Goal: Task Accomplishment & Management: Manage account settings

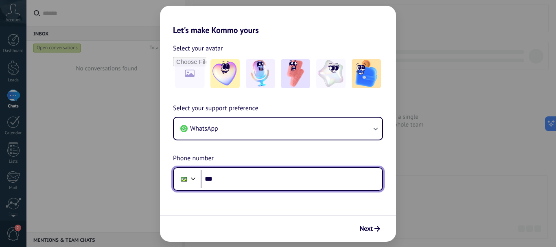
click at [236, 177] on input "***" at bounding box center [292, 179] width 182 height 19
click at [248, 185] on input "***" at bounding box center [292, 179] width 182 height 19
drag, startPoint x: 291, startPoint y: 188, endPoint x: 191, endPoint y: 179, distance: 101.4
click at [191, 179] on div "**********" at bounding box center [278, 179] width 210 height 24
type input "**********"
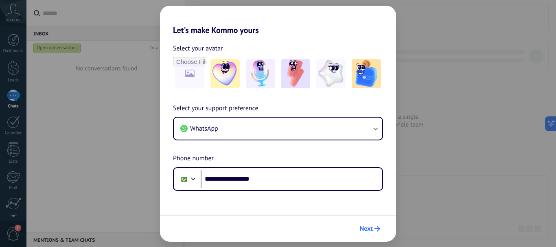
click at [378, 228] on use "submit" at bounding box center [378, 229] width 6 height 6
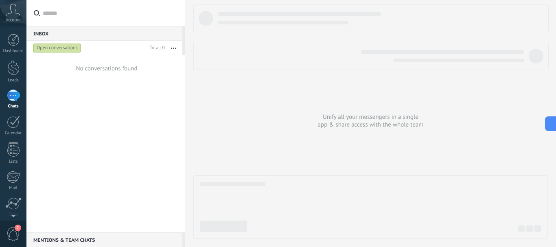
click at [19, 18] on span "Account" at bounding box center [13, 20] width 15 height 5
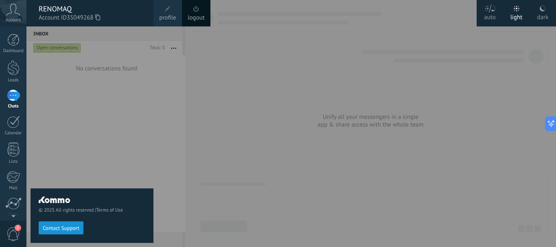
click at [53, 19] on span "Account ID 35049268" at bounding box center [92, 17] width 107 height 9
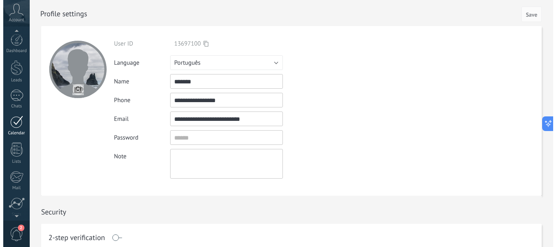
scroll to position [33, 0]
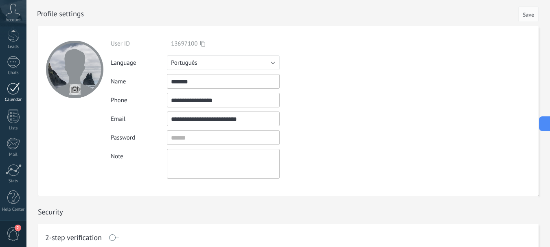
click at [13, 96] on link "Calendar" at bounding box center [13, 92] width 26 height 20
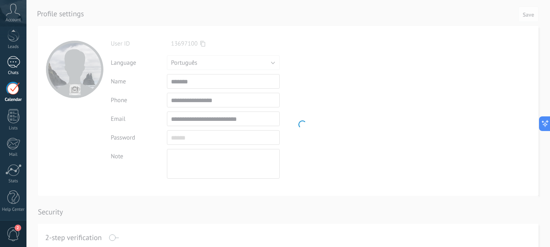
click at [14, 69] on link "Chats" at bounding box center [13, 66] width 26 height 20
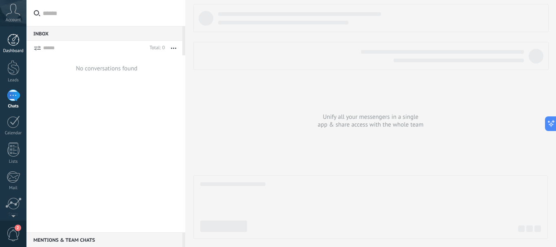
click at [14, 44] on div at bounding box center [13, 40] width 12 height 12
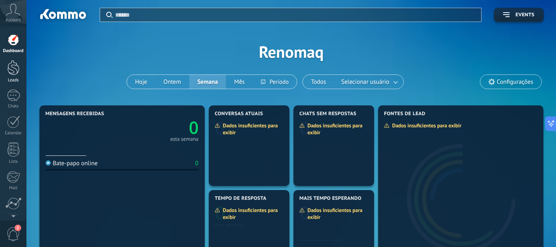
click at [14, 63] on div at bounding box center [13, 67] width 12 height 15
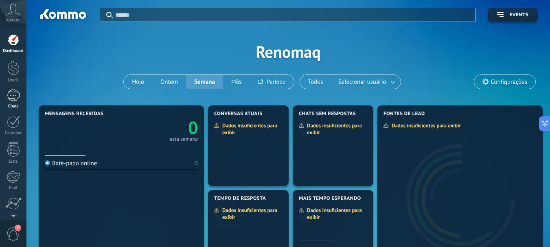
click at [17, 101] on div at bounding box center [13, 96] width 13 height 12
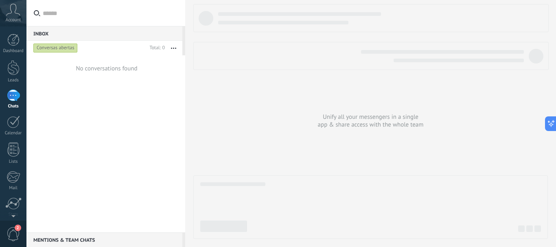
click at [18, 18] on span "Account" at bounding box center [13, 20] width 15 height 5
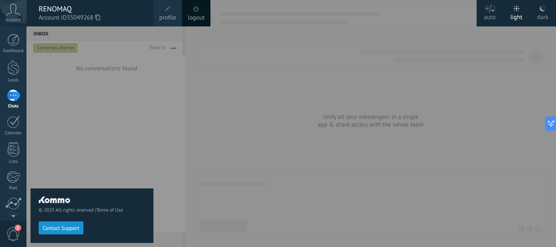
click at [42, 15] on span "Account ID 35049268" at bounding box center [92, 17] width 107 height 9
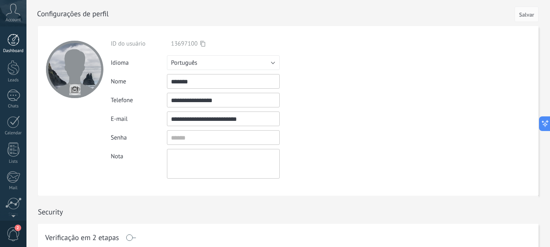
click at [16, 45] on div at bounding box center [13, 40] width 12 height 12
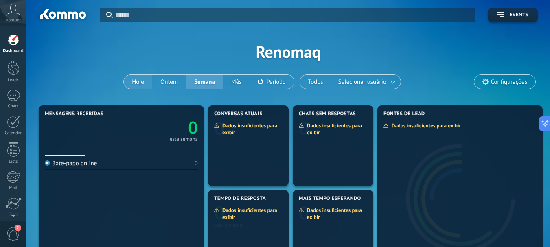
click at [142, 79] on button "Hoje" at bounding box center [138, 82] width 28 height 14
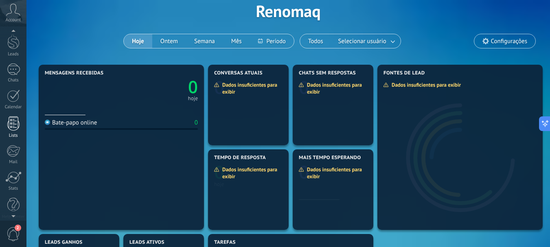
scroll to position [33, 0]
click at [18, 117] on div at bounding box center [13, 116] width 12 height 14
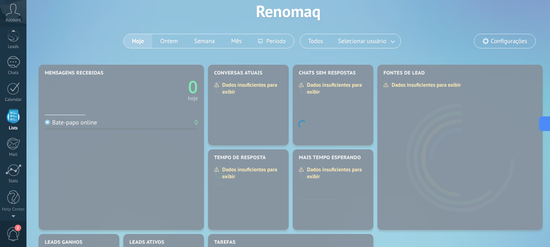
scroll to position [21, 0]
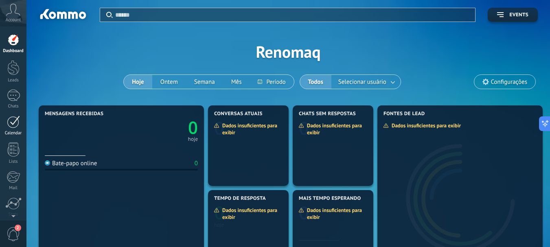
click at [11, 122] on div at bounding box center [13, 122] width 13 height 13
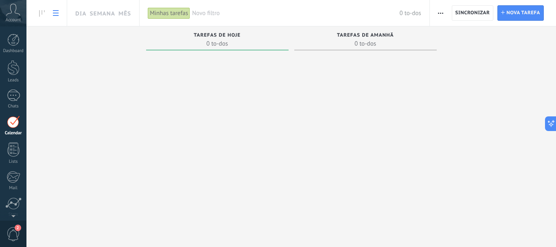
click at [55, 8] on link at bounding box center [56, 13] width 14 height 16
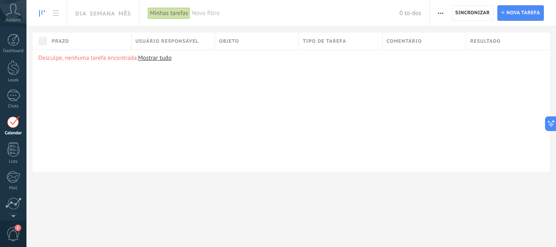
click at [43, 13] on icon at bounding box center [42, 13] width 6 height 7
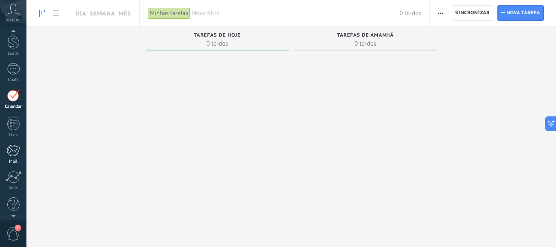
scroll to position [33, 0]
click at [13, 231] on span "2" at bounding box center [14, 234] width 14 height 14
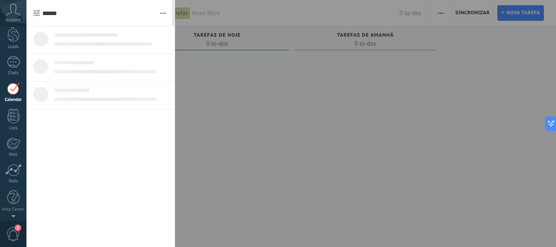
scroll to position [0, 0]
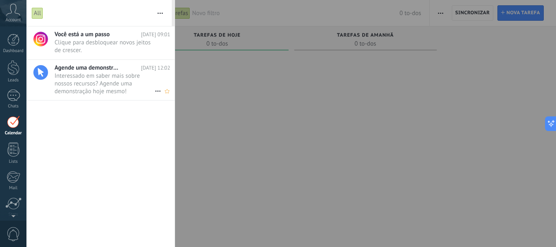
click at [156, 89] on icon at bounding box center [158, 91] width 10 height 10
click at [164, 92] on div "Remove" at bounding box center [185, 95] width 57 height 16
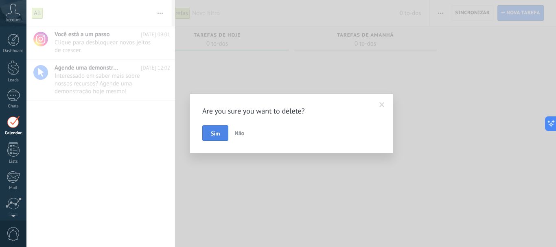
click at [219, 134] on span "Sim" at bounding box center [215, 134] width 9 height 6
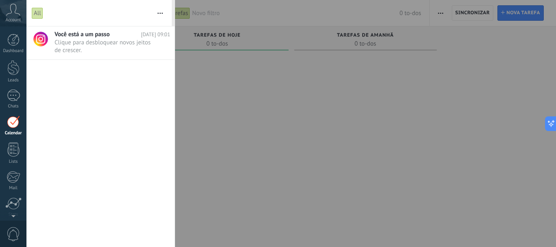
click at [311, 145] on div at bounding box center [278, 123] width 556 height 247
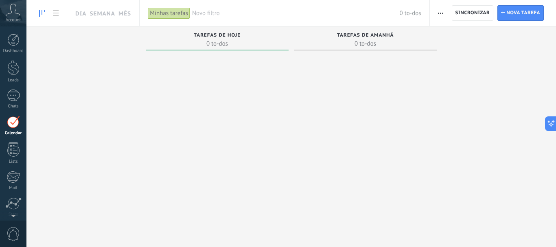
click at [15, 16] on div "Account" at bounding box center [13, 13] width 26 height 26
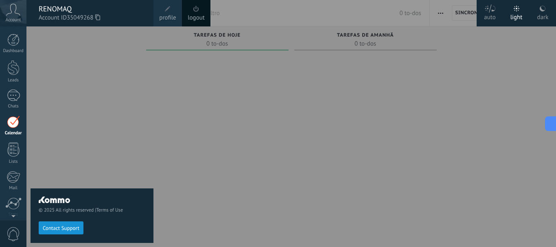
click at [13, 29] on div "Dashboard Leads Chats Customers" at bounding box center [26, 123] width 53 height 194
click at [14, 36] on div at bounding box center [13, 40] width 12 height 12
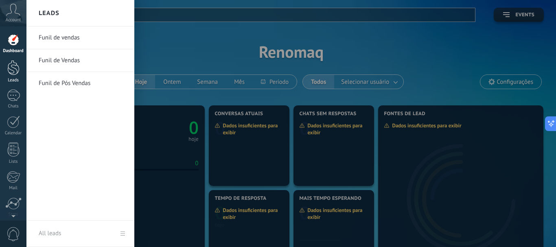
click at [13, 71] on div at bounding box center [13, 67] width 12 height 15
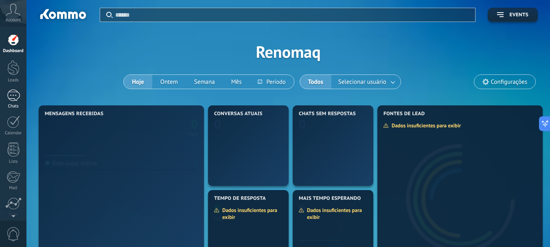
click at [12, 97] on div at bounding box center [13, 96] width 13 height 12
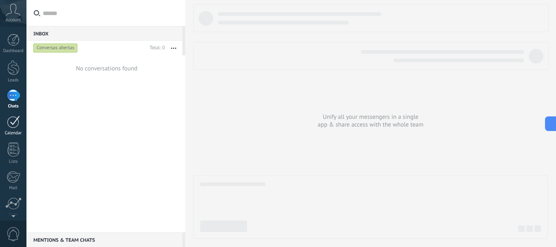
click at [15, 121] on div at bounding box center [13, 122] width 13 height 13
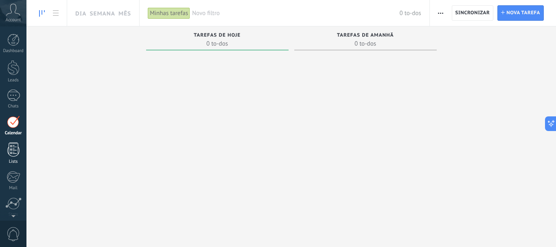
click at [15, 145] on div at bounding box center [13, 149] width 12 height 14
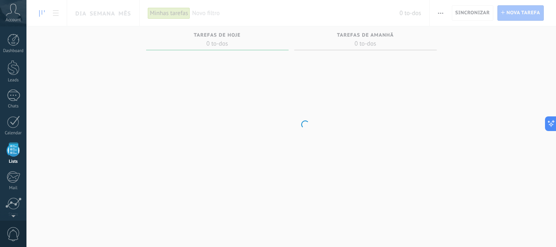
scroll to position [21, 0]
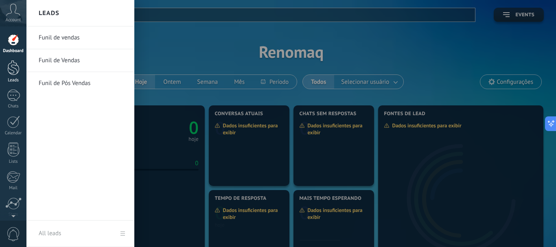
click at [11, 64] on div at bounding box center [13, 67] width 12 height 15
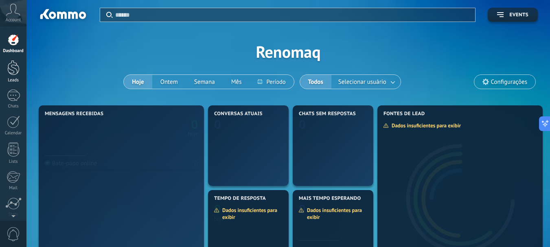
click at [13, 64] on div at bounding box center [13, 67] width 12 height 15
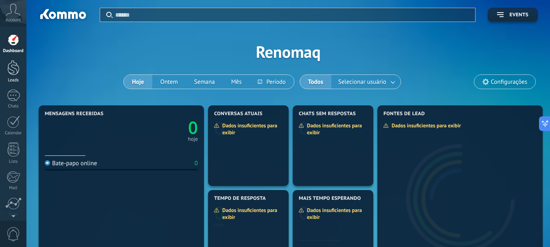
click at [13, 68] on div at bounding box center [13, 67] width 12 height 15
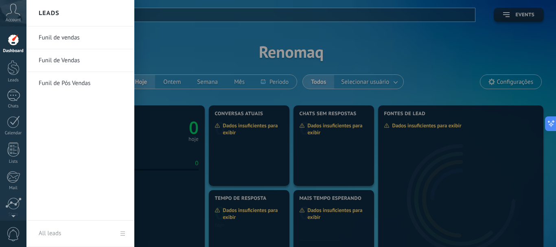
click at [59, 41] on link "Funil de vendas" at bounding box center [83, 37] width 88 height 23
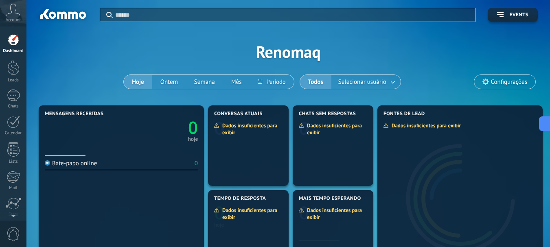
click at [17, 42] on div at bounding box center [13, 40] width 12 height 12
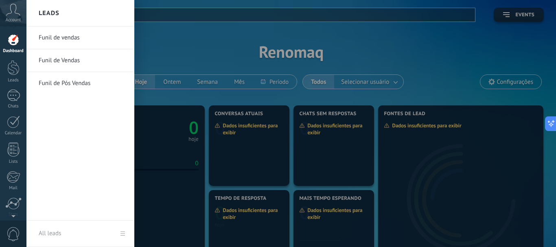
click at [60, 63] on link "Funil de Vendas" at bounding box center [83, 60] width 88 height 23
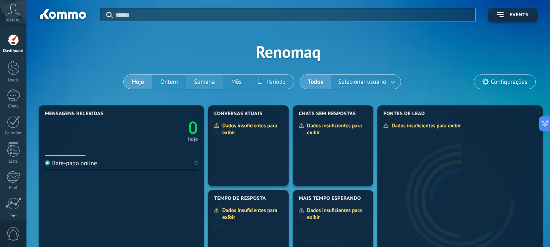
click at [192, 83] on button "Semana" at bounding box center [204, 82] width 37 height 14
click at [503, 85] on span "Configurações" at bounding box center [509, 82] width 36 height 7
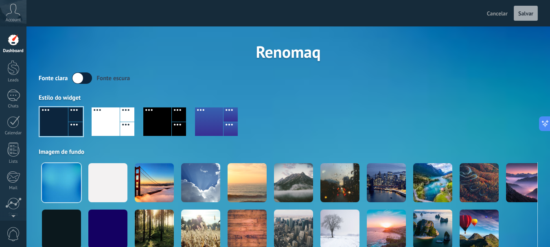
click at [151, 120] on div at bounding box center [157, 121] width 28 height 28
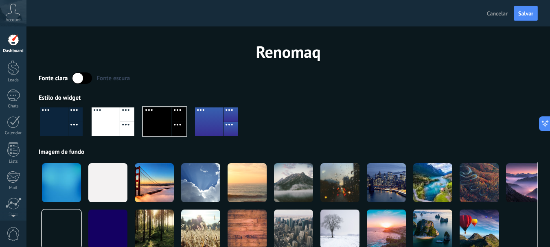
click at [122, 122] on div at bounding box center [127, 129] width 14 height 14
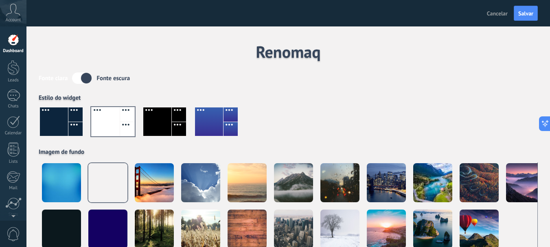
click at [416, 88] on div "Fonte clara Fonte escura Estilo do widget Imagem de fundo" at bounding box center [288, 164] width 499 height 185
click at [530, 15] on span "Salvar" at bounding box center [525, 14] width 15 height 6
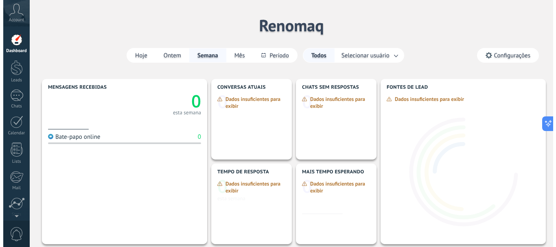
scroll to position [41, 0]
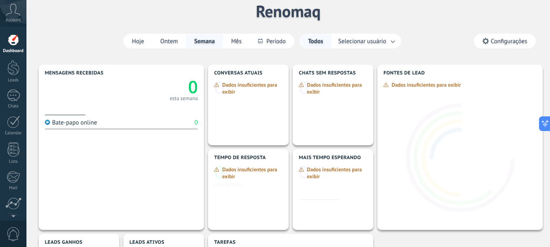
click at [510, 39] on span "Configurações" at bounding box center [509, 41] width 36 height 7
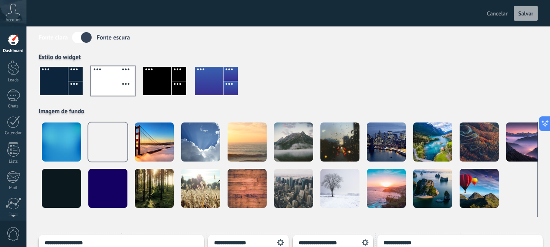
click at [490, 13] on span "Cancelar" at bounding box center [497, 13] width 21 height 7
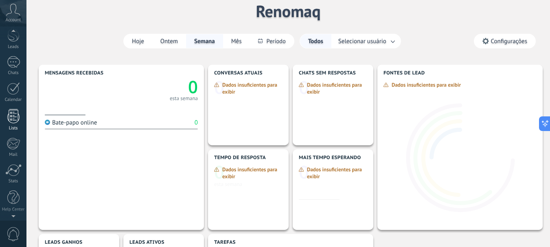
click at [18, 121] on div at bounding box center [13, 116] width 12 height 14
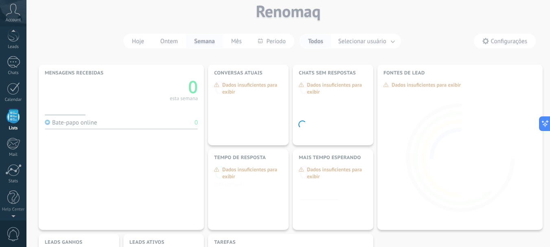
scroll to position [21, 0]
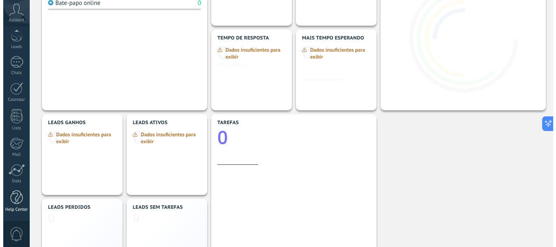
scroll to position [163, 0]
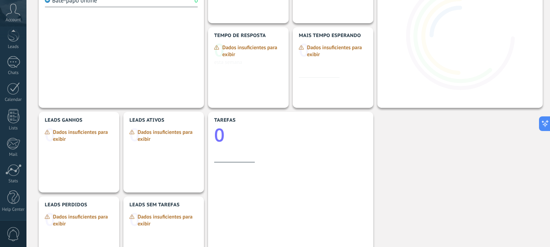
click at [16, 228] on span "0" at bounding box center [14, 234] width 14 height 14
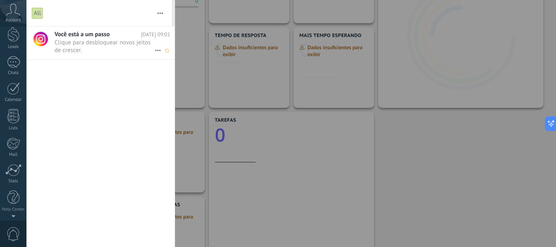
scroll to position [0, 0]
click at [17, 39] on div at bounding box center [13, 40] width 12 height 12
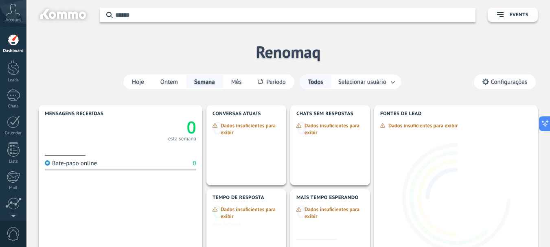
click at [14, 21] on span "Account" at bounding box center [13, 20] width 15 height 5
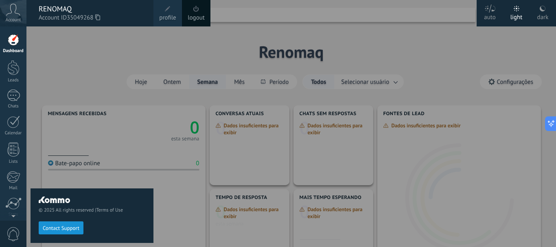
click at [499, 27] on div at bounding box center [304, 123] width 556 height 247
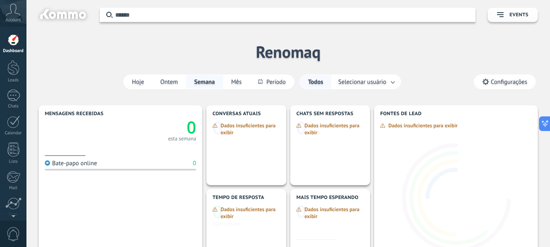
click at [20, 12] on icon at bounding box center [13, 10] width 14 height 12
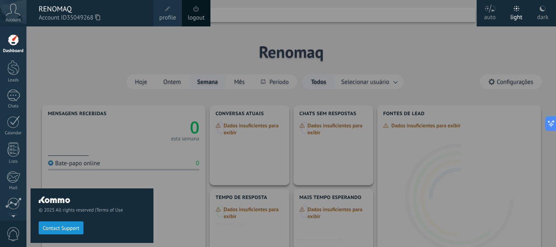
click at [89, 145] on div "© 2025 All rights reserved | Terms of Use Contact Support" at bounding box center [92, 136] width 123 height 221
click at [191, 18] on link "logout" at bounding box center [196, 17] width 17 height 9
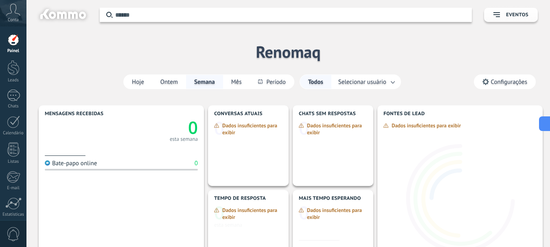
click at [523, 34] on div "Aplicar Eventos Renomaq Hoje Ontem Semana Mês" at bounding box center [288, 51] width 499 height 103
click at [15, 7] on icon at bounding box center [13, 10] width 14 height 12
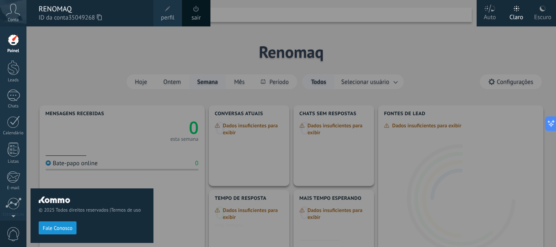
click at [203, 13] on div "sair" at bounding box center [196, 13] width 28 height 26
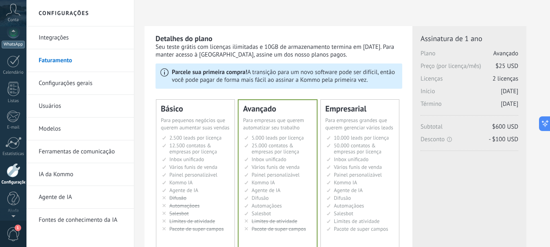
scroll to position [87, 0]
click at [17, 46] on div "WhatsApp" at bounding box center [13, 48] width 23 height 8
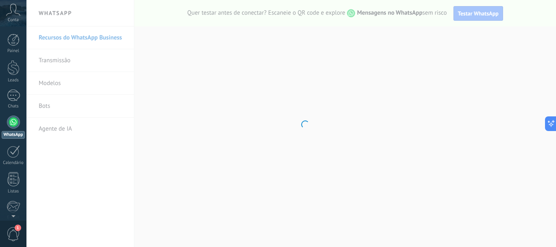
click at [16, 18] on span "Conta" at bounding box center [13, 20] width 11 height 5
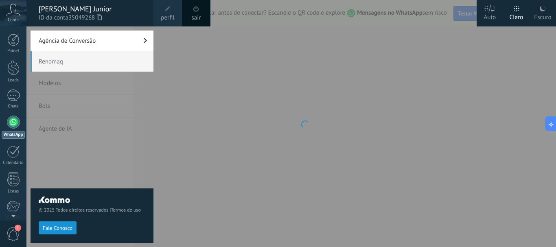
click at [62, 60] on span "Renomaq" at bounding box center [92, 61] width 123 height 20
click at [58, 62] on span "Renomaq" at bounding box center [92, 61] width 123 height 20
click at [85, 61] on span "Renomaq" at bounding box center [92, 61] width 123 height 20
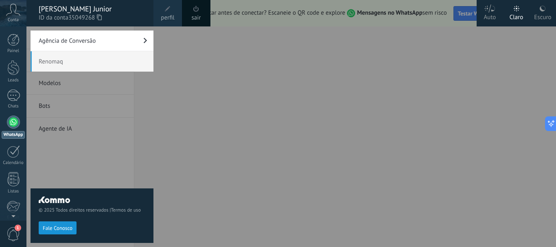
click at [19, 126] on link "WhatsApp" at bounding box center [13, 127] width 26 height 23
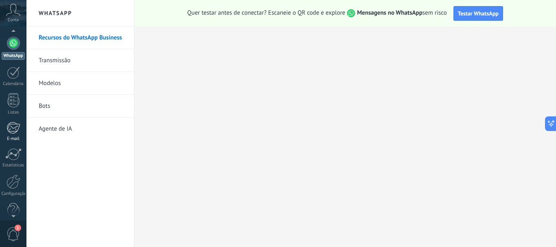
scroll to position [81, 0]
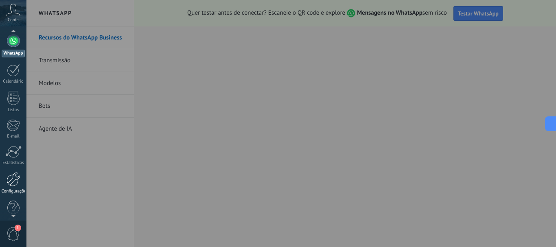
click at [17, 192] on div "Configurações" at bounding box center [14, 191] width 24 height 5
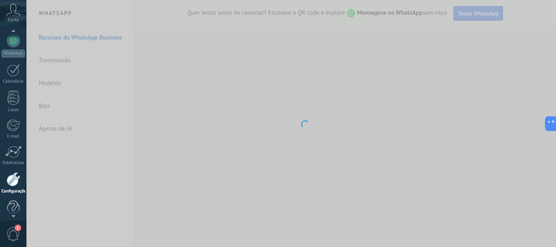
scroll to position [92, 0]
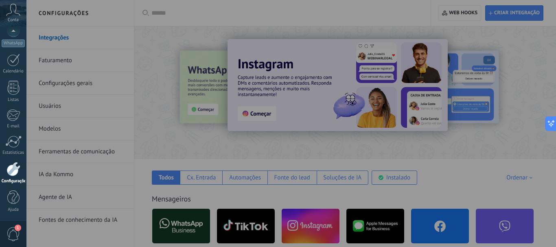
click at [464, 87] on div at bounding box center [304, 123] width 556 height 247
click at [346, 151] on div at bounding box center [304, 123] width 556 height 247
click at [405, 59] on div at bounding box center [304, 123] width 556 height 247
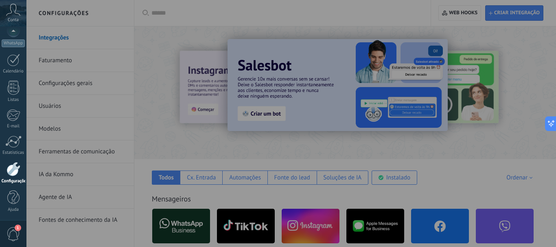
click at [68, 158] on div at bounding box center [304, 123] width 556 height 247
click at [17, 44] on div "WhatsApp" at bounding box center [13, 43] width 23 height 8
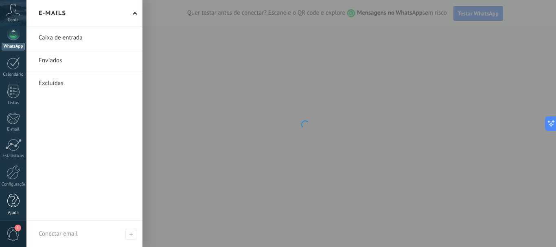
scroll to position [92, 0]
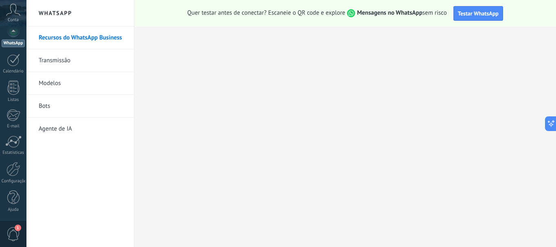
click at [18, 226] on span "1" at bounding box center [18, 228] width 7 height 7
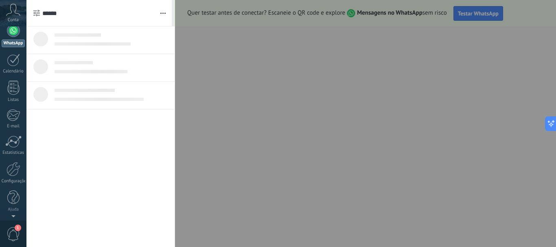
scroll to position [0, 0]
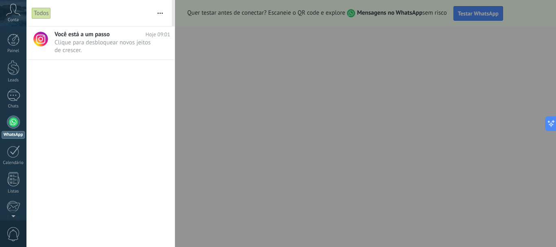
click at [13, 132] on div "WhatsApp" at bounding box center [13, 135] width 23 height 8
click at [202, 18] on div at bounding box center [278, 123] width 556 height 247
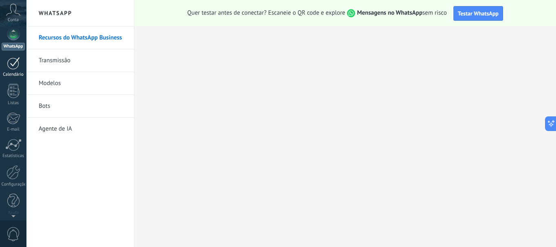
scroll to position [92, 0]
click at [13, 170] on div at bounding box center [14, 169] width 14 height 14
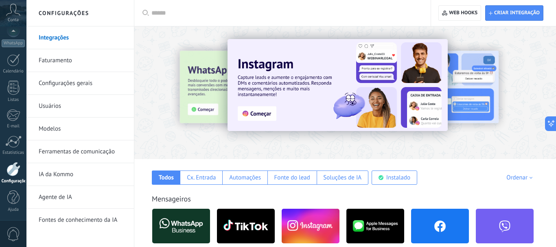
click at [456, 66] on div at bounding box center [547, 92] width 183 height 73
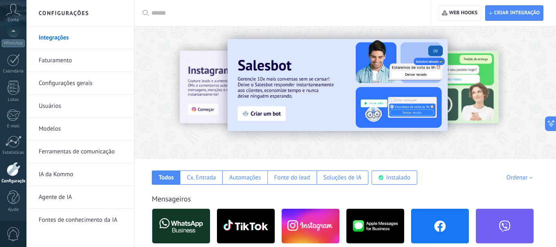
click at [527, 176] on div "Ordenar" at bounding box center [520, 178] width 29 height 8
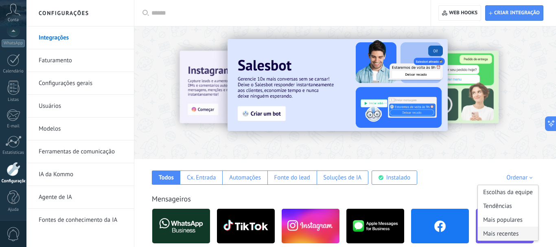
click at [499, 232] on div "Mais recentes" at bounding box center [508, 234] width 60 height 14
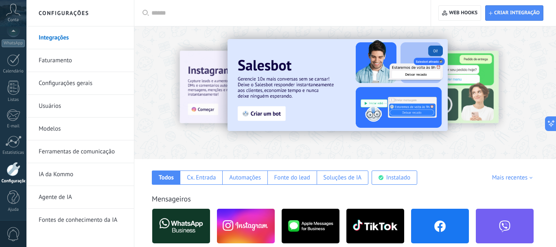
click at [517, 180] on div "Mais recentes" at bounding box center [513, 178] width 43 height 8
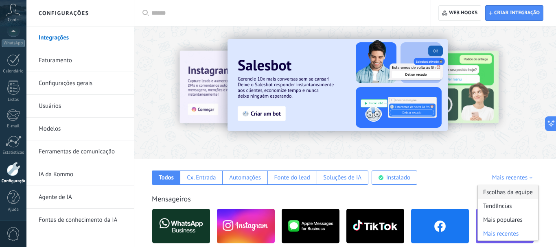
click at [512, 191] on div "Escolhas da equipe" at bounding box center [508, 192] width 60 height 14
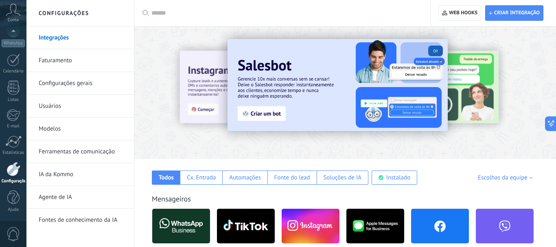
click at [168, 15] on input "text" at bounding box center [285, 13] width 268 height 9
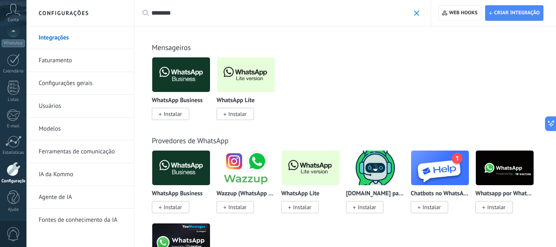
click at [237, 113] on span "Instalar" at bounding box center [237, 113] width 18 height 7
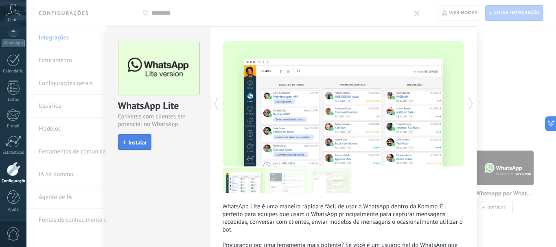
click at [132, 140] on span "Instalar" at bounding box center [138, 143] width 18 height 6
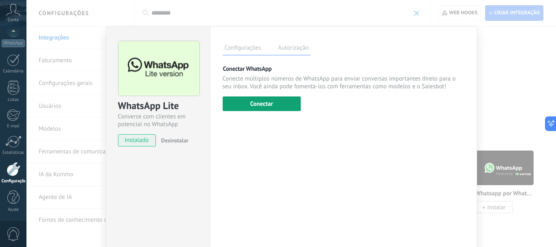
click at [263, 110] on button "Conectar" at bounding box center [262, 103] width 78 height 15
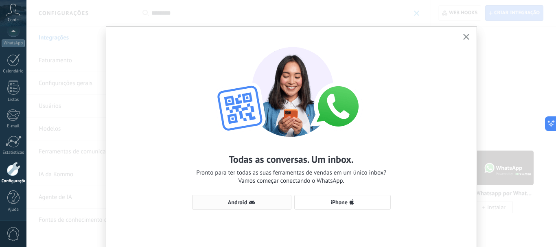
click at [252, 200] on icon "button" at bounding box center [252, 202] width 7 height 7
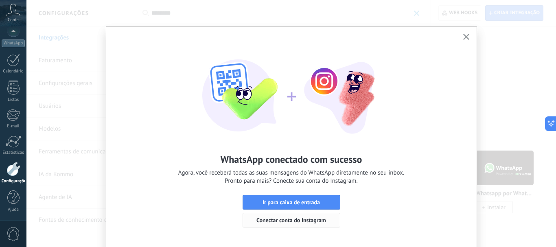
click at [292, 217] on span "Conectar conta do Instagram" at bounding box center [291, 220] width 70 height 6
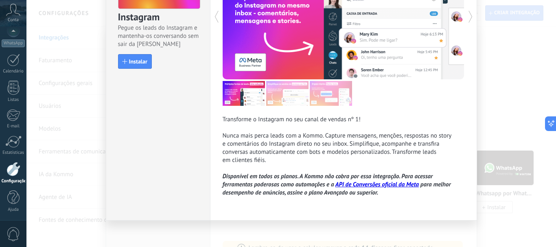
scroll to position [91, 0]
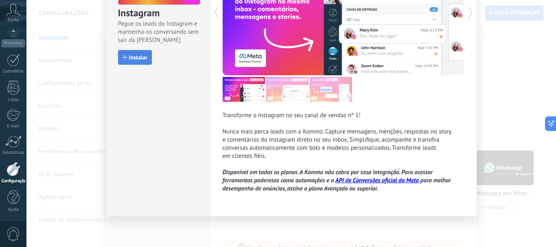
click at [143, 58] on span "Instalar" at bounding box center [138, 58] width 18 height 6
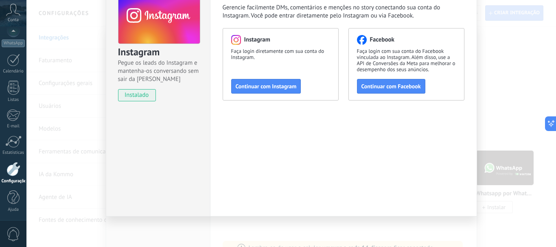
scroll to position [52, 0]
click at [293, 86] on span "Continuar com Instagram" at bounding box center [266, 86] width 61 height 6
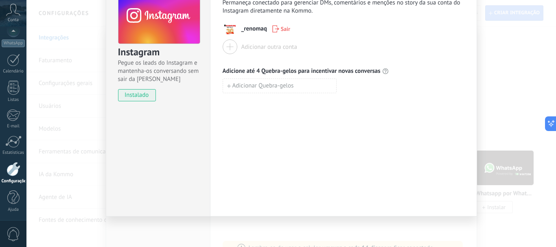
click at [359, 149] on div "Gerencie sua conta existente ou adicione novas Permaneça conectado para gerenci…" at bounding box center [343, 95] width 267 height 242
click at [501, 94] on div "Instagram Pegue os leads do Instagram e mantenha-os conversando sem sair da Kom…" at bounding box center [291, 123] width 530 height 247
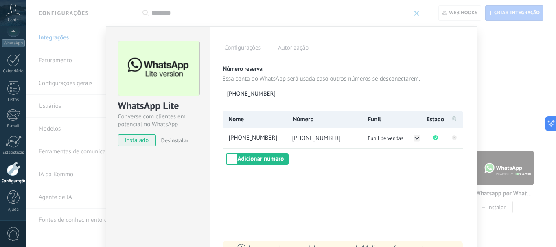
scroll to position [0, 0]
click at [511, 61] on div "WhatsApp Lite Converse com clientes em potencial no WhatsApp instalado Desinsta…" at bounding box center [291, 123] width 530 height 247
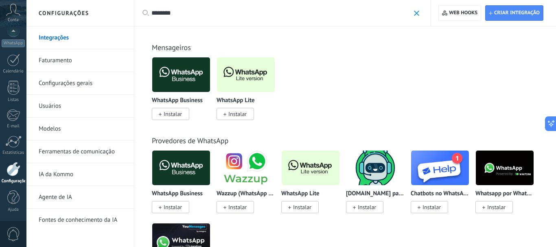
drag, startPoint x: 187, startPoint y: 12, endPoint x: 141, endPoint y: 10, distance: 46.5
click at [141, 10] on div "Aplicar ******** Aplicar Redefinir" at bounding box center [282, 13] width 297 height 26
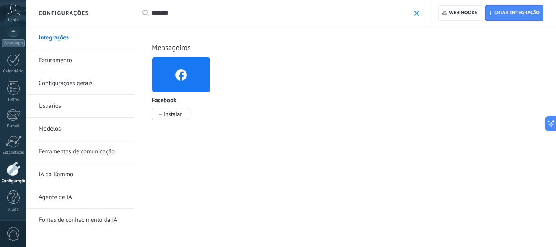
type input "*******"
click at [168, 110] on span "Instalar" at bounding box center [170, 114] width 37 height 12
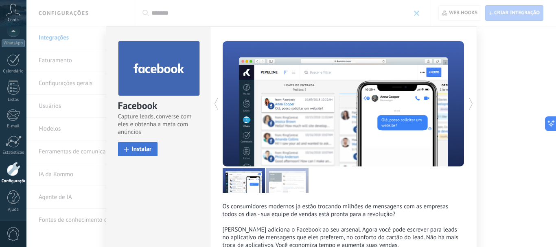
click at [135, 146] on span "Instalar" at bounding box center [142, 149] width 20 height 6
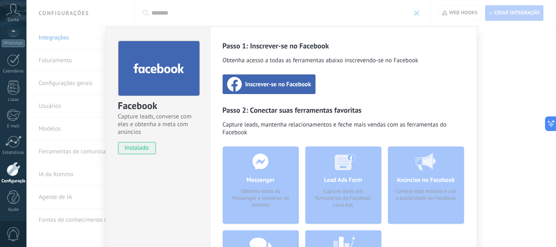
click at [288, 85] on span "Inscrever-se no Facebook" at bounding box center [278, 84] width 66 height 8
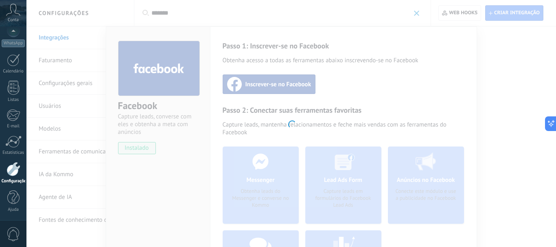
click at [184, 114] on div at bounding box center [291, 123] width 530 height 247
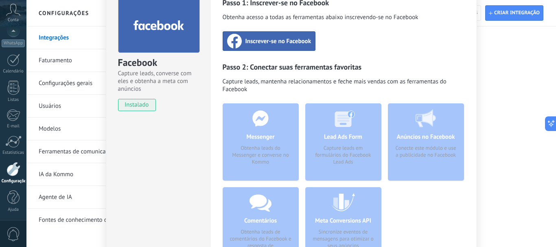
scroll to position [40, 0]
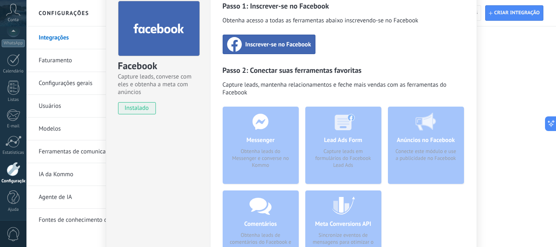
click at [264, 123] on div "Messenger Obtenha leads do Messenger e converse no Kommo" at bounding box center [261, 145] width 76 height 77
click at [140, 108] on span "instalado" at bounding box center [136, 108] width 37 height 12
click at [252, 94] on span "Capture leads, mantenha relacionamentos e feche mais vendas com as ferramentas …" at bounding box center [344, 90] width 242 height 18
click at [265, 131] on div "Messenger Obtenha leads do Messenger e converse no Kommo" at bounding box center [261, 145] width 76 height 77
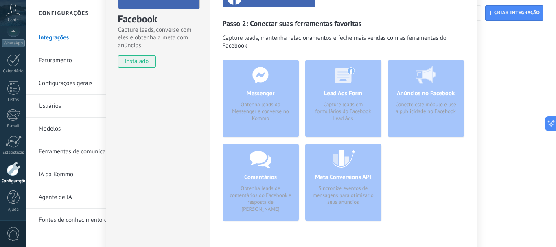
scroll to position [121, 0]
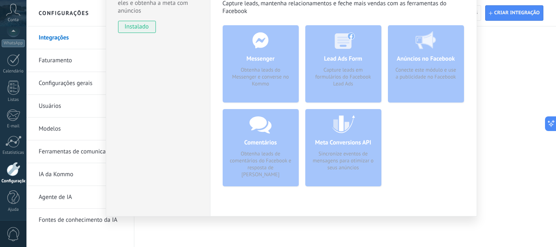
click at [266, 134] on div "Comentários Obtenha leads de comentários do Facebook e resposta de Kommo" at bounding box center [261, 147] width 76 height 77
click at [517, 97] on div "Facebook Capture leads, converse com eles e obtenha a meta com anúncios instala…" at bounding box center [291, 123] width 530 height 247
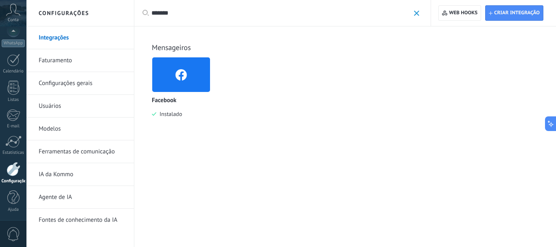
click at [169, 71] on img at bounding box center [181, 74] width 58 height 39
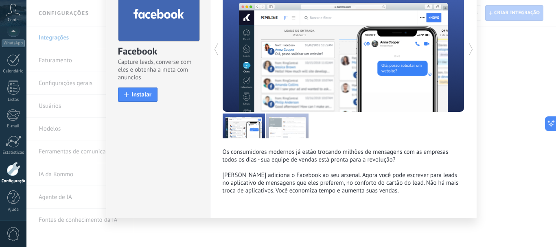
scroll to position [56, 0]
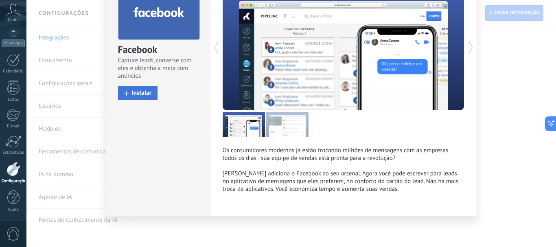
click at [146, 89] on button "Instalar" at bounding box center [138, 93] width 40 height 14
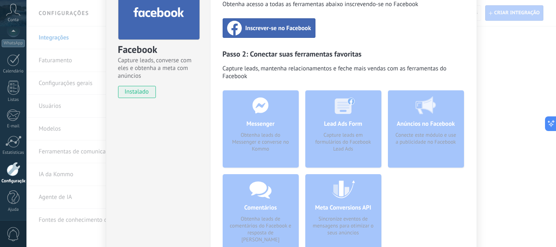
click at [263, 33] on div "Inscrever-se no Facebook" at bounding box center [269, 28] width 93 height 20
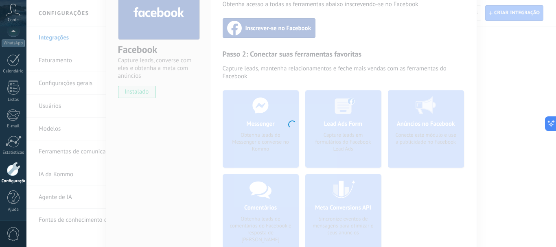
click at [390, 127] on div at bounding box center [291, 123] width 530 height 247
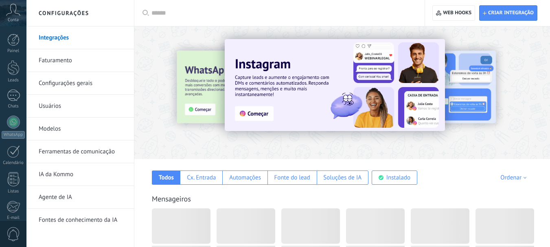
click at [464, 145] on div at bounding box center [342, 90] width 416 height 117
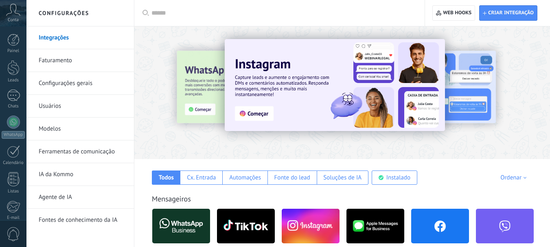
click at [464, 43] on div at bounding box center [342, 90] width 416 height 117
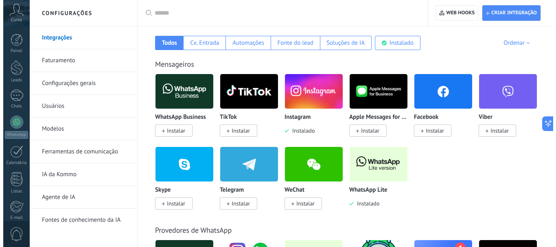
scroll to position [163, 0]
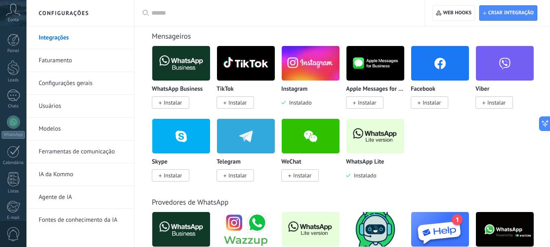
click at [421, 107] on span "Instalar" at bounding box center [429, 102] width 37 height 12
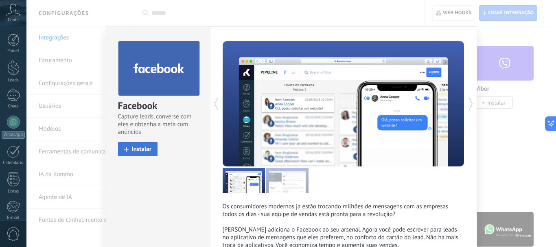
click at [135, 151] on span "Instalar" at bounding box center [142, 149] width 20 height 6
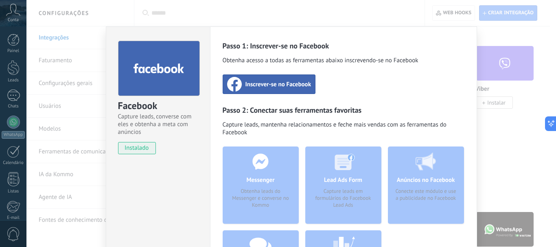
click at [265, 93] on div "Inscrever-se no Facebook" at bounding box center [269, 84] width 93 height 20
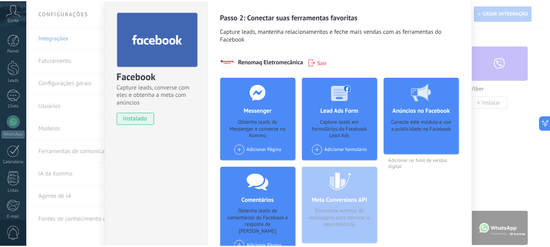
scroll to position [0, 0]
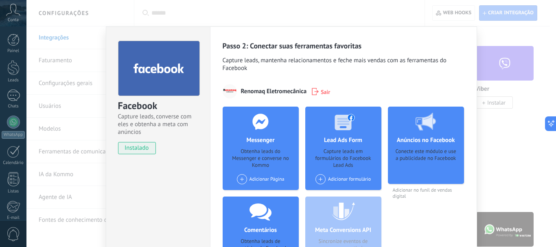
click at [502, 31] on div "Facebook Capture leads, converse com eles e obtenha a meta com anúncios instala…" at bounding box center [291, 123] width 530 height 247
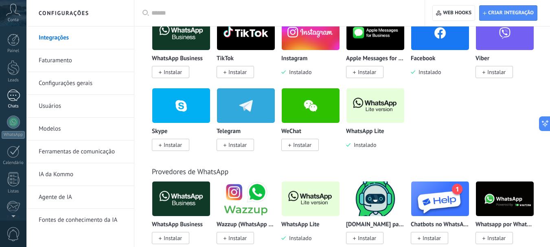
scroll to position [81, 0]
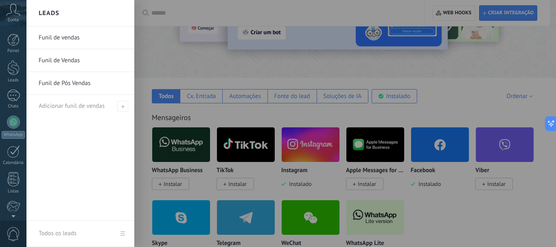
click at [55, 55] on link "Funil de Vendas" at bounding box center [83, 60] width 88 height 23
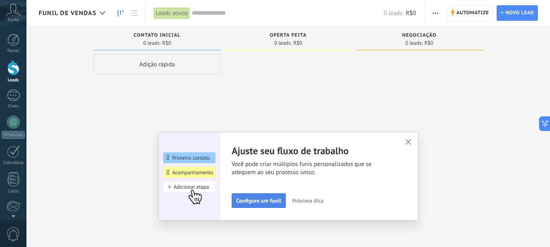
click at [276, 200] on span "Configure um funil" at bounding box center [258, 201] width 45 height 6
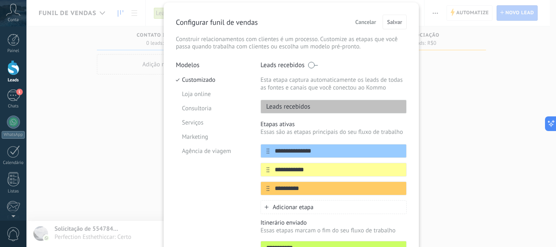
scroll to position [41, 0]
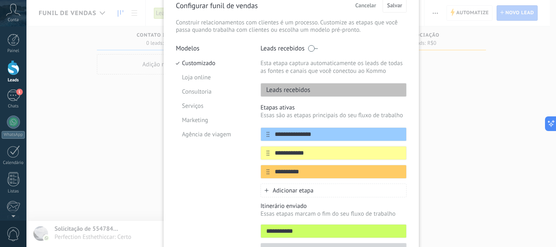
click at [311, 48] on span at bounding box center [313, 48] width 10 height 7
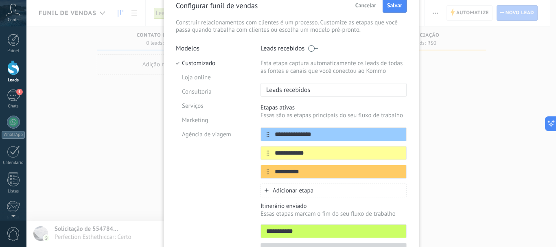
click at [311, 48] on span at bounding box center [313, 48] width 10 height 7
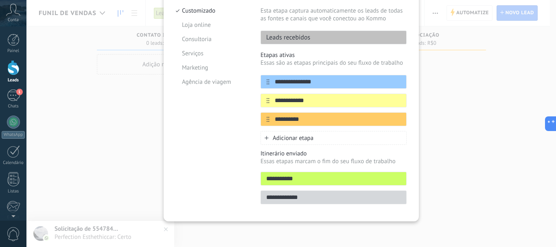
scroll to position [94, 0]
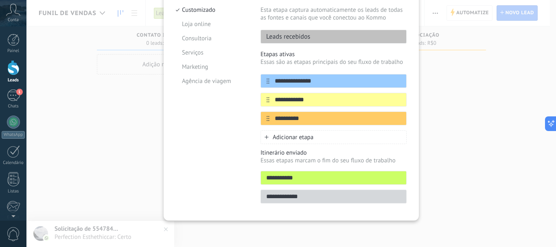
click at [436, 62] on div "**********" at bounding box center [291, 123] width 530 height 247
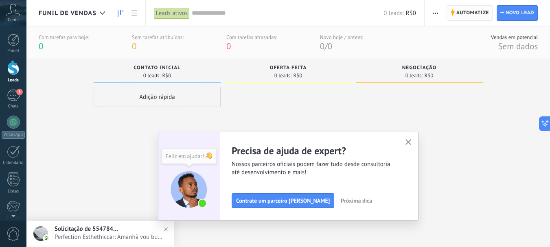
click at [463, 12] on span "Automatize" at bounding box center [472, 13] width 33 height 15
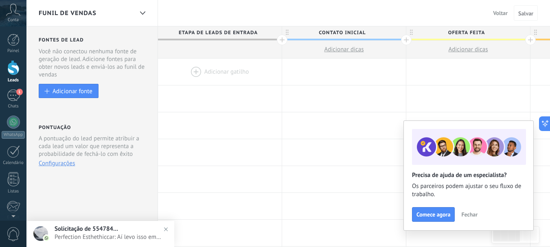
click at [467, 212] on span "Fechar" at bounding box center [469, 215] width 16 height 6
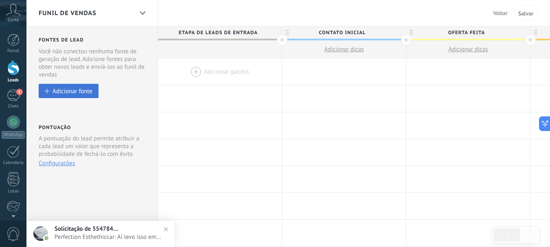
click at [70, 90] on div "Adicionar fonte" at bounding box center [73, 91] width 40 height 7
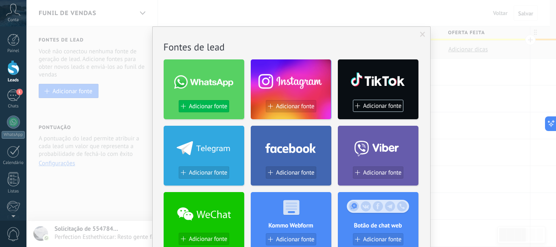
click at [208, 104] on span "Adicionar fonte" at bounding box center [208, 106] width 38 height 7
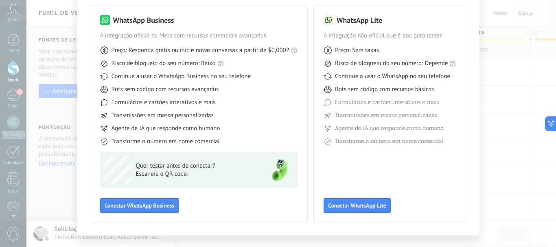
scroll to position [72, 0]
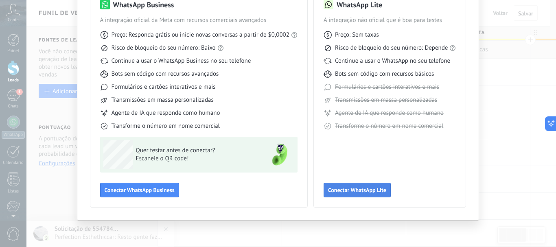
click at [342, 188] on span "Conectar WhatsApp Lite" at bounding box center [357, 190] width 58 height 6
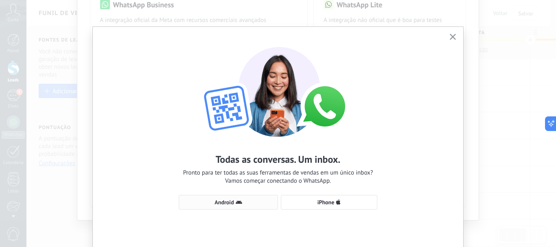
click at [248, 202] on span "Android" at bounding box center [228, 202] width 90 height 7
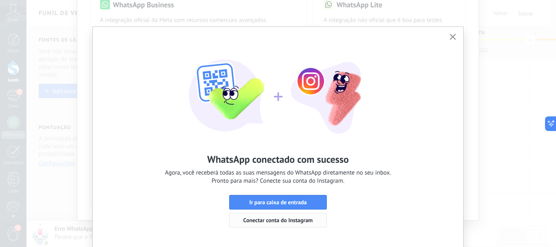
click at [298, 219] on span "Conectar conta do Instagram" at bounding box center [278, 220] width 70 height 6
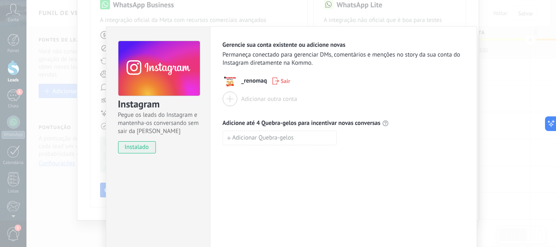
click at [251, 84] on span "_renomaq" at bounding box center [254, 81] width 26 height 8
click at [261, 83] on span "_renomaq" at bounding box center [254, 81] width 26 height 8
click at [265, 87] on div "_renomaq Sair" at bounding box center [344, 81] width 242 height 15
click at [266, 100] on div "Adicionar outra conta" at bounding box center [269, 99] width 56 height 8
click at [257, 81] on span "_renomaq" at bounding box center [254, 81] width 26 height 8
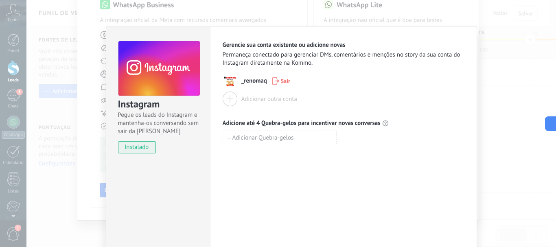
click at [249, 55] on span "Permaneça conectado para gerenciar DMs, comentários e menções no story da sua c…" at bounding box center [344, 59] width 242 height 16
click at [253, 78] on span "_renomaq" at bounding box center [254, 81] width 26 height 8
click at [253, 82] on span "_renomaq" at bounding box center [254, 81] width 26 height 8
click at [261, 135] on span "Adicionar Quebra-gelos" at bounding box center [262, 138] width 61 height 6
click at [398, 128] on div "Adicione até 4 Quebra-gelos para incentivar novas conversas Adicionar Quebra-ge…" at bounding box center [344, 141] width 242 height 44
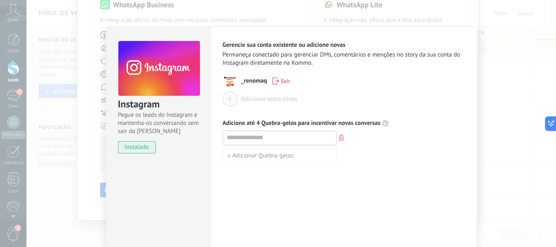
click at [256, 84] on span "_renomaq" at bounding box center [254, 81] width 26 height 8
click at [237, 95] on button "Adicionar outra conta" at bounding box center [260, 99] width 74 height 15
click at [475, 62] on div "Instagram Pegue os leads do Instagram e mantenha-os conversando sem sair da Kom…" at bounding box center [291, 123] width 530 height 247
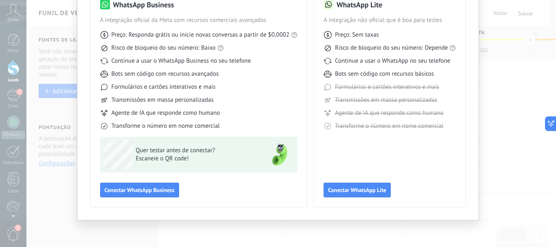
click at [508, 27] on div "Selecione sua ferramenta WhatsApp WhatsApp Business A integração oficial da Met…" at bounding box center [278, 123] width 556 height 247
click at [37, 50] on div "Selecione sua ferramenta WhatsApp WhatsApp Business A integração oficial da Met…" at bounding box center [278, 123] width 556 height 247
drag, startPoint x: 24, startPoint y: 80, endPoint x: 22, endPoint y: 84, distance: 5.1
click at [24, 80] on div "Selecione sua ferramenta WhatsApp WhatsApp Business A integração oficial da Met…" at bounding box center [278, 123] width 556 height 247
click at [20, 89] on div "Selecione sua ferramenta WhatsApp WhatsApp Business A integração oficial da Met…" at bounding box center [278, 123] width 556 height 247
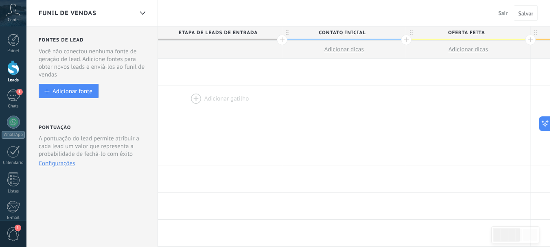
click at [221, 112] on div at bounding box center [220, 98] width 124 height 26
click at [63, 95] on button "Adicionar fonte" at bounding box center [69, 91] width 60 height 14
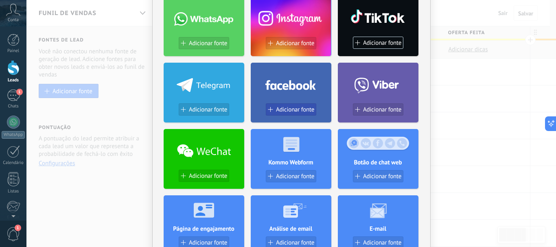
scroll to position [81, 0]
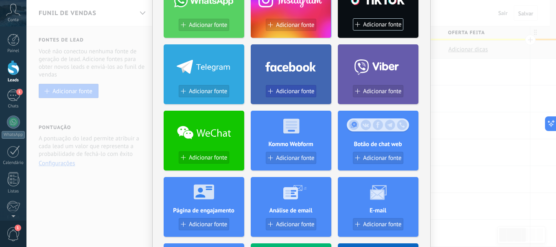
click at [298, 91] on span "Adicionar fonte" at bounding box center [295, 91] width 38 height 7
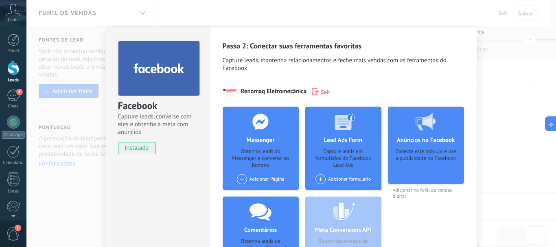
click at [263, 136] on div at bounding box center [260, 122] width 81 height 30
click at [243, 181] on span at bounding box center [242, 179] width 10 height 10
click at [256, 194] on div "Renomaq Multimarcas" at bounding box center [268, 195] width 64 height 18
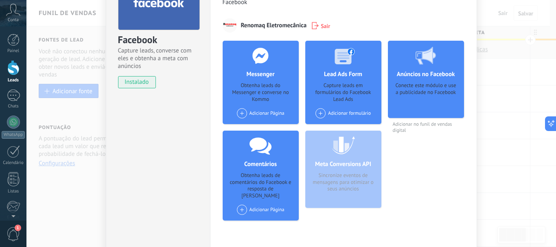
scroll to position [81, 0]
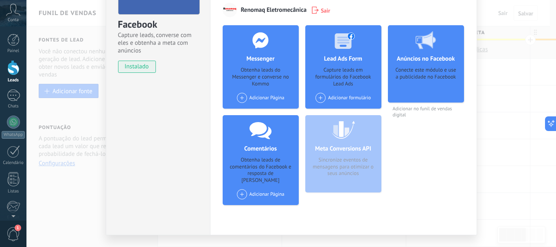
click at [266, 97] on div "Adicionar Página Renomaq Multimarcas" at bounding box center [261, 98] width 48 height 10
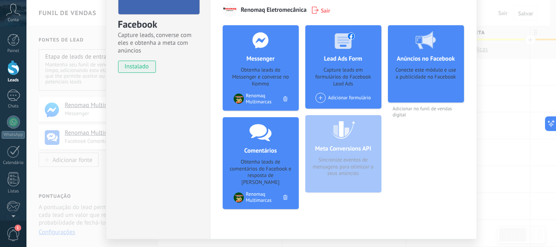
click at [338, 96] on div "Adicionar formulário" at bounding box center [342, 98] width 55 height 10
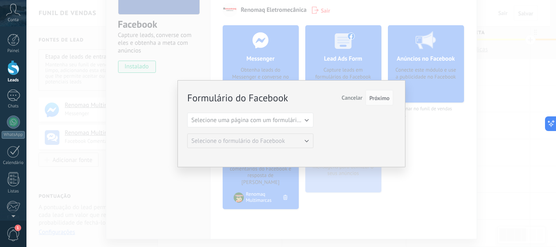
click at [357, 98] on span "Cancelar" at bounding box center [352, 97] width 21 height 7
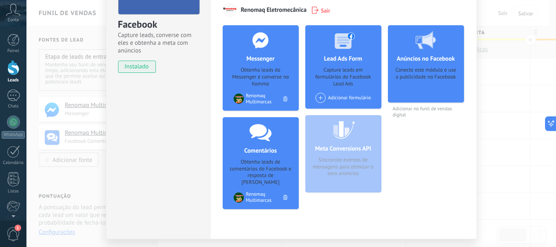
click at [408, 84] on div "Conecte este módulo e use a publicidade no Facebook" at bounding box center [425, 82] width 63 height 31
click at [413, 94] on div "Conecte este módulo e use a publicidade no Facebook" at bounding box center [425, 82] width 63 height 31
click at [417, 100] on div "Anúncios no Facebook Conecte este módulo e use a publicidade no Facebook" at bounding box center [426, 63] width 76 height 77
click at [418, 96] on div "Conecte este módulo e use a publicidade no Facebook" at bounding box center [425, 82] width 63 height 31
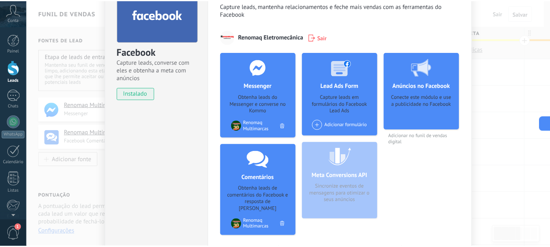
scroll to position [0, 0]
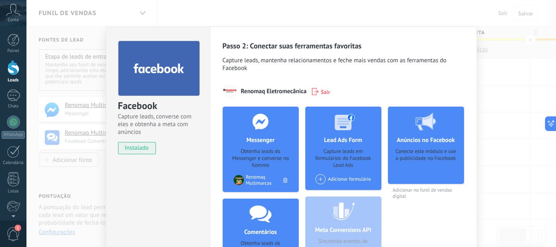
click at [509, 114] on div "Facebook Capture leads, converse com eles e obtenha a meta com anúncios instala…" at bounding box center [291, 123] width 530 height 247
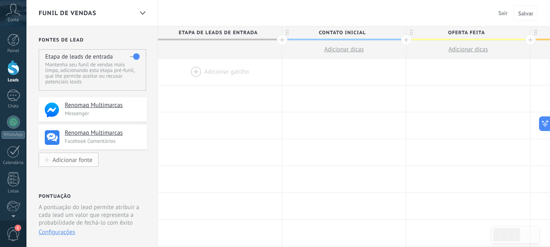
click at [92, 161] on button "Adicionar fonte" at bounding box center [69, 160] width 60 height 14
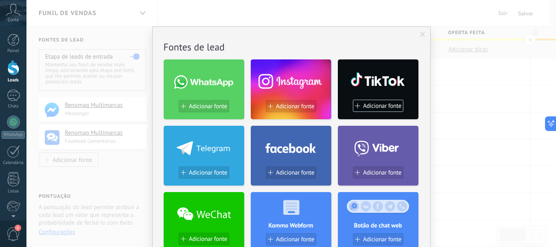
click at [491, 148] on div "Sem resultados. Fontes de lead Adicionar fonte Adicionar fonte Adicionar fonte …" at bounding box center [291, 123] width 530 height 247
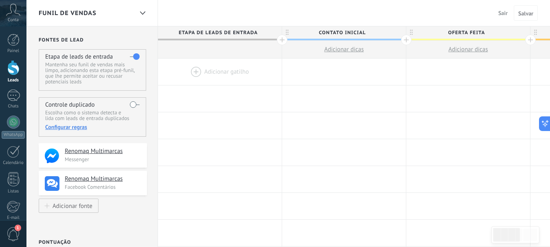
click at [137, 107] on label at bounding box center [135, 104] width 10 height 13
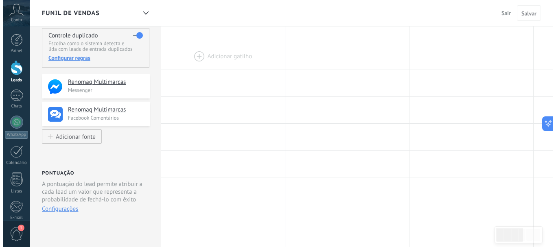
scroll to position [81, 0]
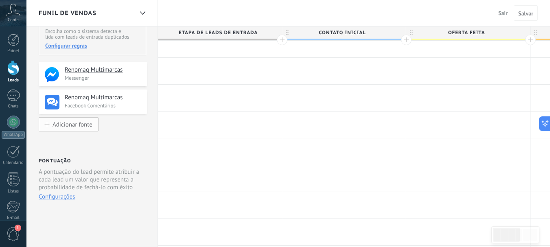
click at [80, 124] on div "Adicionar fonte" at bounding box center [73, 124] width 40 height 7
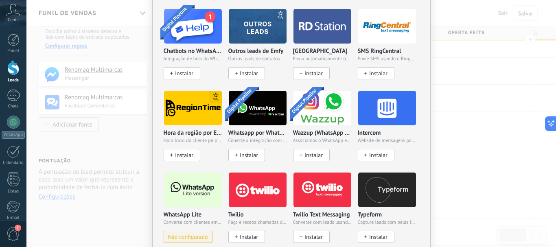
scroll to position [692, 0]
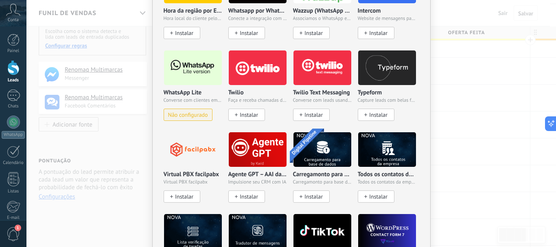
click at [198, 112] on span "Não configurado" at bounding box center [188, 115] width 40 height 7
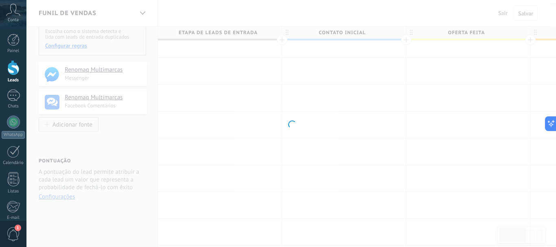
scroll to position [0, 0]
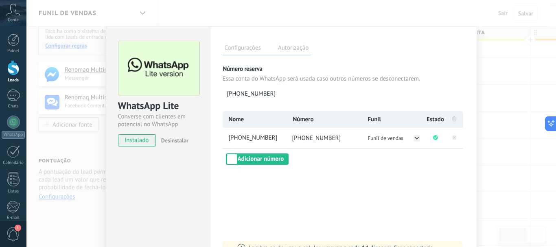
click at [285, 50] on label "Autorização" at bounding box center [293, 49] width 35 height 12
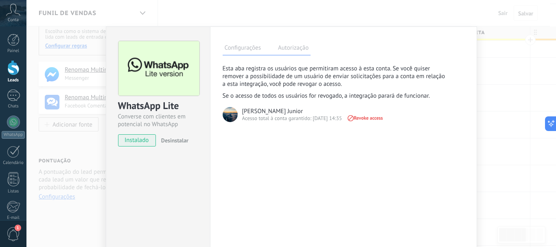
click at [288, 112] on div "[PERSON_NAME] Junior" at bounding box center [272, 111] width 61 height 8
click at [244, 50] on label "Configurações" at bounding box center [243, 49] width 40 height 12
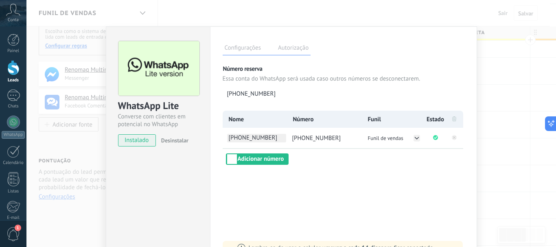
click at [270, 139] on span "[PHONE_NUMBER]" at bounding box center [256, 138] width 59 height 9
click at [433, 138] on circle "Conectado com sucesso" at bounding box center [435, 137] width 5 height 5
click at [434, 139] on circle "Conectado com sucesso" at bounding box center [435, 137] width 5 height 5
click at [158, 96] on div "WhatsApp Lite Converse com clientes em potencial no WhatsApp" at bounding box center [158, 85] width 80 height 88
click at [168, 84] on img at bounding box center [158, 68] width 81 height 55
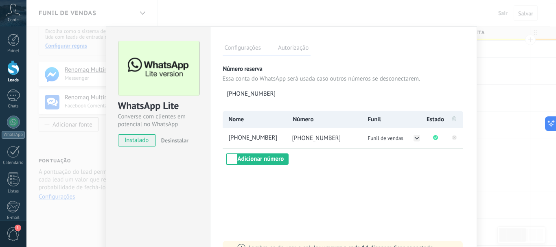
click at [290, 52] on label "Autorização" at bounding box center [293, 49] width 35 height 12
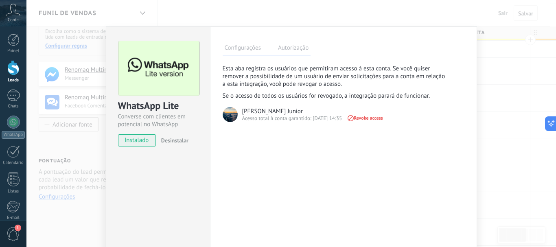
click at [253, 49] on label "Configurações" at bounding box center [243, 49] width 40 height 12
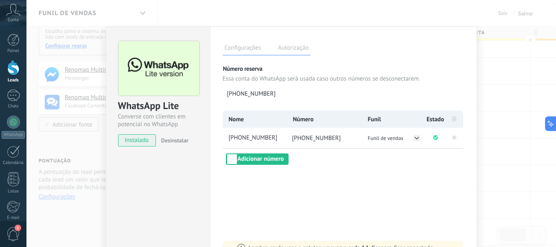
click at [285, 49] on label "Autorização" at bounding box center [293, 49] width 35 height 12
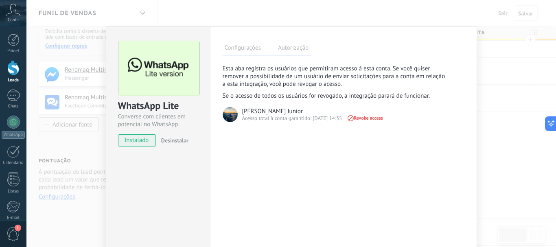
click at [333, 99] on p "Se o acesso de todos os usuários for revogado, a integração parará de funcionar." at bounding box center [336, 96] width 227 height 8
click at [246, 50] on label "Configurações" at bounding box center [243, 49] width 40 height 12
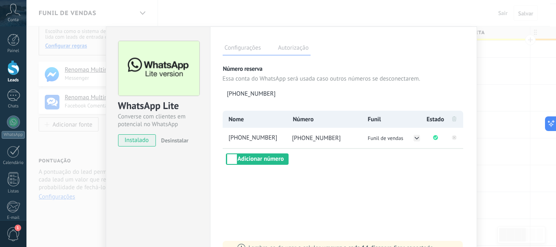
click at [478, 53] on div "WhatsApp Lite Converse com clientes em potencial no WhatsApp instalado Desinsta…" at bounding box center [291, 123] width 530 height 247
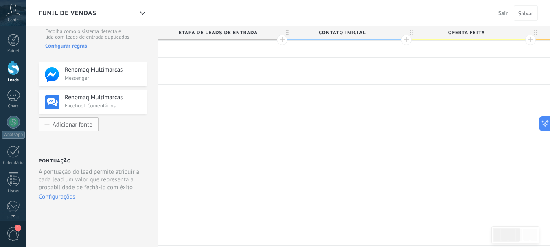
click at [83, 123] on div "Adicionar fonte" at bounding box center [73, 124] width 40 height 7
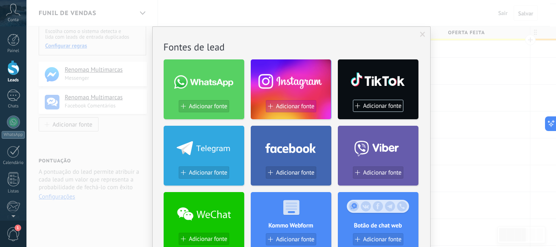
click at [289, 103] on button "Adicionar fonte" at bounding box center [291, 106] width 50 height 12
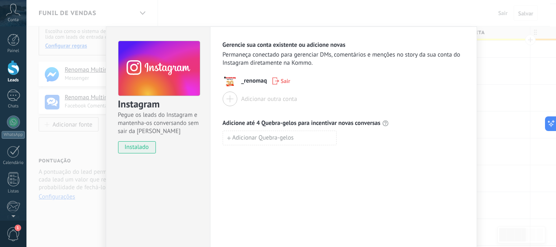
click at [250, 82] on span "_renomaq" at bounding box center [254, 81] width 26 height 8
click at [258, 136] on span "Adicionar Quebra-gelos" at bounding box center [262, 138] width 61 height 6
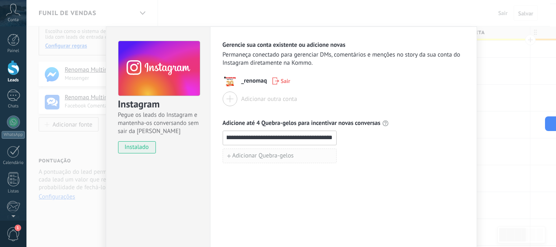
type input "**********"
click at [291, 153] on span "Adicionar Quebra-gelos" at bounding box center [262, 156] width 61 height 6
click at [354, 180] on div "Adicionar Quebra-gelos" at bounding box center [344, 173] width 242 height 15
click at [255, 81] on span "_renomaq" at bounding box center [254, 81] width 26 height 8
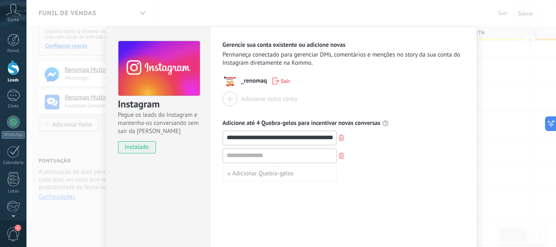
click at [256, 79] on span "_renomaq" at bounding box center [254, 81] width 26 height 8
click at [139, 151] on span "instalado" at bounding box center [136, 147] width 37 height 12
click at [308, 92] on div "Adicionar outra conta" at bounding box center [344, 99] width 242 height 15
click at [252, 83] on span "_renomaq" at bounding box center [254, 81] width 26 height 8
click at [252, 82] on span "_renomaq" at bounding box center [254, 81] width 26 height 8
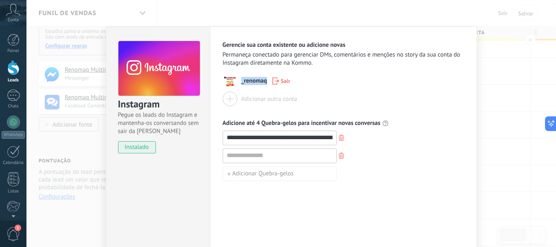
click at [234, 94] on div at bounding box center [230, 99] width 15 height 15
click at [495, 114] on div "**********" at bounding box center [291, 123] width 530 height 247
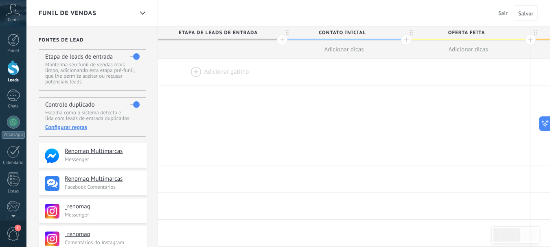
click at [182, 69] on div at bounding box center [220, 72] width 124 height 26
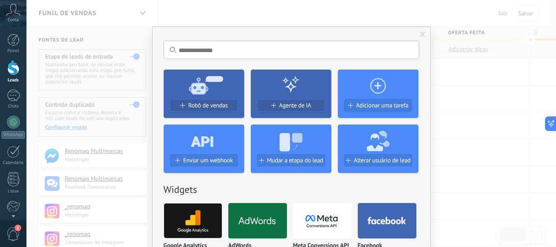
click at [421, 33] on span at bounding box center [422, 35] width 5 height 6
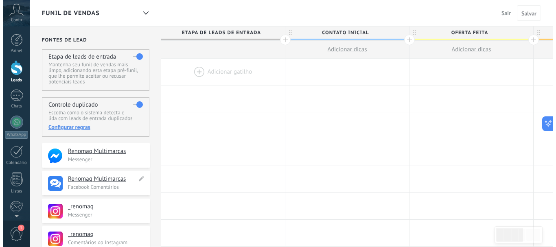
scroll to position [81, 0]
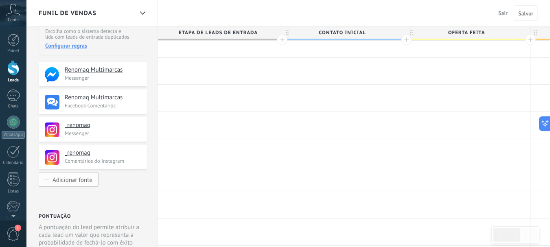
click at [85, 180] on div "Adicionar fonte" at bounding box center [73, 179] width 40 height 7
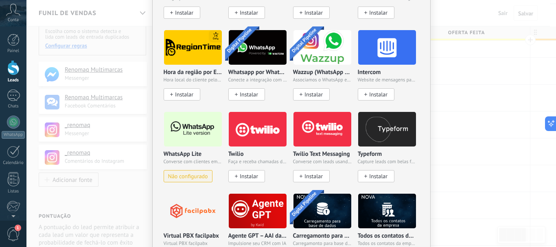
scroll to position [697, 0]
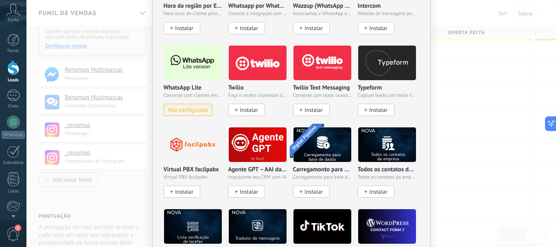
click at [182, 110] on span "Não configurado" at bounding box center [188, 110] width 40 height 7
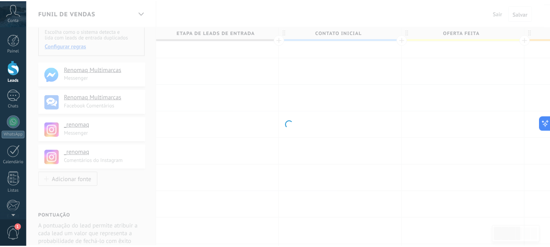
scroll to position [0, 0]
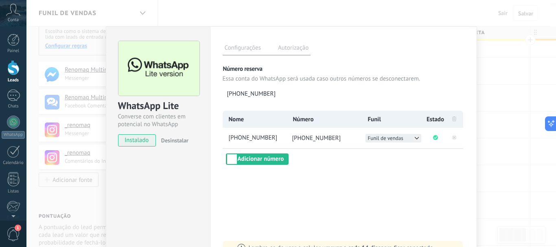
click at [415, 136] on icon at bounding box center [417, 138] width 7 height 7
click at [408, 147] on li "Funil de Vendas" at bounding box center [394, 146] width 56 height 9
click at [287, 159] on div "Nome Número Funil Estado +55 47 84690-446 +55 47 84690-446 Funil de Vendas Adic…" at bounding box center [344, 138] width 242 height 54
click at [281, 160] on button "Adicionar número" at bounding box center [257, 158] width 63 height 11
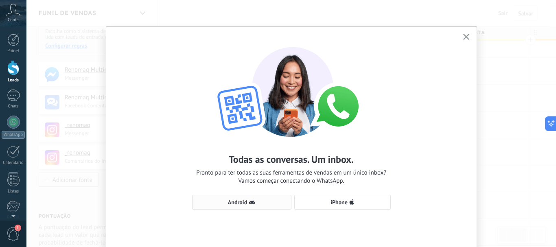
click at [272, 200] on span "Android" at bounding box center [242, 202] width 90 height 7
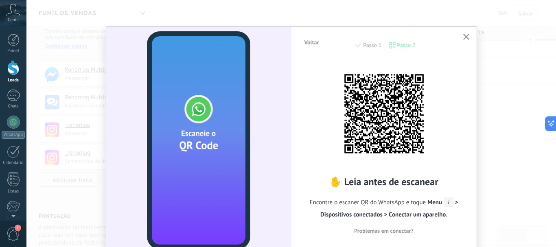
click at [465, 38] on icon "button" at bounding box center [466, 37] width 6 height 6
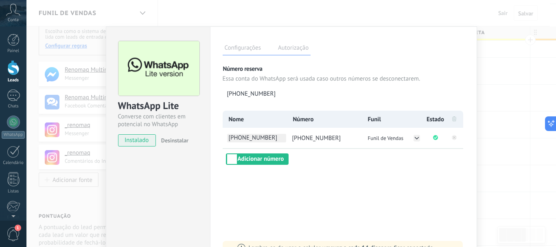
click at [275, 138] on span "[PHONE_NUMBER]" at bounding box center [256, 138] width 59 height 9
click at [323, 160] on div "**********" at bounding box center [344, 138] width 242 height 54
click at [283, 46] on label "Autorização" at bounding box center [293, 49] width 35 height 12
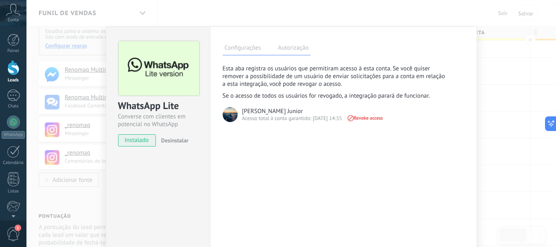
click at [496, 95] on div "WhatsApp Lite Converse com clientes em potencial no WhatsApp instalado Desinsta…" at bounding box center [291, 123] width 530 height 247
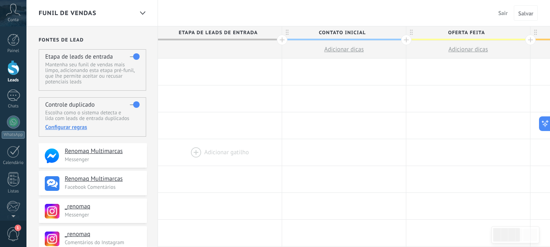
click at [176, 164] on div at bounding box center [220, 152] width 124 height 26
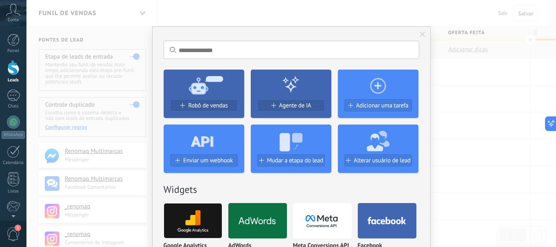
click at [437, 76] on div "Sem resultados. Robô de vendas Agente de IA Adicionar uma tarefa Enviar um webh…" at bounding box center [291, 123] width 530 height 247
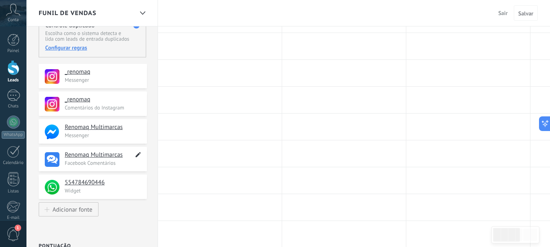
scroll to position [81, 0]
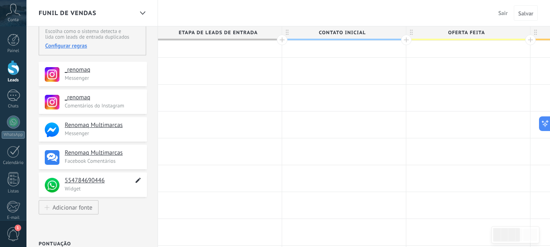
click at [135, 181] on icon at bounding box center [138, 180] width 9 height 10
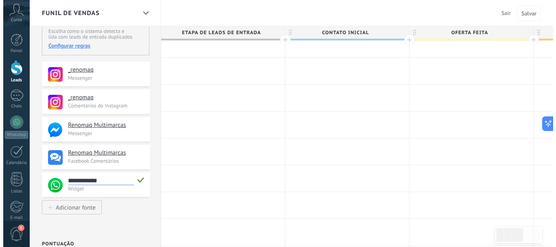
scroll to position [8, 0]
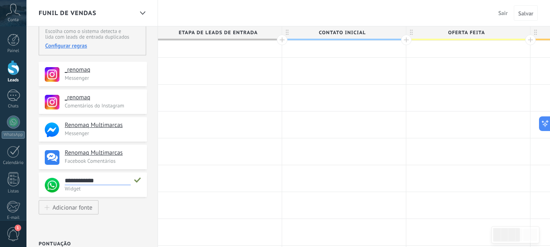
drag, startPoint x: 116, startPoint y: 180, endPoint x: 59, endPoint y: 181, distance: 57.0
click at [59, 181] on div "**********" at bounding box center [93, 185] width 108 height 24
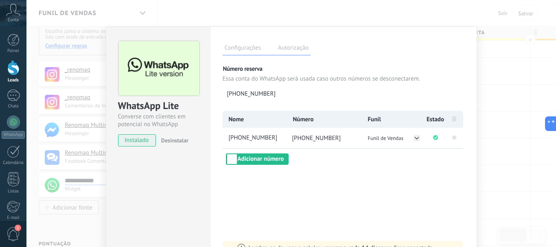
type input "*"
type textarea "*"
type input "**"
type textarea "**"
type input "***"
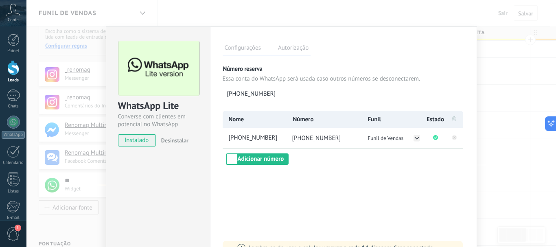
type textarea "***"
type input "****"
type textarea "****"
type input "*****"
type textarea "*****"
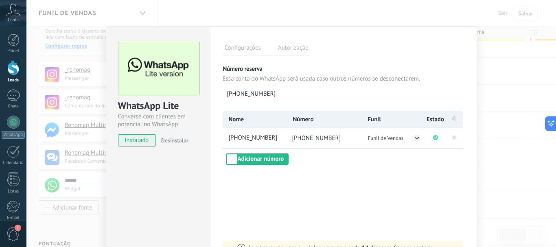
type input "******"
type textarea "******"
type input "*******"
type textarea "*******"
type input "********"
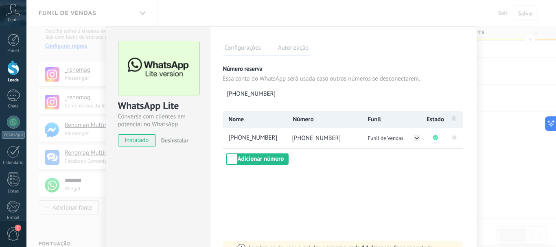
type textarea "********"
click at [519, 37] on div "WhatsApp Lite Converse com clientes em potencial no WhatsApp instalado Desinsta…" at bounding box center [291, 123] width 530 height 247
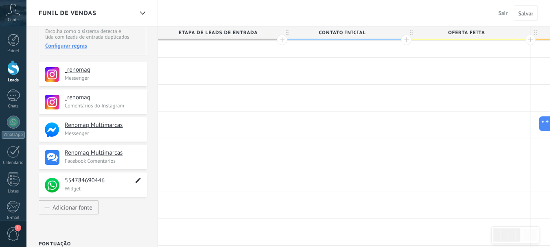
click at [136, 181] on icon at bounding box center [138, 180] width 9 height 10
drag, startPoint x: 94, startPoint y: 179, endPoint x: 61, endPoint y: 176, distance: 33.1
click at [61, 176] on div "**********" at bounding box center [93, 185] width 108 height 24
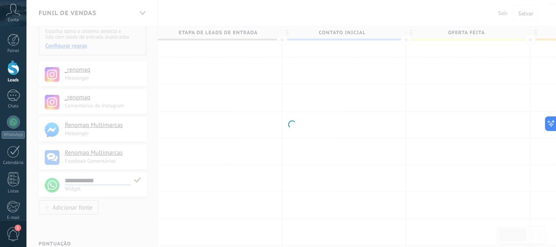
type input "*"
type textarea "*"
type input "**"
type textarea "**"
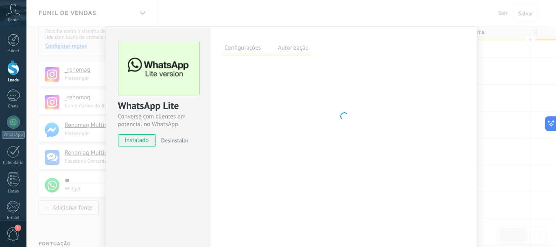
type input "***"
type textarea "***"
type input "****"
type textarea "****"
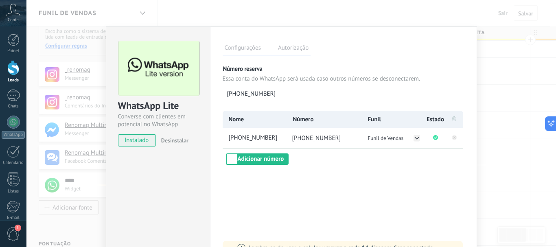
type input "*****"
type textarea "*****"
type input "******"
type textarea "******"
type input "*****"
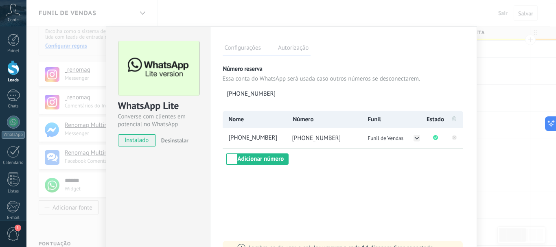
type textarea "*****"
type input "****"
type textarea "****"
type input "*****"
type textarea "*****"
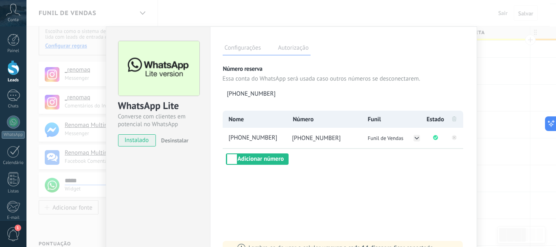
type input "******"
type textarea "******"
type input "*******"
type textarea "*******"
type input "*******"
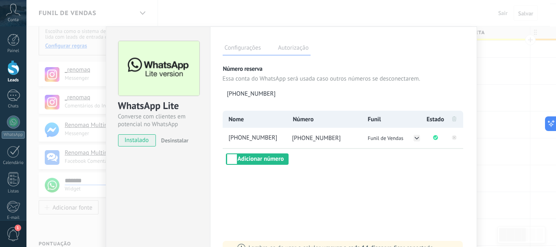
type textarea "*******"
type input "*********"
type textarea "*********"
type input "*********"
type textarea "*********"
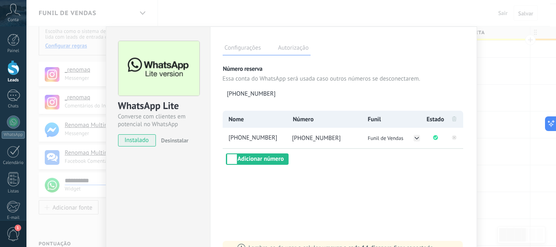
type input "**********"
type textarea "**********"
type input "**********"
type textarea "**********"
type input "**********"
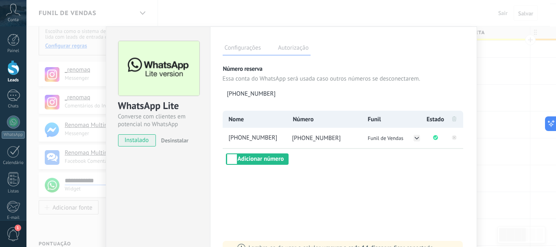
type textarea "**********"
type input "**********"
type textarea "**********"
type input "**********"
type textarea "**********"
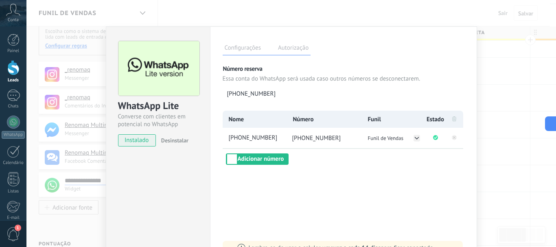
type input "**********"
type textarea "**********"
click at [511, 171] on div "WhatsApp Lite Converse com clientes em potencial no WhatsApp instalado Desinsta…" at bounding box center [291, 123] width 530 height 247
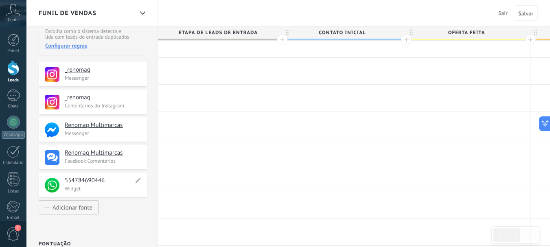
click at [141, 181] on div "**********" at bounding box center [93, 185] width 108 height 24
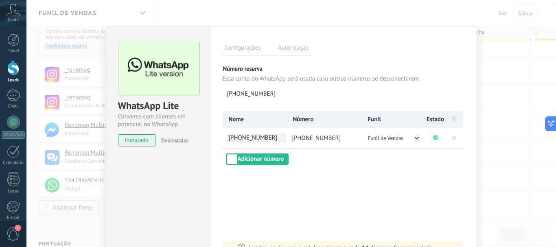
click at [255, 138] on span "[PHONE_NUMBER]" at bounding box center [256, 138] width 59 height 9
drag, startPoint x: 276, startPoint y: 137, endPoint x: 210, endPoint y: 131, distance: 66.3
click at [210, 133] on div "**********" at bounding box center [343, 147] width 267 height 242
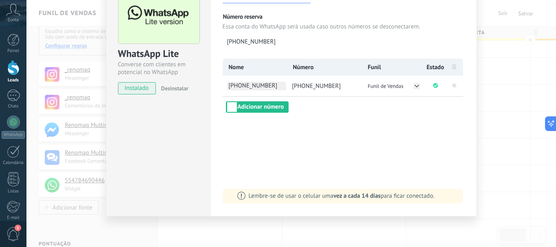
click at [268, 86] on span "[PHONE_NUMBER]" at bounding box center [256, 86] width 59 height 9
drag, startPoint x: 275, startPoint y: 86, endPoint x: 201, endPoint y: 77, distance: 75.0
click at [201, 77] on div "WhatsApp Lite Converse com clientes em potencial no WhatsApp instalado Desinsta…" at bounding box center [291, 95] width 371 height 242
click at [250, 81] on li "[PHONE_NUMBER]" at bounding box center [255, 86] width 64 height 20
click at [255, 85] on span "[PHONE_NUMBER]" at bounding box center [256, 86] width 59 height 9
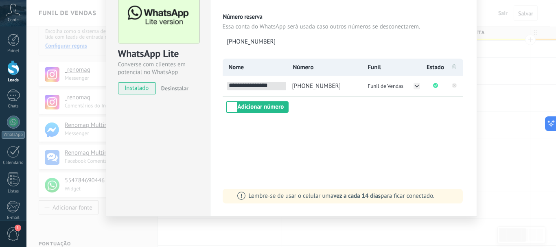
drag, startPoint x: 280, startPoint y: 86, endPoint x: 226, endPoint y: 80, distance: 54.9
click at [226, 80] on li "**********" at bounding box center [255, 86] width 64 height 20
click at [274, 80] on li "[PHONE_NUMBER]" at bounding box center [255, 86] width 64 height 20
click at [275, 83] on span "[PHONE_NUMBER]" at bounding box center [256, 86] width 59 height 9
type input "*"
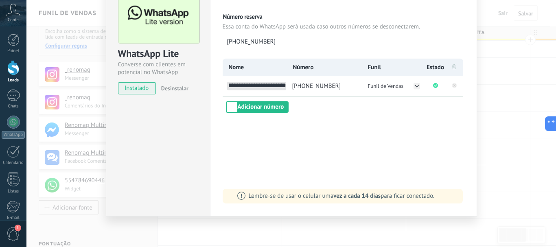
scroll to position [0, 14]
type input "**********"
click at [307, 102] on div "**********" at bounding box center [344, 86] width 242 height 54
click at [508, 90] on div "WhatsApp Lite Converse com clientes em potencial no WhatsApp instalado Desinsta…" at bounding box center [291, 123] width 530 height 247
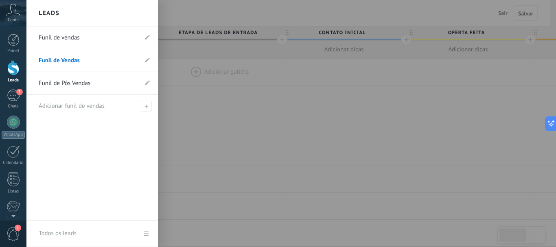
click at [14, 72] on div at bounding box center [13, 67] width 12 height 15
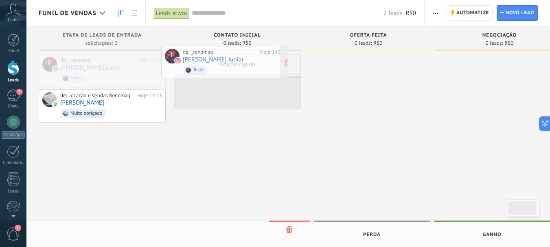
drag, startPoint x: 110, startPoint y: 77, endPoint x: 233, endPoint y: 68, distance: 122.8
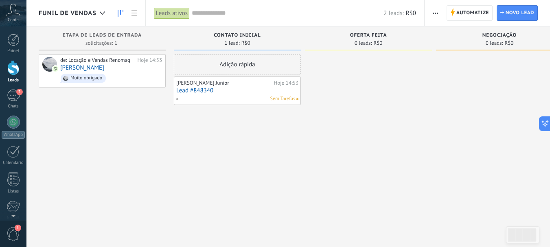
click at [232, 91] on link "Lead #848340" at bounding box center [237, 90] width 122 height 7
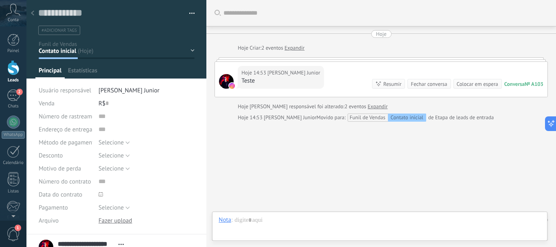
scroll to position [17, 0]
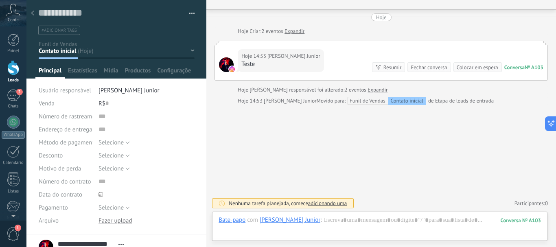
click at [252, 221] on span "com" at bounding box center [252, 220] width 11 height 8
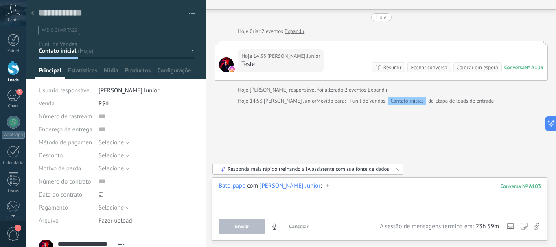
click at [259, 197] on div at bounding box center [380, 197] width 322 height 31
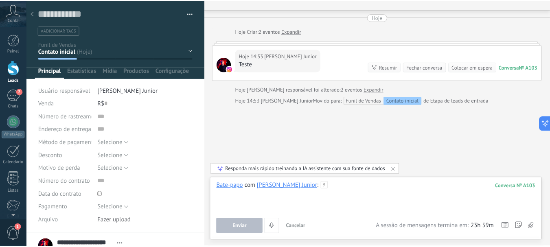
scroll to position [41, 0]
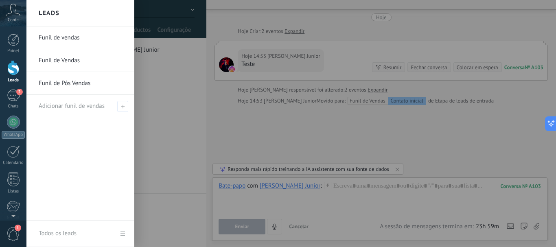
click at [12, 75] on div at bounding box center [13, 67] width 12 height 15
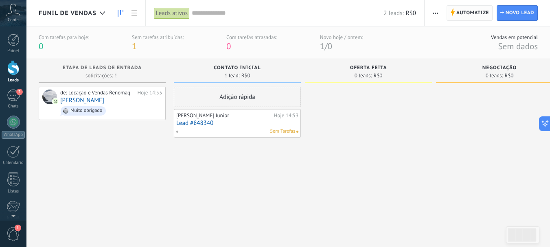
click at [471, 17] on span "Automatize" at bounding box center [472, 13] width 33 height 15
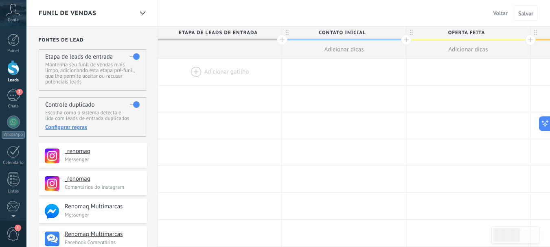
click at [135, 15] on div "Funil de Vendas" at bounding box center [91, 13] width 131 height 26
click at [140, 14] on icon at bounding box center [142, 12] width 5 height 3
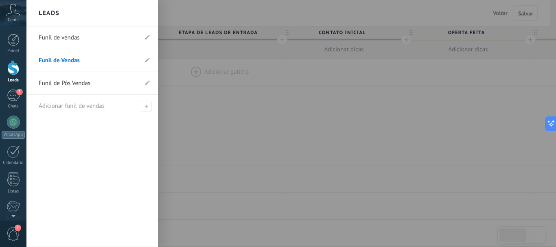
click at [140, 14] on div "Leads" at bounding box center [91, 13] width 131 height 26
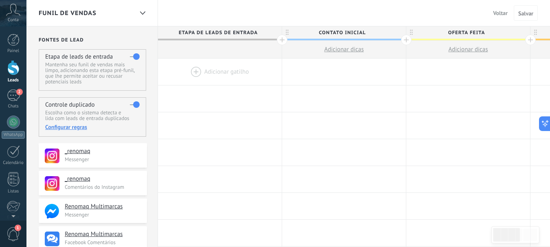
click at [496, 17] on button "Voltar" at bounding box center [500, 13] width 21 height 12
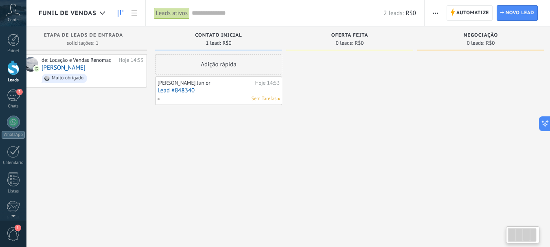
scroll to position [0, 25]
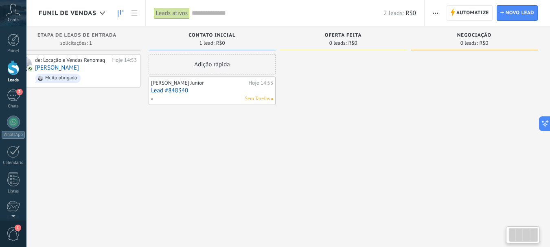
drag, startPoint x: 457, startPoint y: 36, endPoint x: 242, endPoint y: 24, distance: 214.9
click at [242, 24] on div "Funil de Vendas Leads ativos Aplicar 2 leads: R$0 Leads ativos Meus leads Leads…" at bounding box center [288, 130] width 524 height 261
drag, startPoint x: 441, startPoint y: 28, endPoint x: 375, endPoint y: 30, distance: 65.6
click at [375, 30] on div "Etapa de leads de entrada solicitações: 1 0 0 0 1 0 0 0 1 de: Locação e Vendas …" at bounding box center [281, 110] width 537 height 169
click at [118, 11] on use at bounding box center [121, 13] width 6 height 7
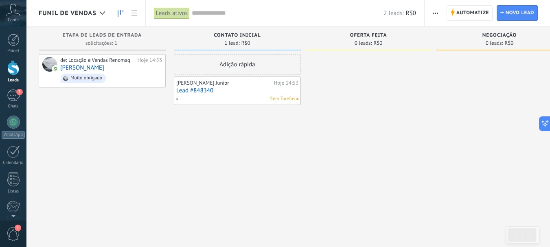
click at [122, 11] on icon at bounding box center [121, 13] width 6 height 7
click at [135, 13] on use at bounding box center [134, 13] width 6 height 6
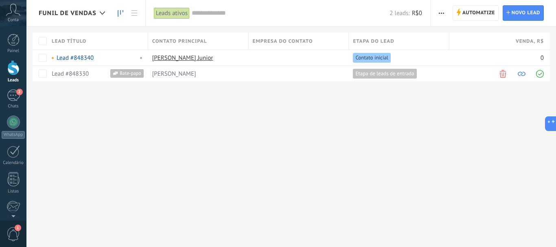
click at [122, 11] on icon at bounding box center [121, 13] width 6 height 7
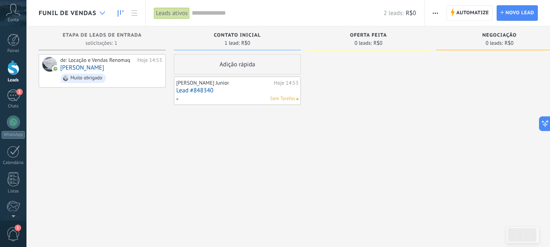
click at [105, 13] on div at bounding box center [102, 13] width 13 height 16
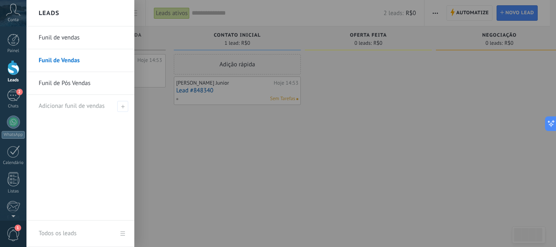
click at [151, 22] on div at bounding box center [304, 123] width 556 height 247
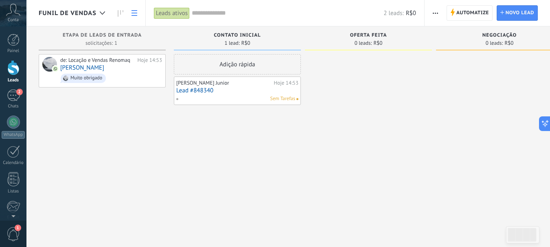
click at [137, 15] on link at bounding box center [134, 13] width 14 height 16
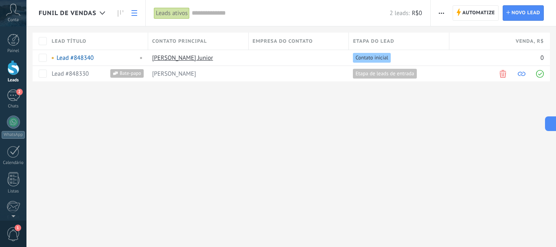
click at [120, 11] on use at bounding box center [121, 13] width 6 height 7
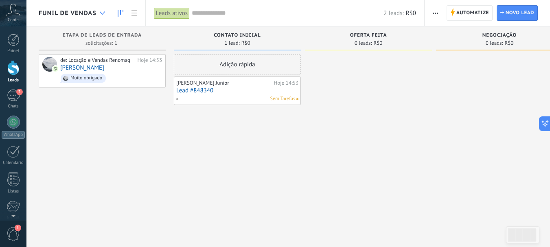
click at [104, 13] on icon at bounding box center [102, 12] width 5 height 3
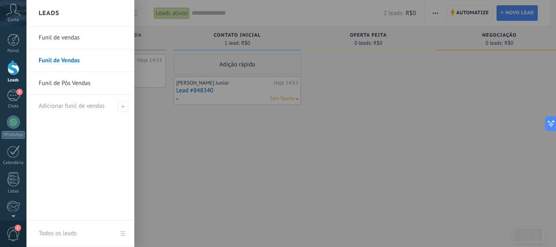
drag, startPoint x: 105, startPoint y: 61, endPoint x: 150, endPoint y: 24, distance: 58.2
click at [150, 24] on div at bounding box center [304, 123] width 556 height 247
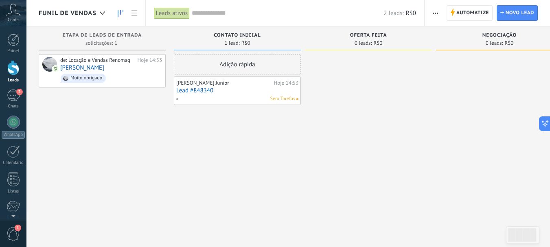
click at [436, 15] on span "button" at bounding box center [435, 12] width 5 height 15
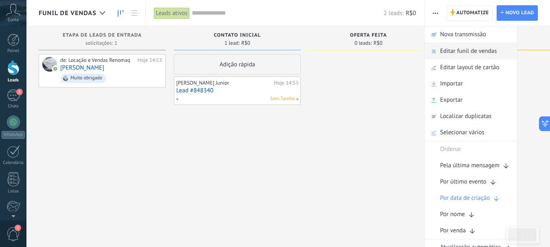
click at [454, 49] on span "Editar funil de vendas" at bounding box center [468, 51] width 57 height 16
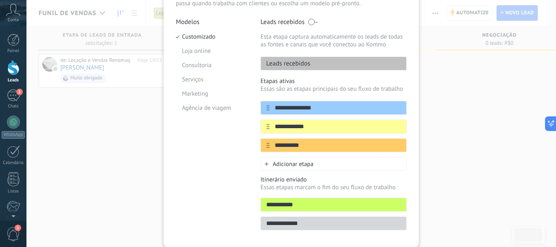
scroll to position [81, 0]
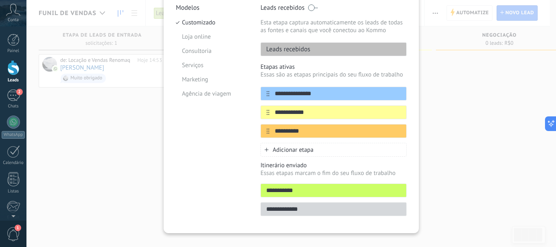
click at [296, 147] on span "Adicionar etapa" at bounding box center [293, 150] width 41 height 8
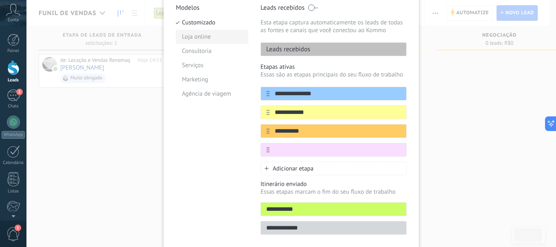
click at [212, 40] on li "Loja online" at bounding box center [212, 37] width 72 height 14
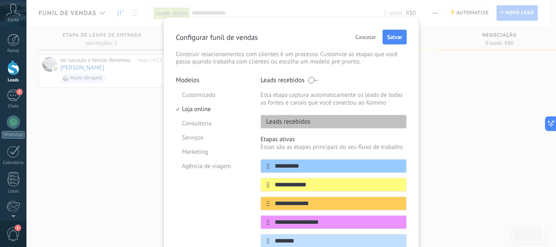
scroll to position [0, 0]
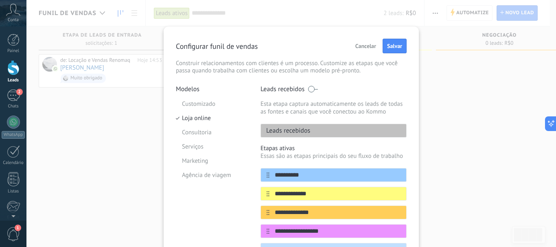
drag, startPoint x: 396, startPoint y: 43, endPoint x: 384, endPoint y: 97, distance: 55.4
click at [384, 96] on div "**********" at bounding box center [291, 189] width 231 height 301
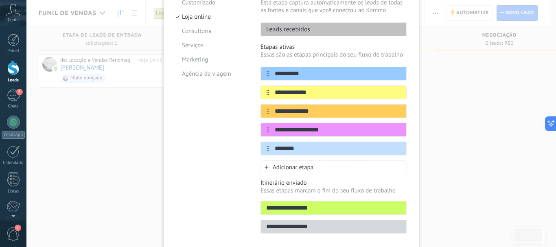
scroll to position [122, 0]
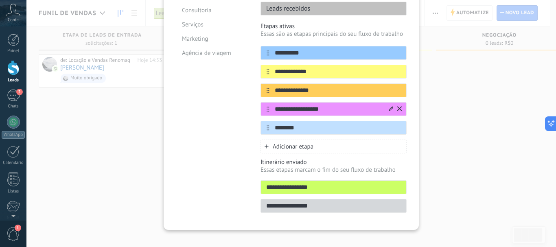
click at [313, 112] on input "**********" at bounding box center [328, 109] width 118 height 9
click at [307, 125] on input "********" at bounding box center [328, 128] width 118 height 9
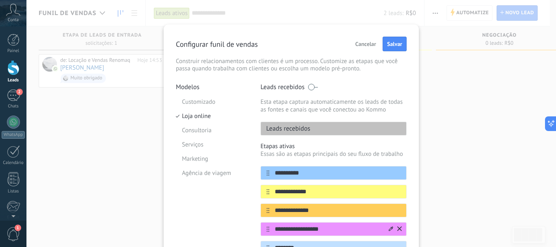
scroll to position [0, 0]
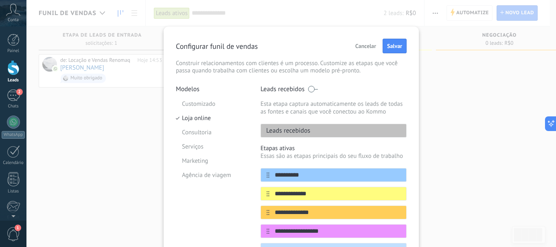
click at [394, 53] on div "Configurar funil de vendas Cancelar Salvar Construir relacionamentos com client…" at bounding box center [291, 57] width 231 height 36
click at [395, 46] on span "Salvar" at bounding box center [394, 46] width 15 height 6
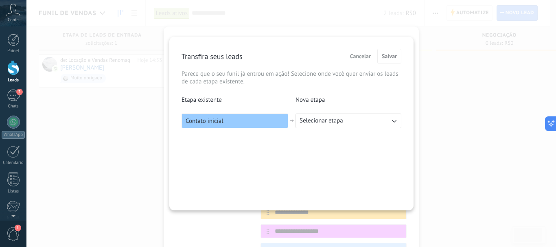
click at [362, 118] on button "Selecionar etapa" at bounding box center [349, 121] width 106 height 15
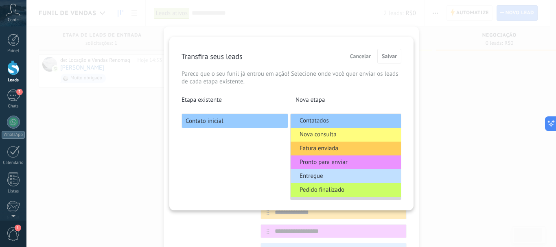
click at [352, 135] on li "Nova consulta" at bounding box center [346, 135] width 110 height 14
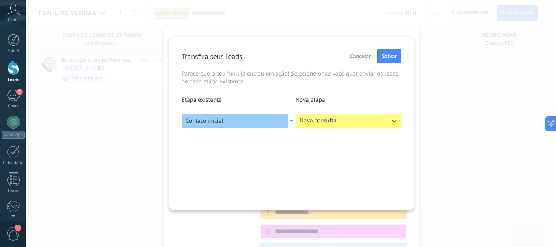
click at [352, 118] on button "Nova consulta" at bounding box center [349, 121] width 106 height 15
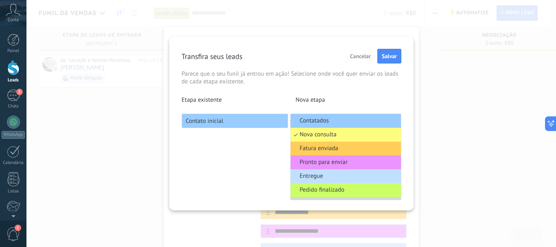
click at [351, 121] on li "Contatados" at bounding box center [346, 121] width 110 height 14
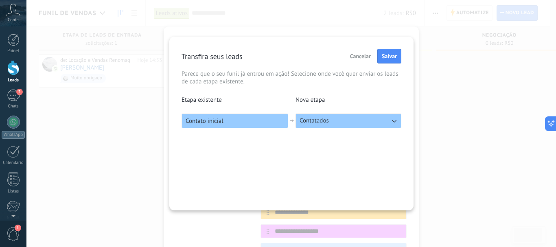
click at [358, 125] on button "Contatados" at bounding box center [349, 121] width 106 height 15
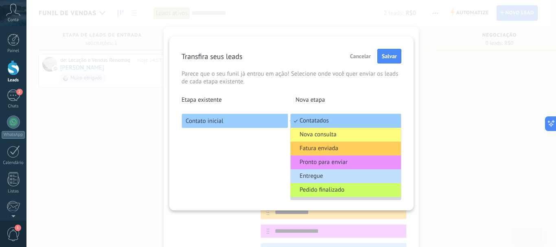
click at [351, 136] on li "Nova consulta" at bounding box center [346, 135] width 110 height 14
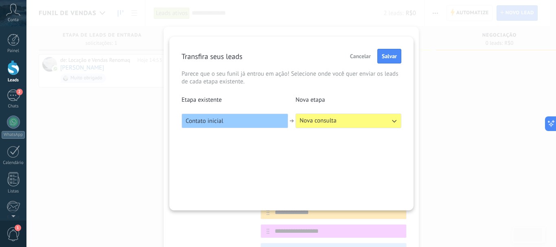
click at [386, 60] on button "Salvar" at bounding box center [389, 56] width 24 height 15
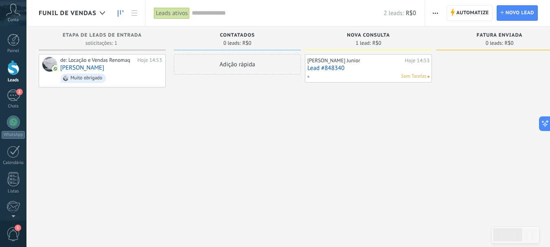
click at [430, 11] on button "button" at bounding box center [435, 12] width 12 height 15
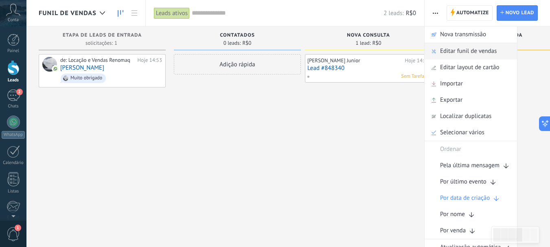
click at [447, 46] on span "Editar funil de vendas" at bounding box center [468, 51] width 57 height 16
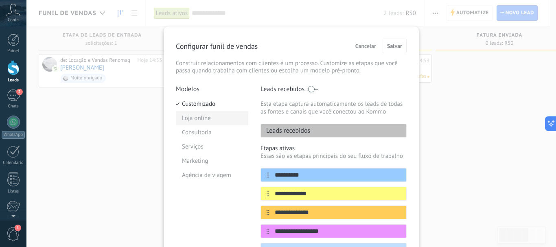
click at [203, 115] on li "Loja online" at bounding box center [212, 118] width 72 height 14
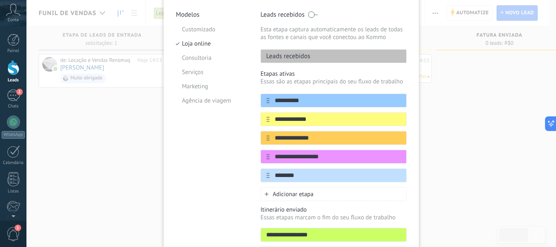
scroll to position [81, 0]
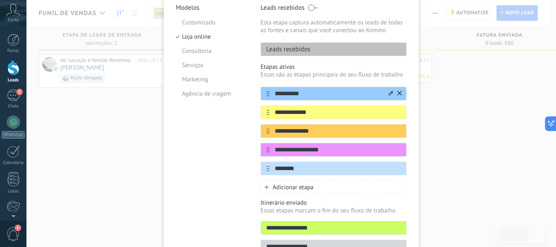
click at [398, 94] on icon at bounding box center [399, 93] width 4 height 5
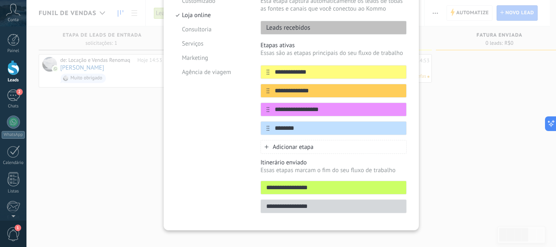
scroll to position [113, 0]
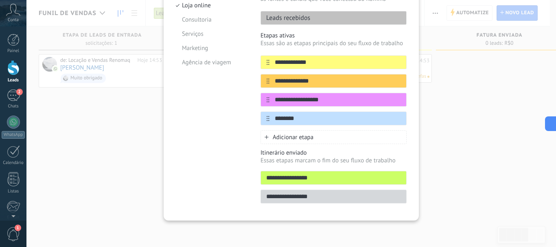
click at [309, 194] on input "**********" at bounding box center [333, 197] width 145 height 9
drag, startPoint x: 319, startPoint y: 195, endPoint x: 285, endPoint y: 196, distance: 34.2
click at [285, 196] on input "**********" at bounding box center [333, 197] width 145 height 9
type input "**********"
click at [350, 153] on p "Itinerário enviado" at bounding box center [334, 153] width 146 height 8
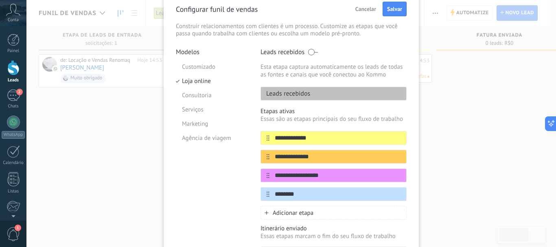
scroll to position [31, 0]
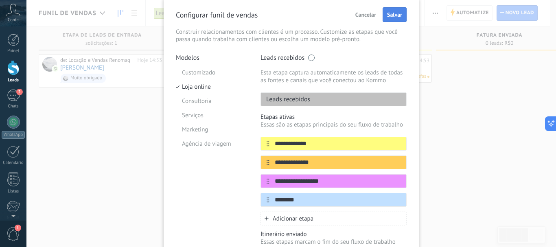
click at [388, 15] on span "Salvar" at bounding box center [394, 15] width 15 height 6
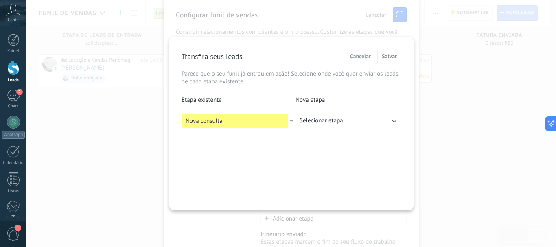
click at [319, 126] on button "Selecionar etapa" at bounding box center [349, 121] width 106 height 15
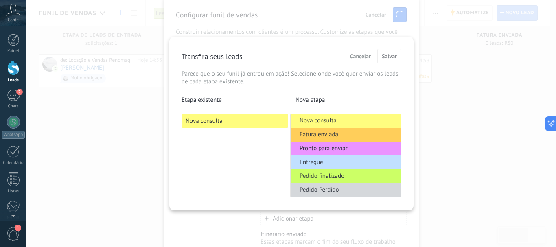
click at [331, 119] on span "Nova consulta" at bounding box center [318, 121] width 37 height 8
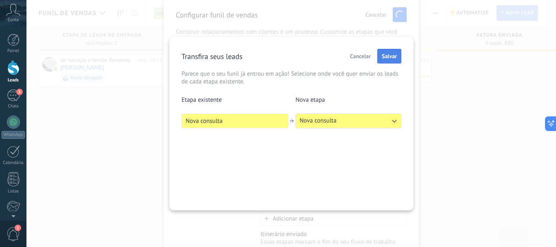
click at [383, 57] on span "Salvar" at bounding box center [389, 56] width 15 height 6
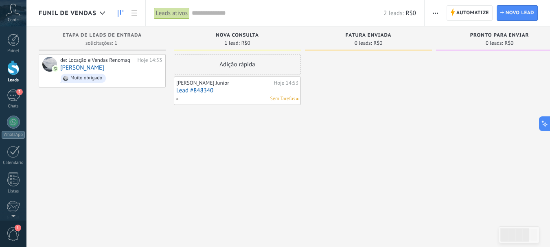
click at [433, 14] on span "button" at bounding box center [435, 12] width 5 height 15
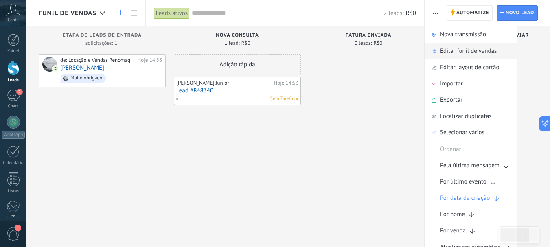
click at [465, 54] on span "Editar funil de vendas" at bounding box center [468, 51] width 57 height 16
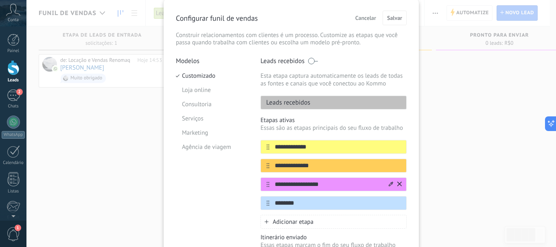
scroll to position [41, 0]
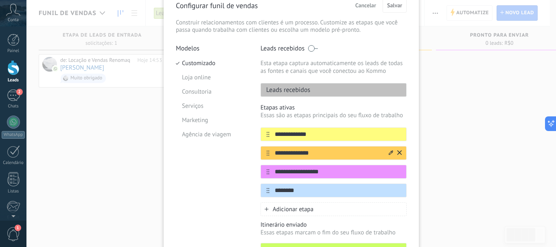
click at [313, 153] on input "**********" at bounding box center [328, 153] width 118 height 9
drag, startPoint x: 284, startPoint y: 149, endPoint x: 263, endPoint y: 147, distance: 20.4
click at [263, 147] on div "**********" at bounding box center [334, 153] width 146 height 14
type input "**********"
click at [294, 169] on input "**********" at bounding box center [328, 172] width 118 height 9
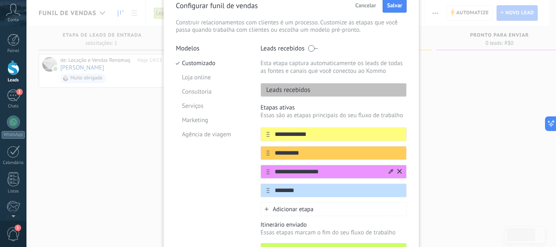
drag, startPoint x: 325, startPoint y: 173, endPoint x: 273, endPoint y: 171, distance: 52.2
click at [273, 171] on input "**********" at bounding box center [328, 172] width 118 height 9
type input "**********"
click at [300, 190] on input "********" at bounding box center [328, 190] width 118 height 9
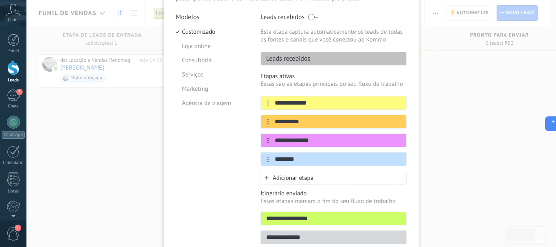
scroll to position [31, 0]
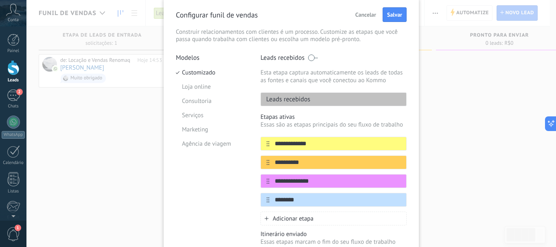
click at [328, 210] on div "**********" at bounding box center [334, 169] width 146 height 112
click at [309, 183] on input "**********" at bounding box center [328, 181] width 118 height 9
click at [305, 200] on input "********" at bounding box center [328, 200] width 118 height 9
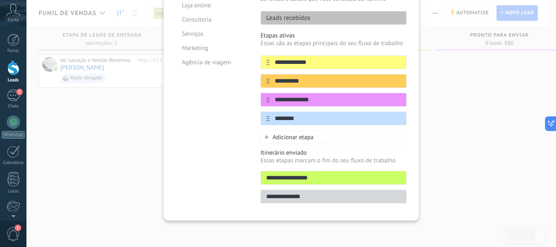
click at [308, 196] on input "**********" at bounding box center [333, 197] width 145 height 9
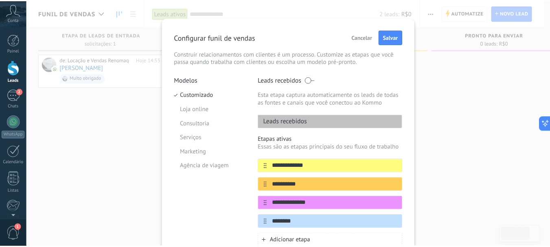
scroll to position [0, 0]
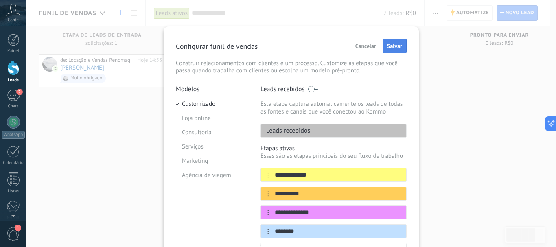
click at [394, 46] on span "Salvar" at bounding box center [394, 46] width 15 height 6
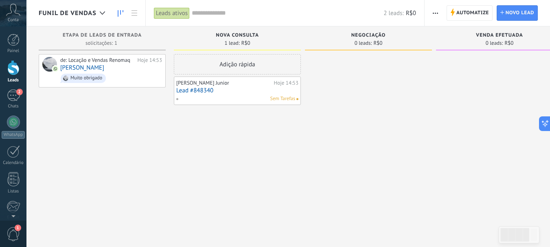
click at [411, 88] on div at bounding box center [368, 124] width 127 height 141
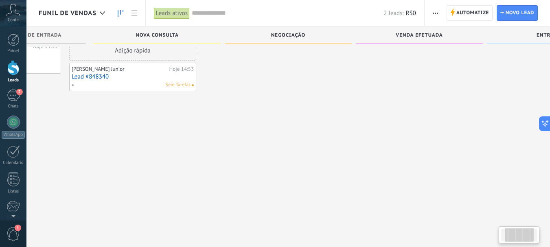
scroll to position [0, 156]
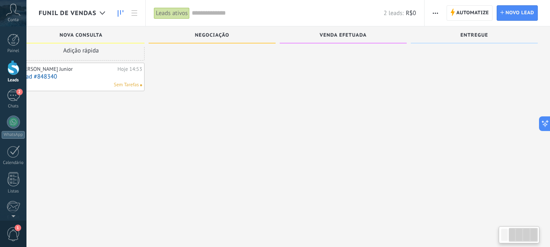
drag, startPoint x: 506, startPoint y: 56, endPoint x: 274, endPoint y: 51, distance: 232.9
click at [274, 51] on div "Etapa de leads de entrada solicitações: 1 0 0 0 1 0 0 0 1 de: Locação e Vendas …" at bounding box center [216, 97] width 668 height 169
drag, startPoint x: 409, startPoint y: 62, endPoint x: 392, endPoint y: 53, distance: 19.3
click at [392, 58] on div "Venda Efetuada 0 leads: R$0" at bounding box center [345, 97] width 131 height 169
click at [476, 32] on div "Entregue" at bounding box center [474, 34] width 127 height 17
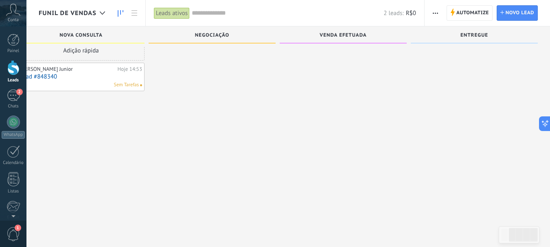
scroll to position [0, 0]
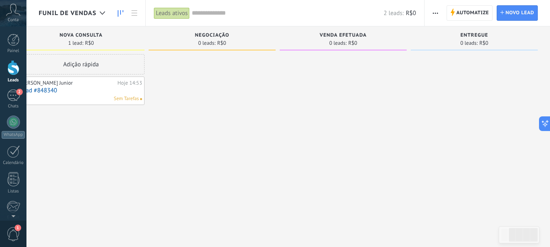
click at [468, 58] on div at bounding box center [474, 124] width 127 height 141
click at [438, 15] on span "button" at bounding box center [435, 12] width 5 height 15
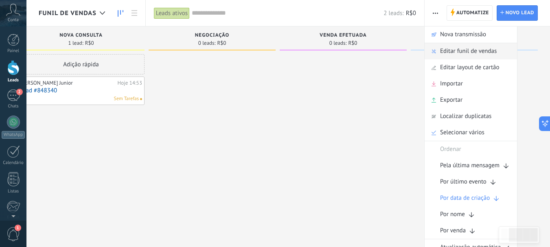
click at [450, 46] on span "Editar funil de vendas" at bounding box center [468, 51] width 57 height 16
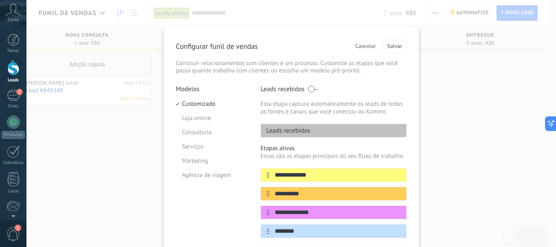
click at [356, 44] on span "Cancelar" at bounding box center [365, 46] width 21 height 6
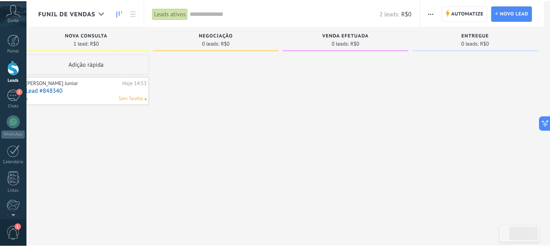
scroll to position [0, 150]
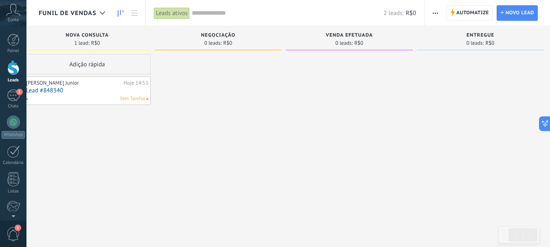
click at [439, 14] on button "button" at bounding box center [435, 12] width 12 height 15
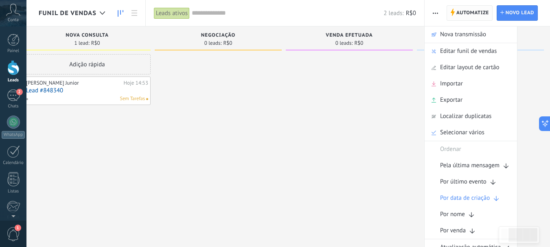
click at [473, 9] on span "Automatize" at bounding box center [472, 13] width 33 height 15
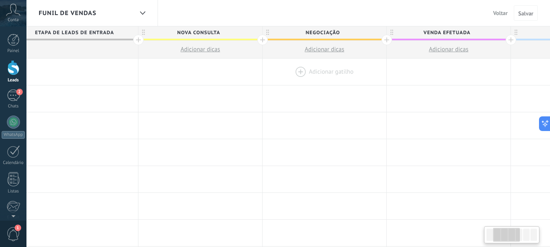
drag, startPoint x: 475, startPoint y: 73, endPoint x: 346, endPoint y: 71, distance: 129.1
click at [331, 71] on div at bounding box center [325, 72] width 124 height 26
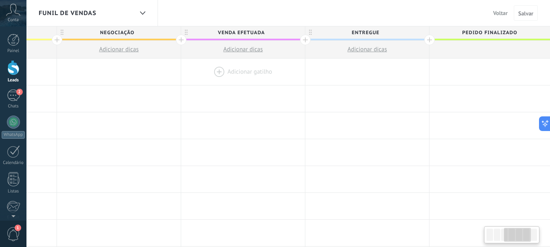
drag, startPoint x: 509, startPoint y: 68, endPoint x: 304, endPoint y: 66, distance: 205.6
click at [304, 66] on div at bounding box center [243, 72] width 124 height 26
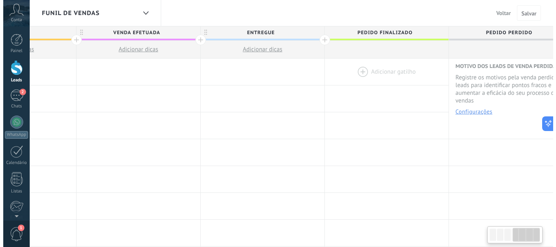
scroll to position [0, 456]
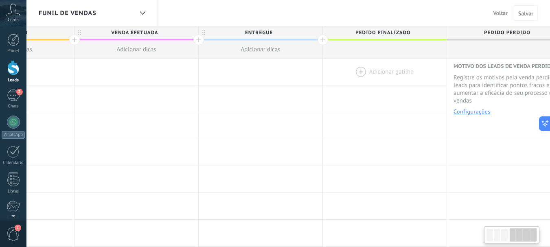
drag, startPoint x: 499, startPoint y: 66, endPoint x: 395, endPoint y: 63, distance: 104.7
click at [395, 63] on div at bounding box center [385, 72] width 124 height 26
click at [378, 70] on div at bounding box center [385, 72] width 124 height 26
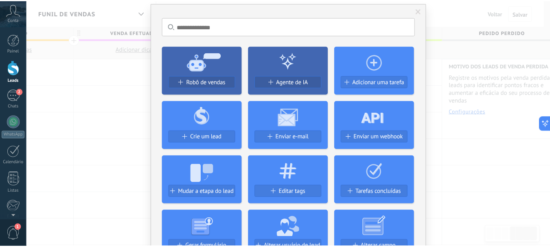
scroll to position [0, 0]
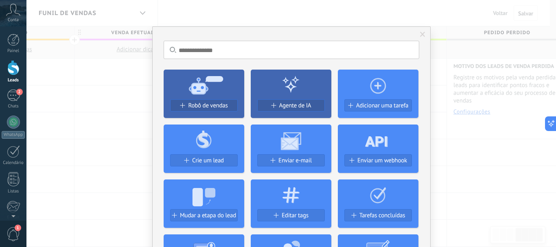
click at [377, 87] on use at bounding box center [378, 86] width 16 height 16
click at [373, 105] on span "Adicionar uma tarefa" at bounding box center [382, 105] width 53 height 7
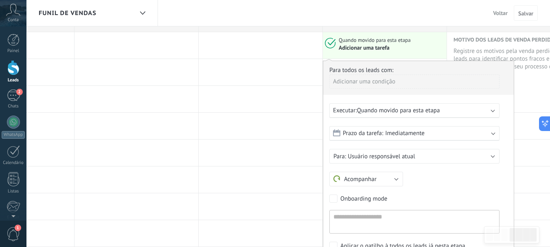
scroll to position [41, 0]
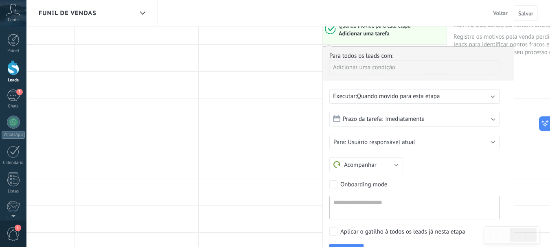
click at [429, 119] on div "Prazo da tarefa: Imediatamente" at bounding box center [414, 119] width 170 height 15
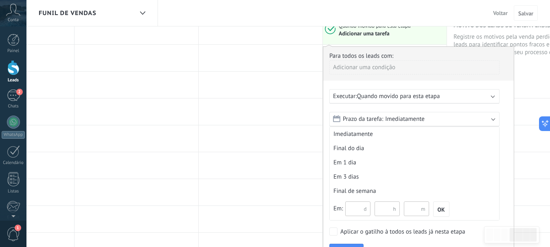
click at [429, 119] on div "Prazo da tarefa: Imediatamente" at bounding box center [414, 119] width 170 height 15
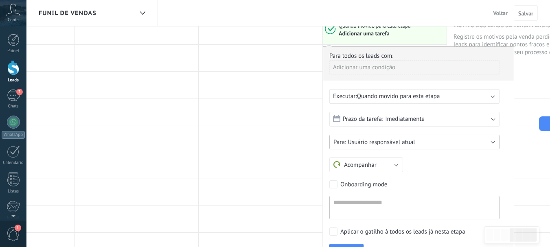
click at [423, 141] on button "Usuário responsável atual" at bounding box center [414, 142] width 170 height 15
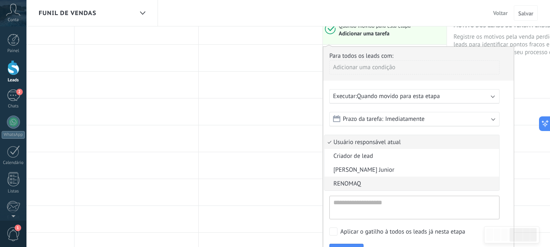
click at [392, 186] on span "RENOMAQ" at bounding box center [410, 184] width 172 height 8
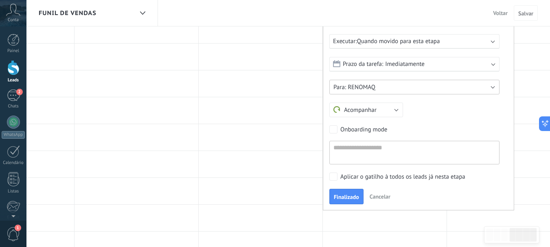
scroll to position [81, 0]
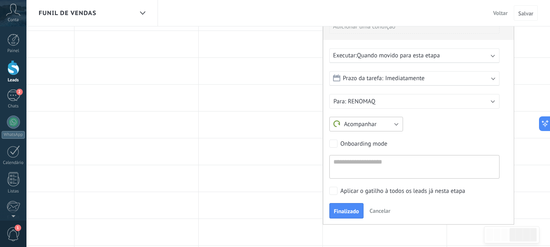
click at [391, 129] on button "Acompanhar" at bounding box center [366, 124] width 74 height 15
click at [425, 131] on div "Acompanhar Reunião Personalizar Acompanhar" at bounding box center [414, 124] width 170 height 15
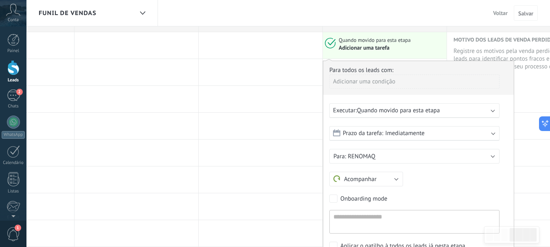
scroll to position [41, 0]
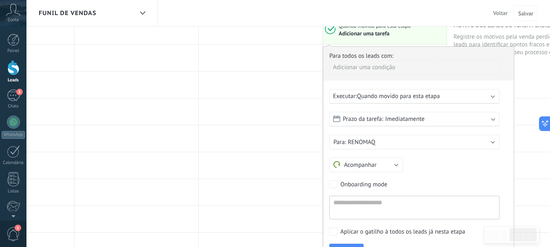
click at [437, 101] on div "Executar: Quando movido para esta etapa" at bounding box center [414, 96] width 170 height 15
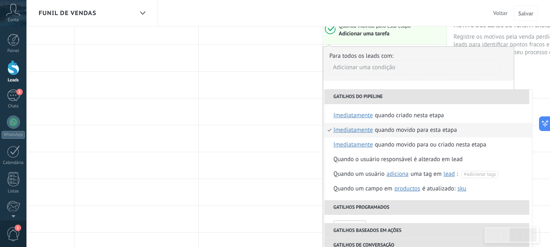
click at [447, 88] on div "**********" at bounding box center [418, 155] width 191 height 219
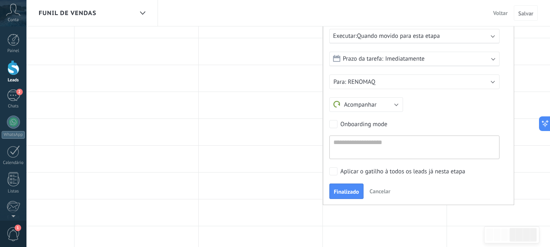
scroll to position [163, 0]
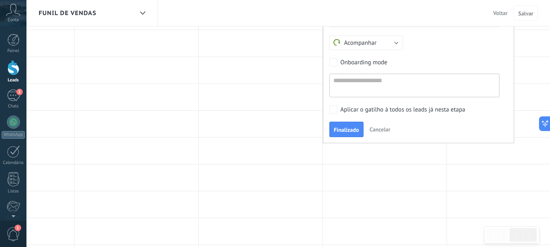
click at [386, 129] on span "Cancelar" at bounding box center [380, 129] width 21 height 7
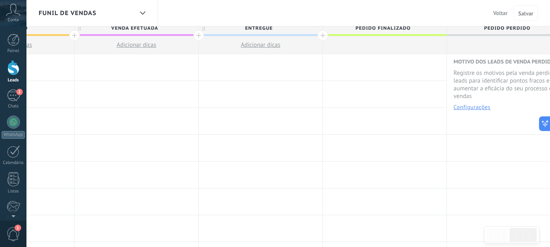
scroll to position [0, 0]
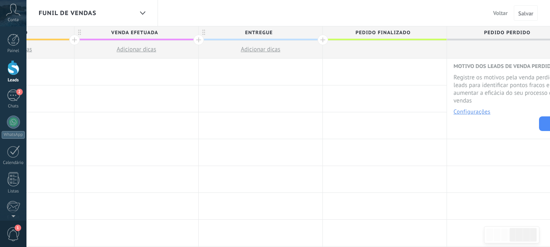
click at [379, 67] on div at bounding box center [385, 72] width 124 height 26
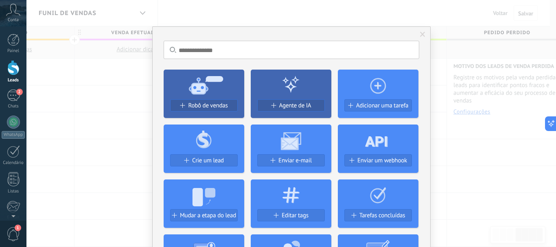
click at [417, 33] on span at bounding box center [422, 35] width 13 height 14
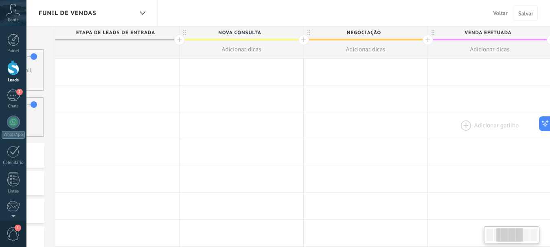
drag, startPoint x: 195, startPoint y: 111, endPoint x: 528, endPoint y: 135, distance: 333.9
click at [550, 135] on html ".abccls-1,.abccls-2{fill-rule:evenodd}.abccls-2{fill:#fff} .abfcls-1{fill:none}…" at bounding box center [275, 123] width 550 height 247
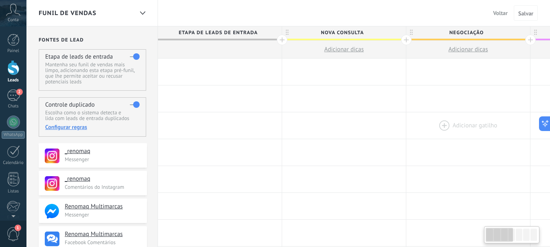
drag, startPoint x: 230, startPoint y: 113, endPoint x: 424, endPoint y: 123, distance: 194.4
click at [501, 13] on span "Voltar" at bounding box center [500, 12] width 15 height 7
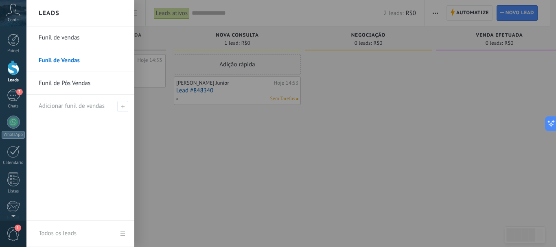
click at [59, 83] on link "Funil de Pós Vendas" at bounding box center [83, 83] width 88 height 23
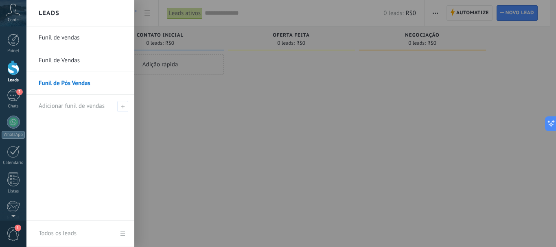
click at [58, 59] on link "Funil de Vendas" at bounding box center [83, 60] width 88 height 23
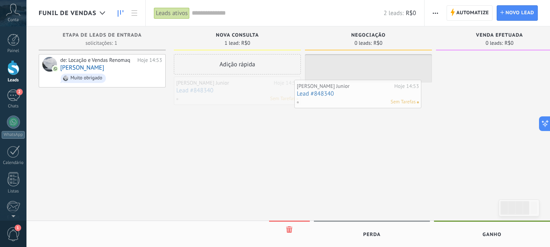
drag, startPoint x: 246, startPoint y: 86, endPoint x: 367, endPoint y: 90, distance: 120.5
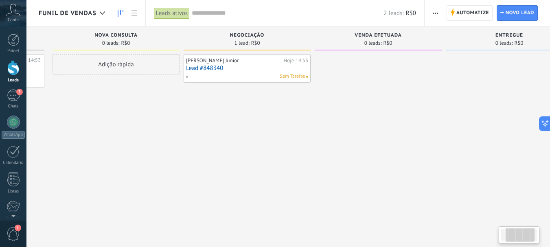
scroll to position [0, 156]
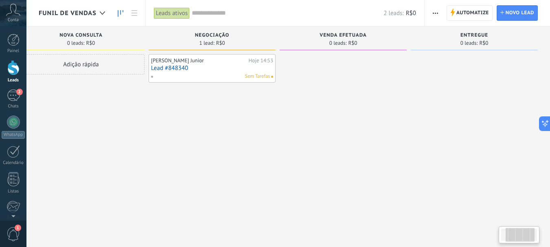
drag, startPoint x: 366, startPoint y: 104, endPoint x: 193, endPoint y: 98, distance: 172.7
click at [193, 99] on div "Ney Scheeffer Junior Hoje 14:53 Lead #848340 Sem Tarefas" at bounding box center [212, 124] width 127 height 141
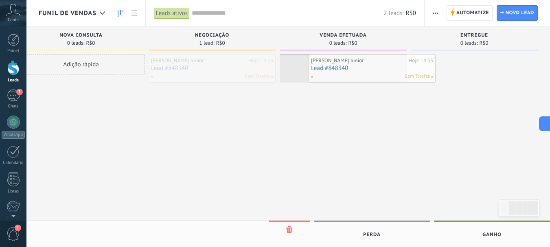
drag, startPoint x: 197, startPoint y: 73, endPoint x: 358, endPoint y: 73, distance: 160.8
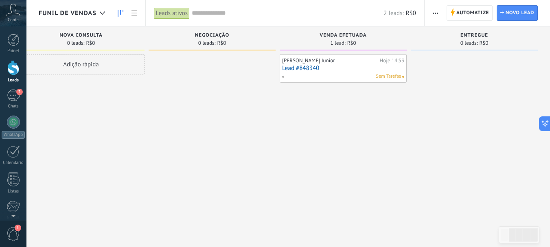
drag, startPoint x: 351, startPoint y: 101, endPoint x: 285, endPoint y: 86, distance: 66.9
click at [247, 102] on div "Etapa de leads de entrada solicitações: 1 0 0 0 1 de: Locação e Vendas Renomaq …" at bounding box center [216, 110] width 668 height 169
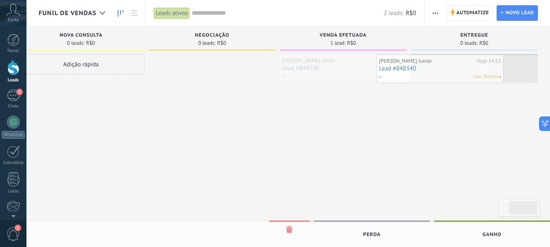
drag, startPoint x: 347, startPoint y: 64, endPoint x: 444, endPoint y: 65, distance: 96.9
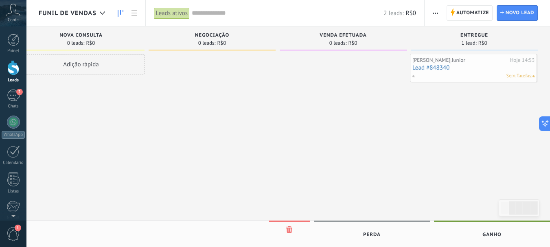
drag, startPoint x: 468, startPoint y: 73, endPoint x: 461, endPoint y: 72, distance: 6.9
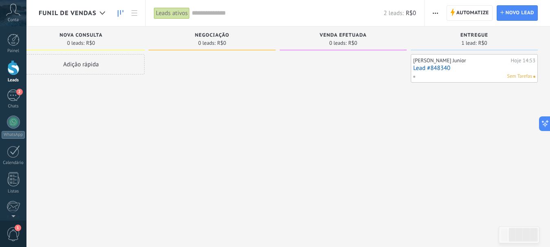
click at [443, 70] on link "Lead #848340" at bounding box center [474, 68] width 122 height 7
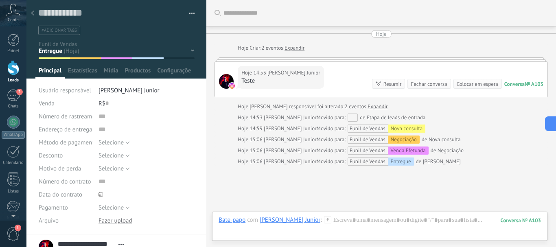
scroll to position [61, 0]
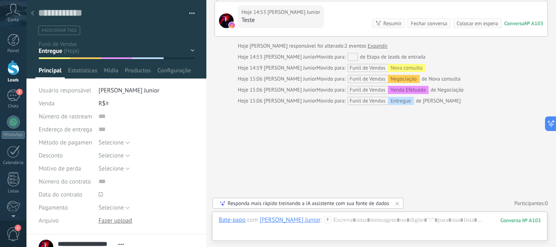
click at [180, 35] on ul "#adicionar tags" at bounding box center [114, 30] width 155 height 11
click at [0, 0] on div "Nova consulta Negociação Venda Efetuada Entregue Pedido finalizado Pedido Perdi…" at bounding box center [0, 0] width 0 height 0
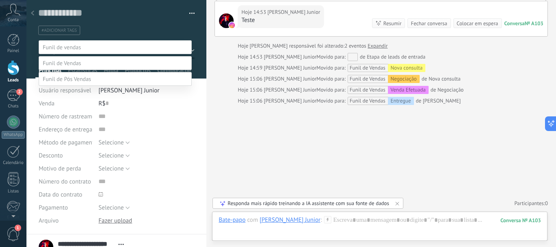
scroll to position [16, 0]
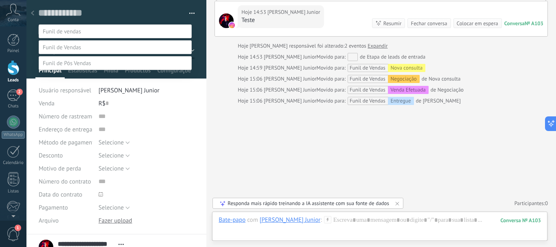
click at [241, 85] on div at bounding box center [291, 107] width 530 height 247
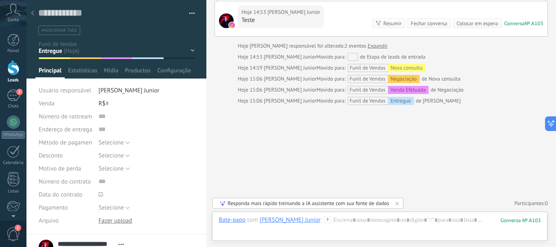
click at [0, 0] on div "Nova consulta Negociação Venda Efetuada Entregue Pedido finalizado Pedido Perdi…" at bounding box center [0, 0] width 0 height 0
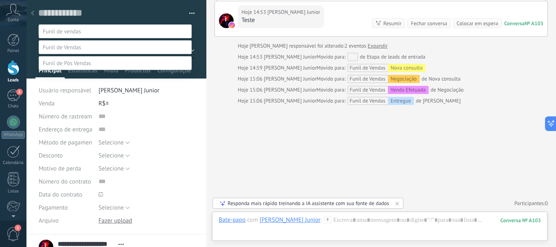
click at [202, 52] on div at bounding box center [291, 107] width 530 height 247
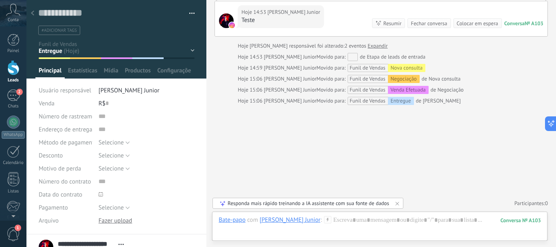
click at [0, 0] on div "Nova consulta Negociação Venda Efetuada Entregue Pedido finalizado Pedido Perdi…" at bounding box center [0, 0] width 0 height 0
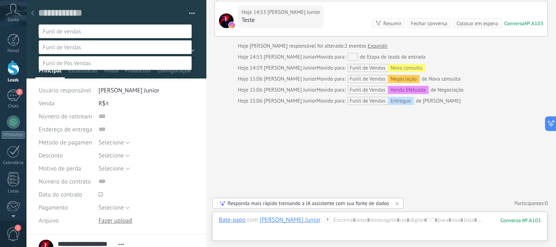
click at [314, 127] on div at bounding box center [291, 107] width 530 height 247
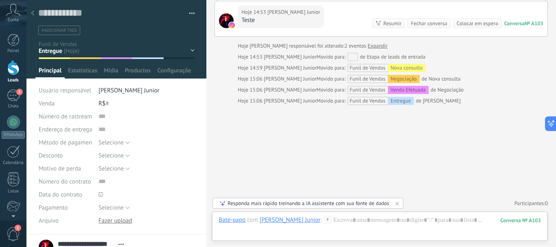
click at [425, 25] on div "Fechar conversa" at bounding box center [429, 24] width 36 height 8
click at [426, 23] on div "Fechar conversa" at bounding box center [429, 24] width 36 height 8
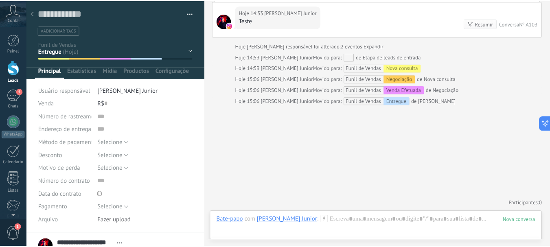
scroll to position [72, 0]
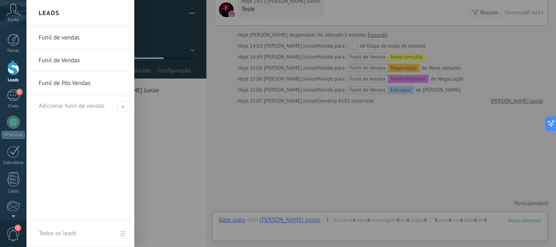
click at [48, 60] on link "Funil de Vendas" at bounding box center [83, 60] width 88 height 23
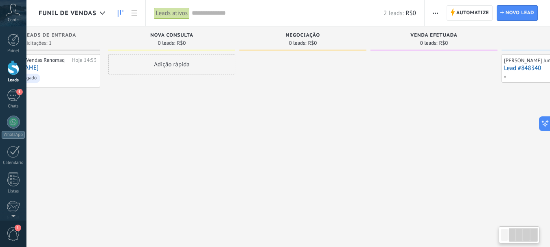
scroll to position [0, 156]
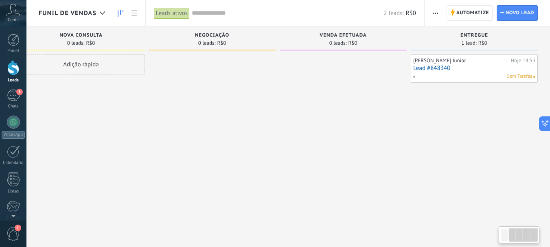
drag, startPoint x: 432, startPoint y: 86, endPoint x: 162, endPoint y: 84, distance: 269.1
click at [163, 84] on div at bounding box center [212, 124] width 127 height 141
drag, startPoint x: 505, startPoint y: 70, endPoint x: 469, endPoint y: 64, distance: 37.1
click at [469, 64] on div "Ney Scheeffer Junior Hoje 14:53 Lead #848340 Sem Tarefas" at bounding box center [474, 69] width 122 height 24
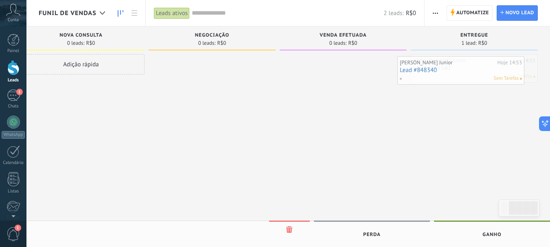
drag, startPoint x: 468, startPoint y: 62, endPoint x: 456, endPoint y: 64, distance: 12.0
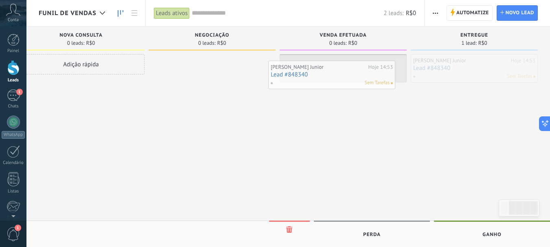
drag, startPoint x: 465, startPoint y: 65, endPoint x: 323, endPoint y: 72, distance: 142.2
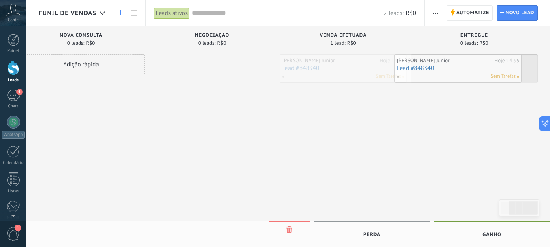
drag, startPoint x: 344, startPoint y: 69, endPoint x: 459, endPoint y: 69, distance: 114.8
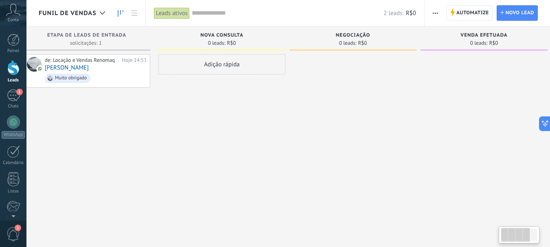
scroll to position [0, 0]
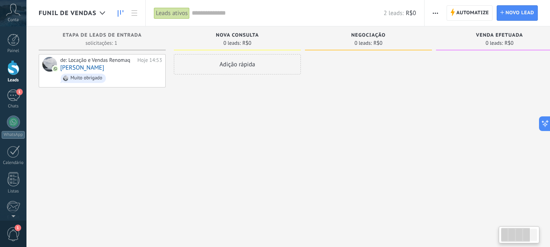
drag, startPoint x: 221, startPoint y: 102, endPoint x: 431, endPoint y: 119, distance: 211.2
click at [431, 119] on div at bounding box center [368, 124] width 127 height 141
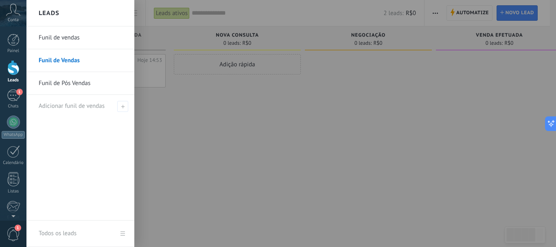
click at [64, 83] on link "Funil de Pós Vendas" at bounding box center [83, 83] width 88 height 23
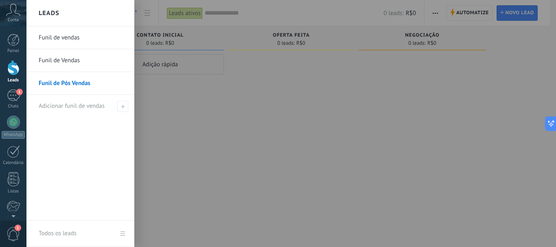
click at [18, 69] on div at bounding box center [13, 67] width 12 height 15
click at [16, 68] on div at bounding box center [13, 67] width 12 height 15
click at [55, 61] on link "Funil de Vendas" at bounding box center [83, 60] width 88 height 23
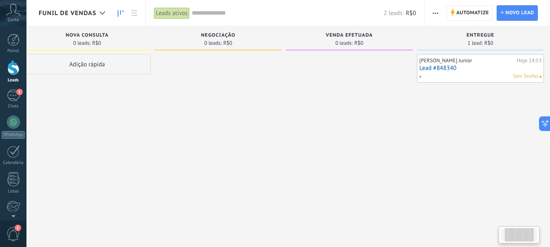
drag, startPoint x: 314, startPoint y: 110, endPoint x: 164, endPoint y: 108, distance: 150.2
click at [163, 110] on div at bounding box center [218, 124] width 127 height 141
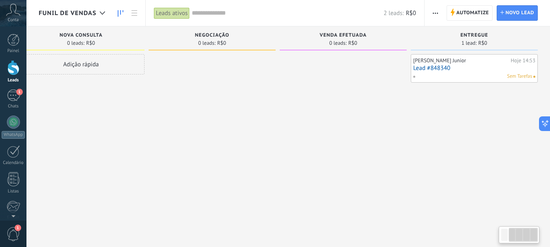
drag, startPoint x: 353, startPoint y: 101, endPoint x: 319, endPoint y: 95, distance: 35.1
click at [303, 100] on div at bounding box center [343, 124] width 127 height 141
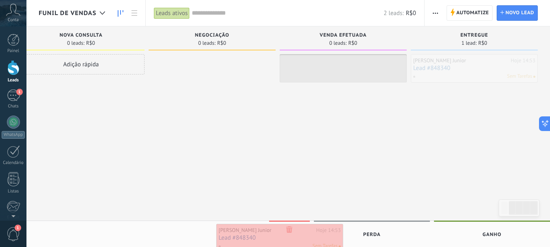
drag, startPoint x: 483, startPoint y: 59, endPoint x: 288, endPoint y: 229, distance: 258.2
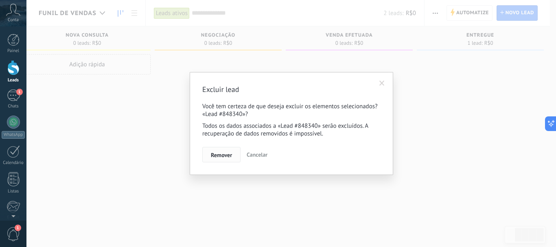
click at [232, 155] on span "Remover" at bounding box center [221, 155] width 21 height 6
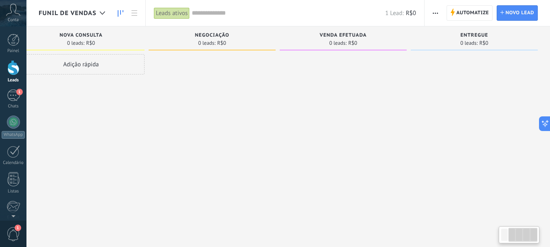
scroll to position [0, 150]
click at [181, 142] on div at bounding box center [218, 124] width 127 height 141
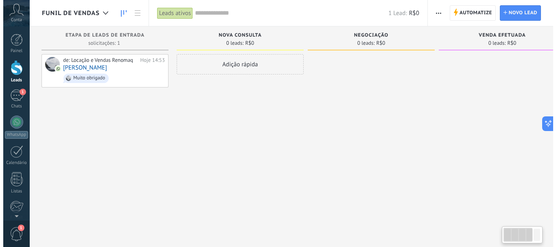
scroll to position [0, 0]
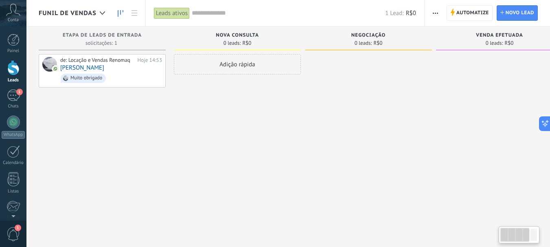
drag, startPoint x: 160, startPoint y: 105, endPoint x: 463, endPoint y: 133, distance: 304.1
click at [463, 133] on div "Etapa de leads de entrada solicitações: 1 0 0 0 1 de: Locação e Vendas Renomaq …" at bounding box center [373, 110] width 668 height 169
click at [107, 64] on div "de: Locação e Vendas Renomaq Hoje 14:53 Tiago Fogaça Muito obrigado" at bounding box center [111, 71] width 102 height 28
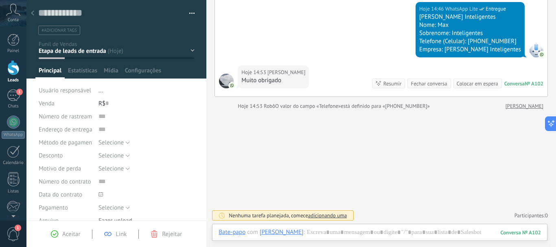
scroll to position [153, 0]
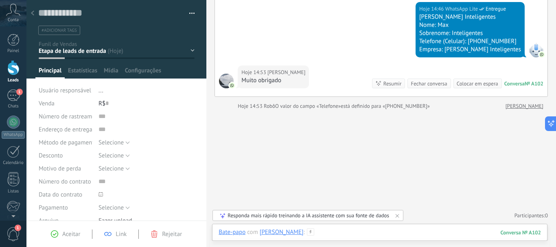
click at [323, 236] on div at bounding box center [380, 240] width 322 height 24
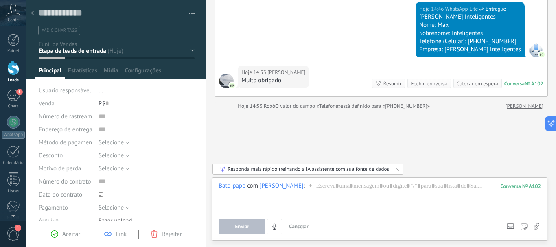
click at [538, 228] on icon at bounding box center [537, 226] width 6 height 7
click at [0, 0] on input "file" at bounding box center [0, 0] width 0 height 0
drag, startPoint x: 297, startPoint y: 196, endPoint x: 300, endPoint y: 199, distance: 4.3
click at [300, 199] on div at bounding box center [380, 197] width 322 height 31
click at [342, 185] on div at bounding box center [380, 197] width 322 height 31
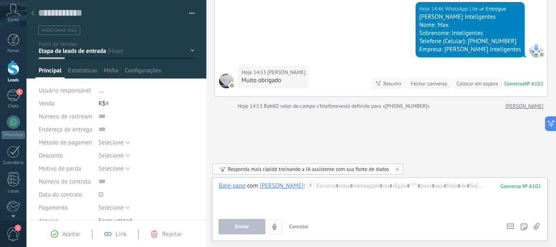
click at [301, 222] on button "Cancelar" at bounding box center [299, 226] width 26 height 15
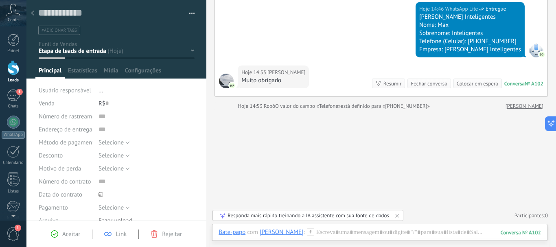
click at [17, 80] on div "Leads" at bounding box center [14, 80] width 24 height 5
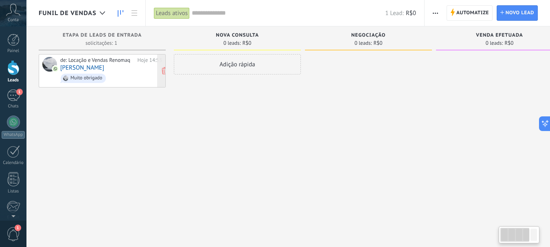
click at [94, 62] on div "de: Locação e Vendas Renomaq" at bounding box center [97, 60] width 74 height 7
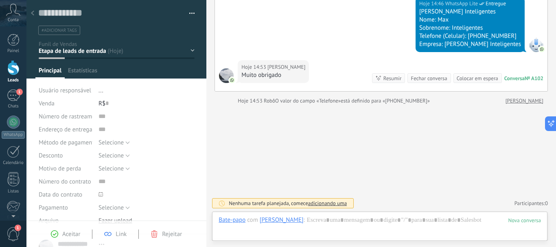
scroll to position [153, 0]
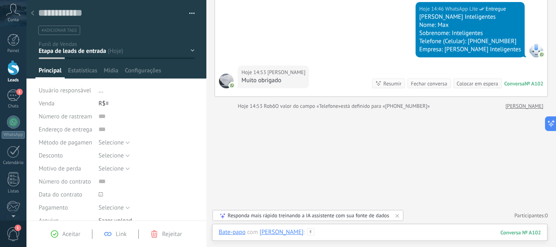
click at [320, 232] on div at bounding box center [380, 240] width 322 height 24
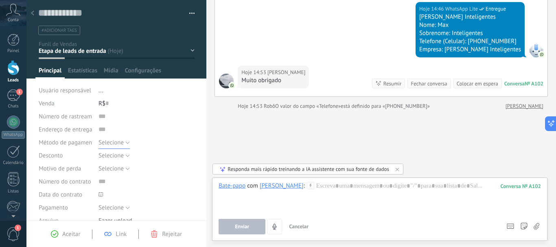
click at [121, 144] on span "Selecione" at bounding box center [111, 143] width 25 height 8
click at [130, 134] on input "text" at bounding box center [147, 129] width 96 height 13
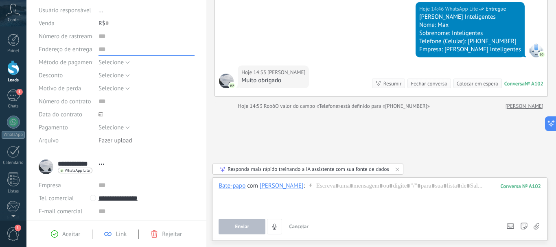
scroll to position [81, 0]
click at [122, 123] on span "Selecione" at bounding box center [111, 127] width 25 height 8
click at [134, 110] on span at bounding box center [124, 113] width 51 height 13
click at [110, 114] on span at bounding box center [124, 113] width 51 height 13
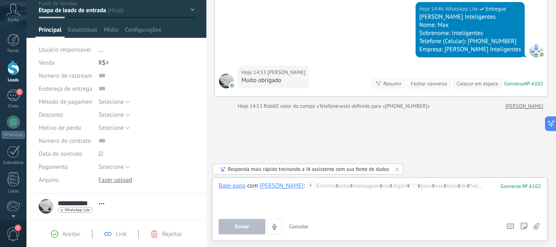
scroll to position [0, 0]
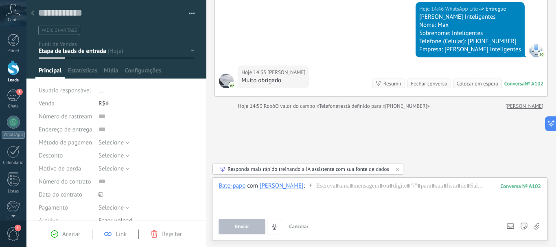
click at [13, 61] on div at bounding box center [13, 67] width 12 height 15
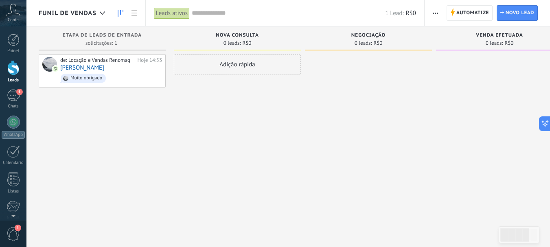
click at [412, 79] on div at bounding box center [368, 124] width 127 height 141
drag, startPoint x: 504, startPoint y: 1, endPoint x: 324, endPoint y: 143, distance: 229.6
click at [324, 143] on div at bounding box center [368, 124] width 127 height 141
click at [118, 96] on div "de: Locação e Vendas Renomaq Hoje 14:53 Tiago Fogaça Muito obrigado" at bounding box center [102, 124] width 127 height 141
click at [9, 100] on div "1" at bounding box center [13, 96] width 13 height 12
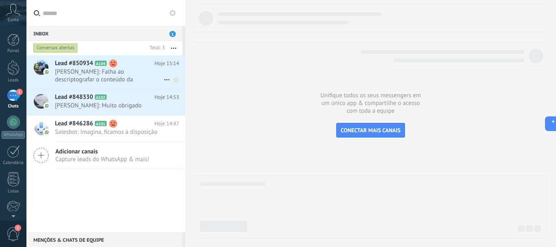
click at [120, 77] on span "José Barbosa: Falha ao descriptografar o conteúdo da mensagem. A mensagem não p…" at bounding box center [109, 75] width 109 height 15
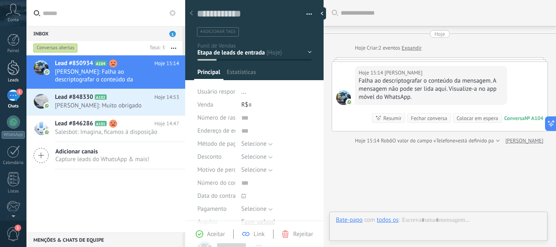
scroll to position [40, 0]
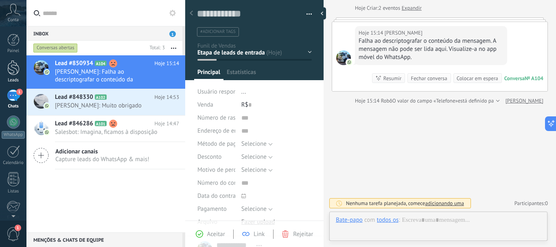
click at [11, 73] on div at bounding box center [13, 67] width 12 height 15
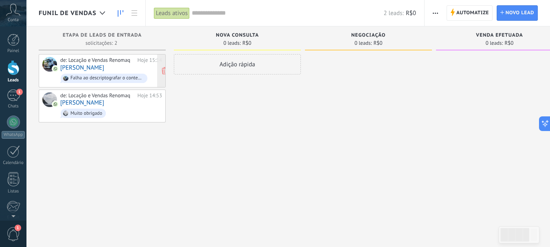
click at [119, 69] on div "de: Locação e Vendas Renomaq Hoje 15:14 José Barbosa Falha ao descriptografar o…" at bounding box center [111, 71] width 102 height 28
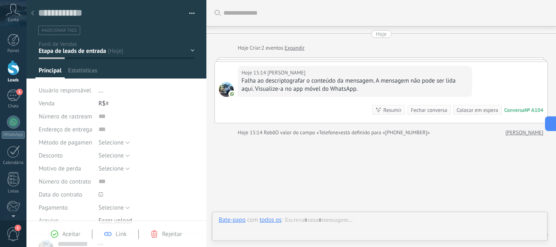
scroll to position [32, 0]
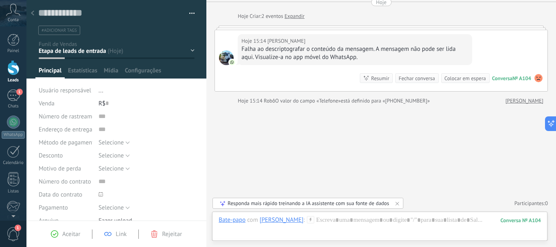
click at [295, 54] on div "Falha ao descriptografar o conteúdo da mensagem. A mensagem não pode ser lida a…" at bounding box center [354, 53] width 227 height 16
click at [34, 16] on div at bounding box center [32, 14] width 11 height 16
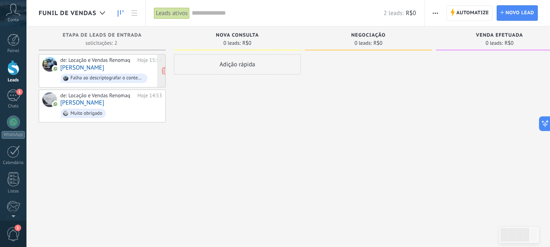
click at [114, 68] on div "de: Locação e Vendas Renomaq Hoje 15:14 José Barbosa Falha ao descriptografar o…" at bounding box center [111, 71] width 102 height 28
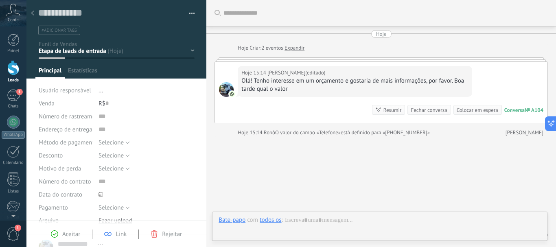
scroll to position [32, 0]
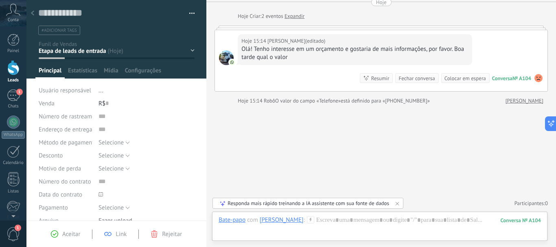
click at [14, 63] on div at bounding box center [13, 67] width 12 height 15
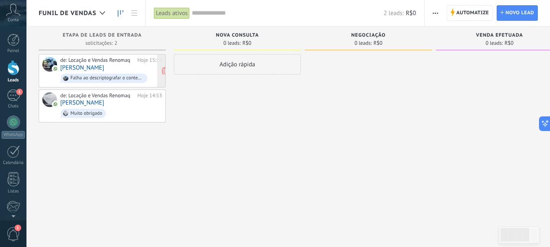
click at [117, 81] on div "Falha ao descriptografar o conteúdo da mensagem. A mensagem não pode ser lida a…" at bounding box center [106, 78] width 73 height 6
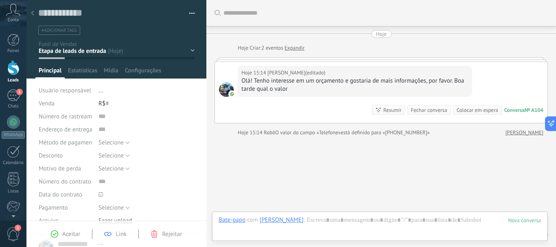
scroll to position [32, 0]
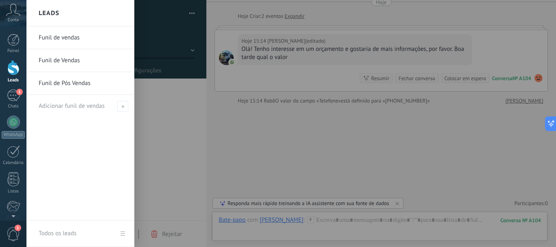
click at [13, 67] on div at bounding box center [13, 67] width 12 height 15
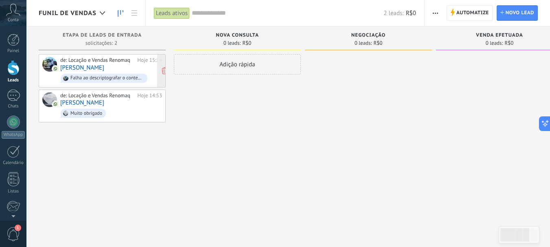
click at [113, 65] on div "de: Locação e Vendas Renomaq Hoje 15:14 José Barbosa Falha ao descriptografar o…" at bounding box center [111, 71] width 102 height 28
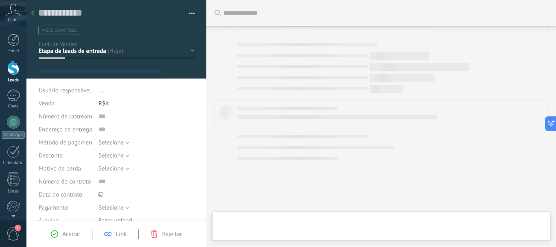
type textarea "**********"
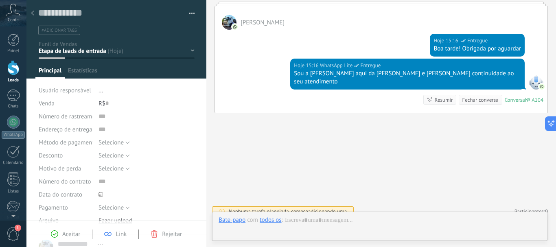
scroll to position [12, 0]
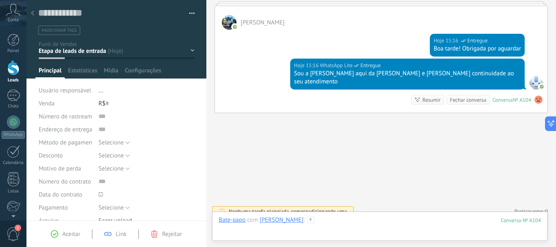
click at [412, 223] on div at bounding box center [380, 228] width 322 height 24
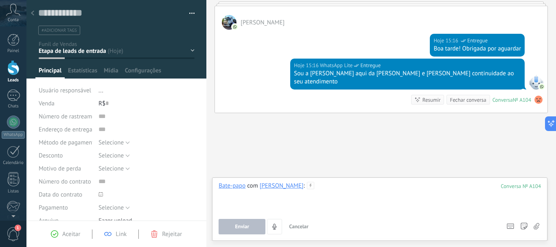
click at [344, 193] on div at bounding box center [380, 197] width 322 height 31
click at [311, 202] on div at bounding box center [380, 197] width 322 height 31
click at [318, 190] on div at bounding box center [380, 197] width 322 height 31
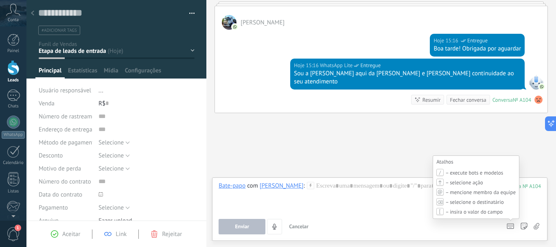
click at [484, 171] on span "– execute bots e modelos" at bounding box center [474, 172] width 58 height 7
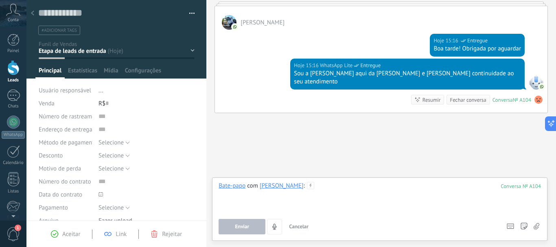
click at [340, 182] on div at bounding box center [380, 197] width 322 height 31
click at [252, 107] on div "Buscar Carregar mais Hoje Hoje Criar: 2 eventos Expandir Hoje 15:14 José Barbos…" at bounding box center [381, 66] width 350 height 378
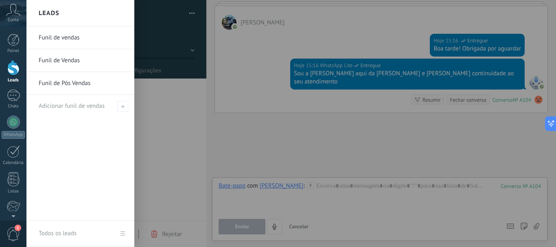
click at [13, 72] on div at bounding box center [13, 67] width 12 height 15
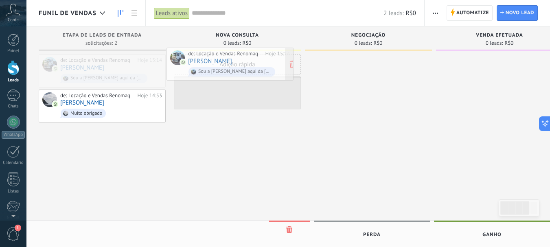
drag, startPoint x: 103, startPoint y: 64, endPoint x: 230, endPoint y: 58, distance: 128.0
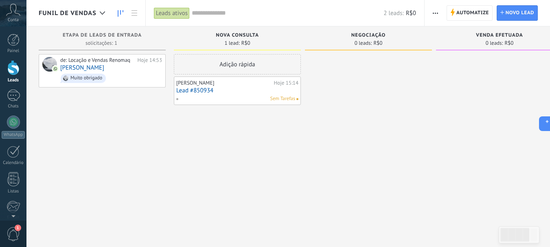
click at [222, 98] on div "Sem Tarefas" at bounding box center [235, 98] width 119 height 7
click at [226, 92] on link "Lead #850934" at bounding box center [237, 90] width 122 height 7
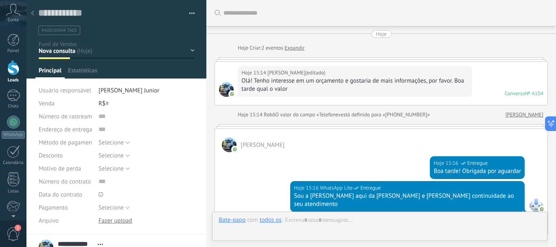
scroll to position [147, 0]
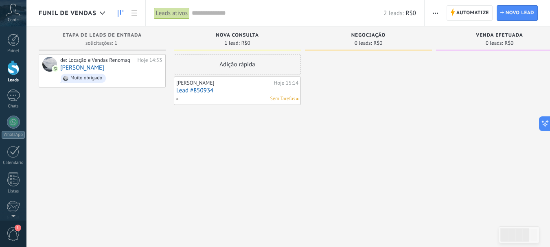
click at [438, 16] on span "button" at bounding box center [435, 12] width 5 height 15
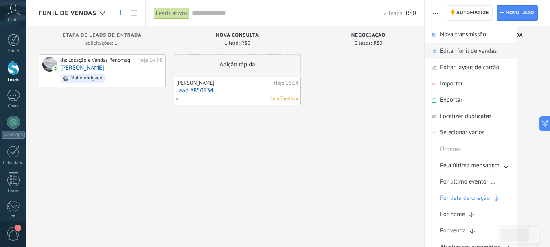
click at [452, 50] on span "Editar funil de vendas" at bounding box center [468, 51] width 57 height 16
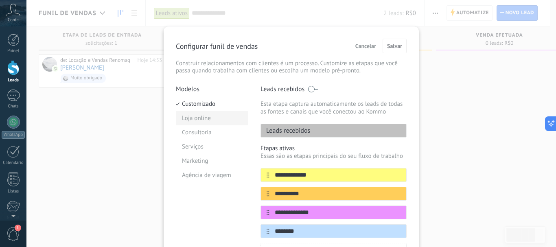
click at [194, 116] on li "Loja online" at bounding box center [212, 118] width 72 height 14
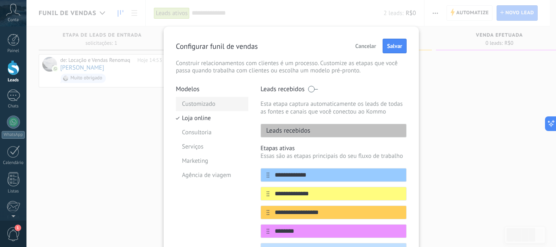
click at [199, 109] on li "Customizado" at bounding box center [212, 104] width 72 height 14
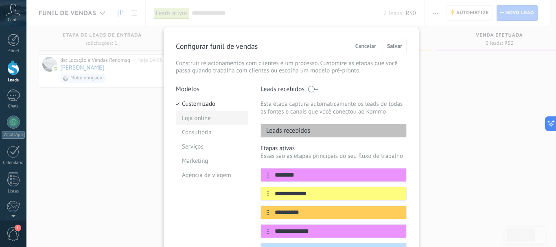
click at [202, 114] on li "Loja online" at bounding box center [212, 118] width 72 height 14
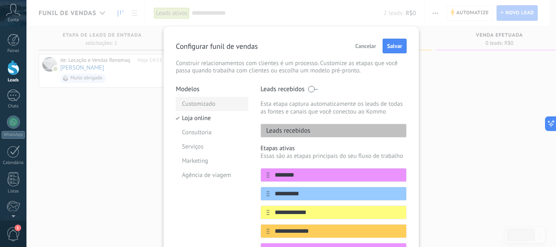
click at [204, 107] on li "Customizado" at bounding box center [212, 104] width 72 height 14
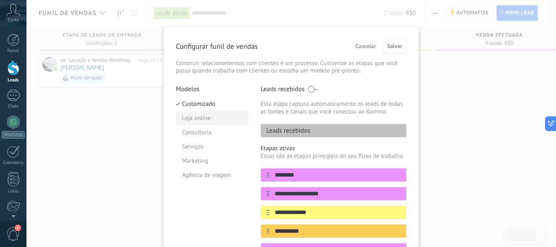
click at [208, 120] on li "Loja online" at bounding box center [212, 118] width 72 height 14
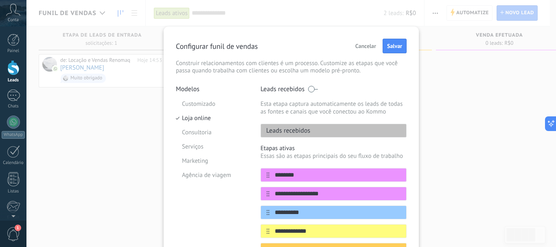
scroll to position [81, 0]
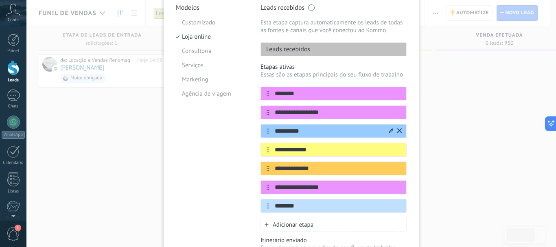
drag, startPoint x: 326, startPoint y: 151, endPoint x: 328, endPoint y: 129, distance: 21.7
click at [328, 129] on div "**********" at bounding box center [334, 150] width 146 height 126
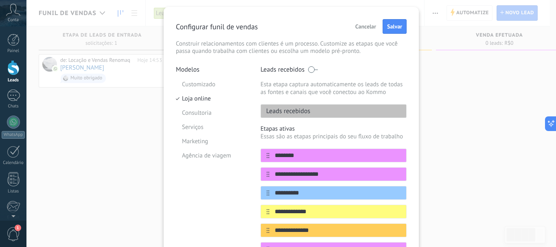
scroll to position [0, 0]
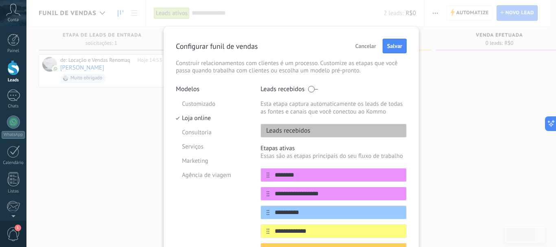
click at [365, 51] on button "Cancelar" at bounding box center [366, 46] width 28 height 12
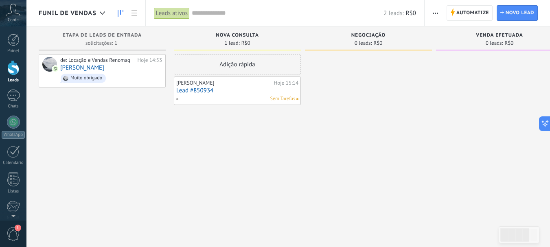
click at [287, 99] on span "Sem Tarefas" at bounding box center [282, 98] width 25 height 7
click at [282, 90] on link "Lead #850934" at bounding box center [237, 90] width 122 height 7
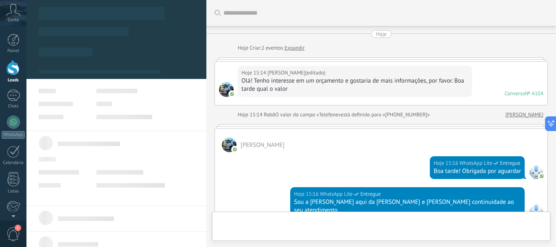
type textarea "**********"
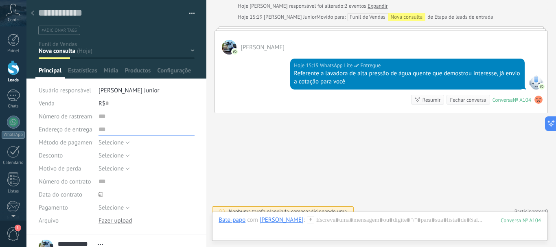
click at [102, 123] on input "text" at bounding box center [147, 129] width 96 height 13
click at [104, 116] on input "text" at bounding box center [147, 116] width 96 height 13
click at [116, 137] on button "Selecione" at bounding box center [114, 142] width 31 height 13
click at [91, 74] on span "Estatísticas" at bounding box center [82, 73] width 29 height 12
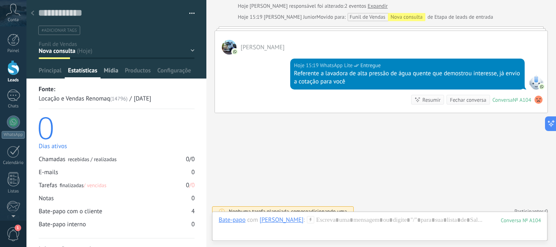
click at [107, 72] on span "Mídia" at bounding box center [111, 73] width 15 height 12
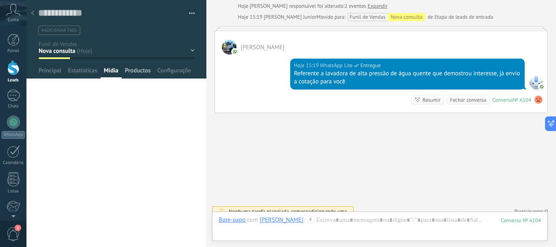
click at [133, 72] on span "Productos" at bounding box center [138, 73] width 26 height 12
click at [171, 72] on span "Configurações" at bounding box center [174, 73] width 34 height 12
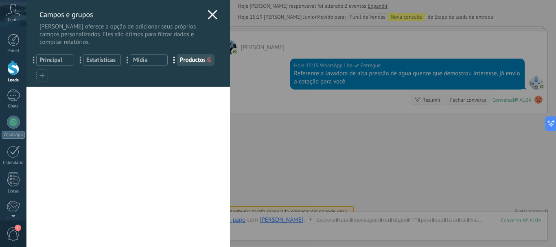
click at [210, 8] on div "Campos e grupos Kommo oferece a opção de adicionar seus próprios campos persona…" at bounding box center [128, 23] width 204 height 46
click at [210, 11] on icon at bounding box center [213, 15] width 10 height 10
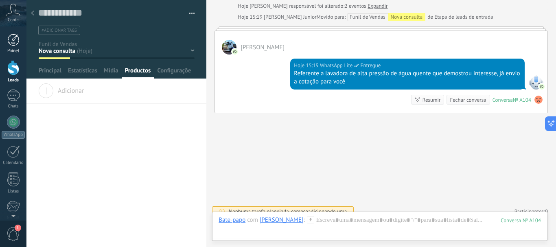
click at [15, 45] on div at bounding box center [13, 40] width 12 height 12
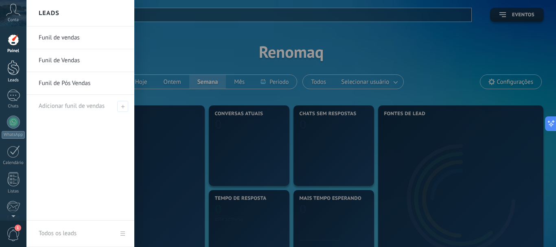
click at [13, 74] on div at bounding box center [13, 67] width 12 height 15
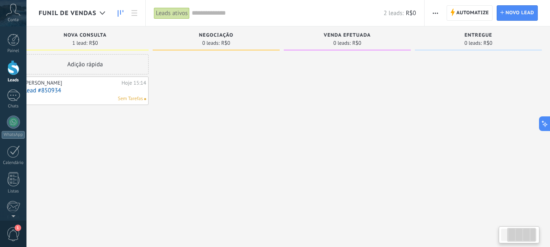
scroll to position [0, 156]
drag, startPoint x: 515, startPoint y: 81, endPoint x: 325, endPoint y: 82, distance: 189.7
click at [325, 82] on div at bounding box center [343, 124] width 127 height 141
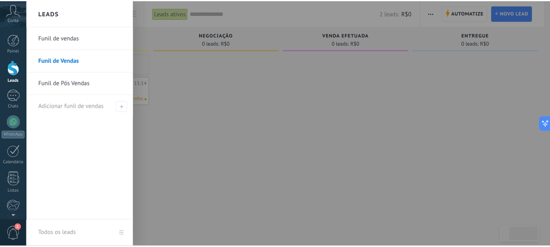
scroll to position [0, 150]
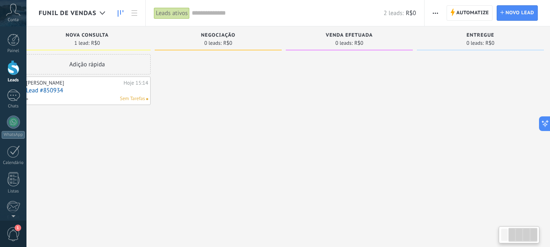
click at [364, 105] on div at bounding box center [349, 124] width 127 height 141
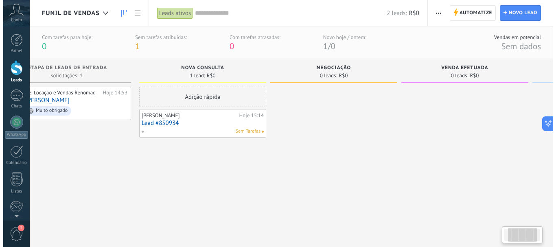
scroll to position [0, 0]
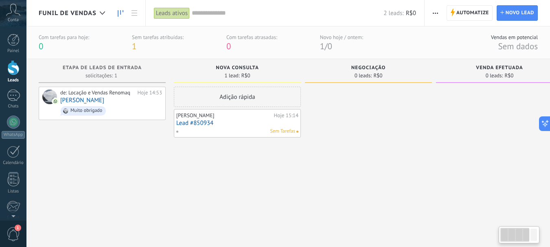
drag, startPoint x: 342, startPoint y: 197, endPoint x: 488, endPoint y: 178, distance: 147.0
click at [500, 187] on div at bounding box center [499, 157] width 127 height 141
click at [145, 42] on div "Sem tarefas atribuídas: 1" at bounding box center [158, 43] width 52 height 18
click at [12, 126] on div at bounding box center [13, 122] width 13 height 13
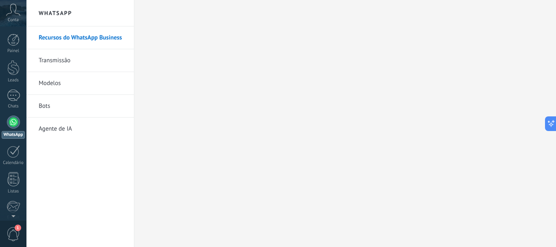
click at [7, 85] on div "Painel Leads 1 Chats WhatsApp Clientes" at bounding box center [13, 173] width 26 height 278
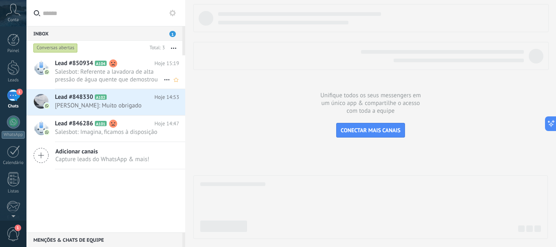
click at [117, 67] on icon at bounding box center [113, 63] width 8 height 8
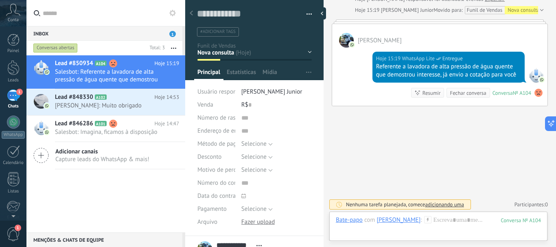
scroll to position [268, 0]
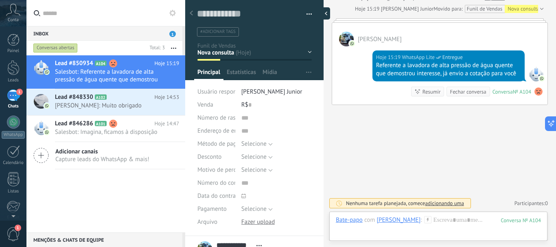
click at [323, 12] on div at bounding box center [324, 13] width 12 height 12
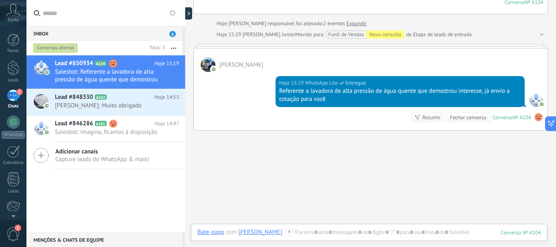
scroll to position [245, 0]
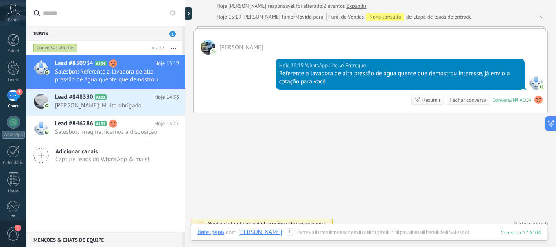
click at [308, 186] on div "Buscar Carregar mais Hoje Hoje Criar: 2 eventos Expandir Hoje 15:14 José Barbos…" at bounding box center [370, 5] width 371 height 500
click at [266, 162] on div "Buscar Carregar mais Hoje Hoje Criar: 2 eventos Expandir Hoje 15:14 José Barbos…" at bounding box center [370, 5] width 371 height 500
click at [311, 233] on div at bounding box center [369, 240] width 344 height 24
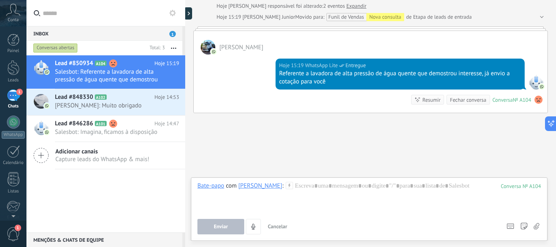
click at [538, 228] on use at bounding box center [537, 226] width 6 height 7
click at [0, 0] on input "file" at bounding box center [0, 0] width 0 height 0
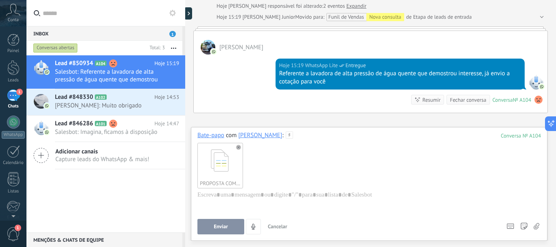
click at [218, 224] on span "Enviar" at bounding box center [221, 227] width 14 height 6
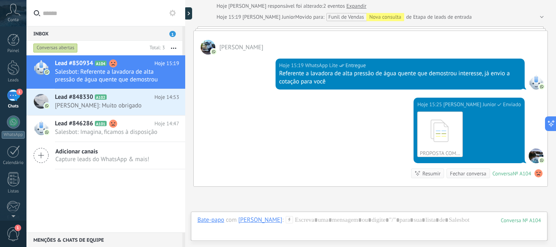
scroll to position [319, 0]
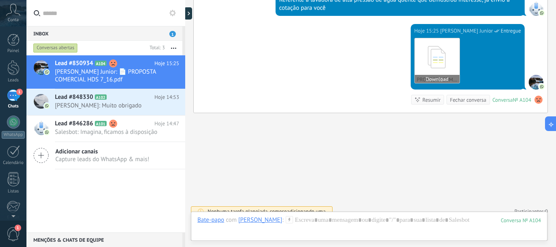
click at [436, 50] on icon at bounding box center [437, 57] width 32 height 34
click at [436, 75] on button "Download" at bounding box center [437, 79] width 45 height 8
click at [281, 224] on div at bounding box center [369, 228] width 344 height 24
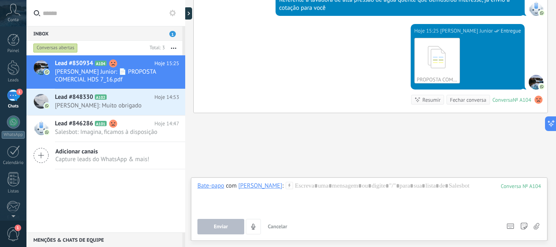
click at [535, 224] on icon at bounding box center [537, 226] width 6 height 7
click at [0, 0] on input "file" at bounding box center [0, 0] width 0 height 0
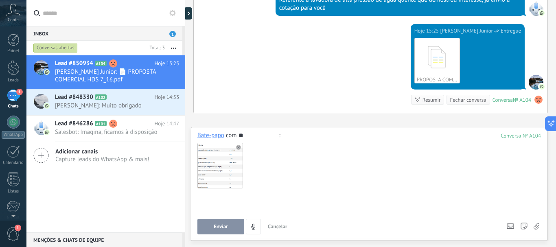
type input "*"
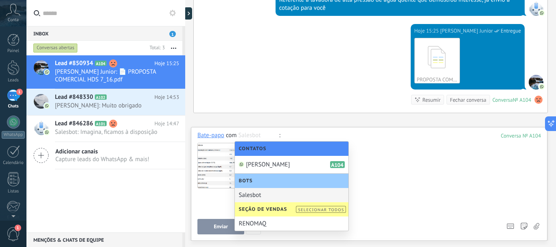
click at [219, 197] on div at bounding box center [367, 206] width 341 height 31
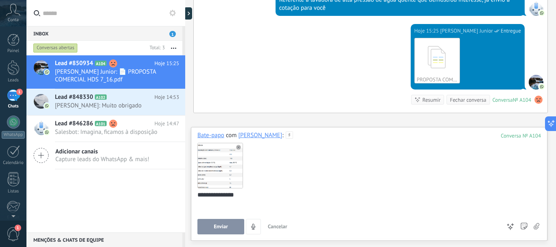
click at [217, 227] on span "Enviar" at bounding box center [221, 227] width 14 height 6
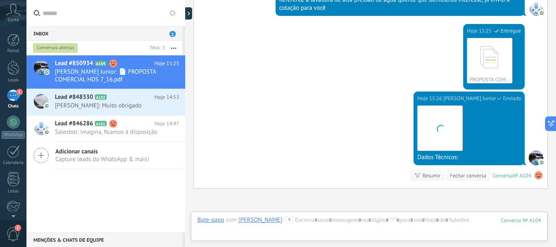
scroll to position [394, 0]
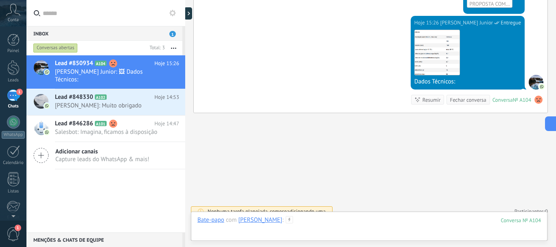
click at [263, 234] on div at bounding box center [369, 228] width 344 height 24
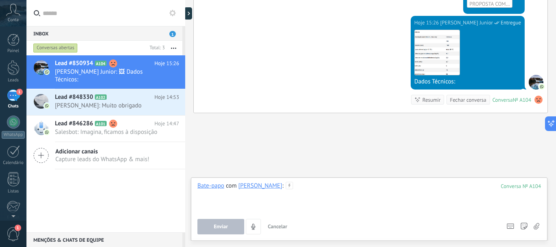
paste div
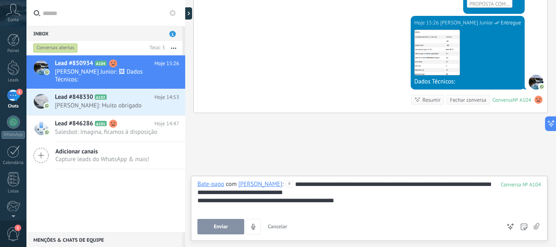
click at [220, 223] on button "Enviar" at bounding box center [220, 226] width 47 height 15
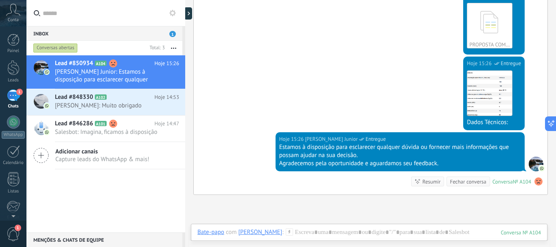
scroll to position [285, 0]
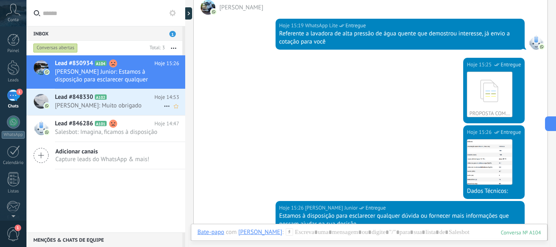
click at [82, 104] on span "[PERSON_NAME]: Muito obrigado" at bounding box center [109, 106] width 109 height 8
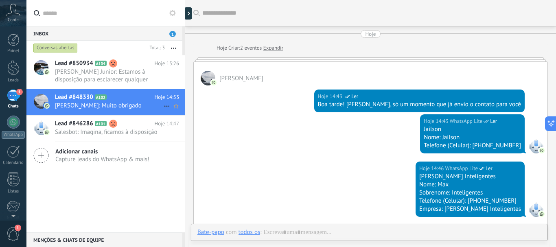
scroll to position [145, 0]
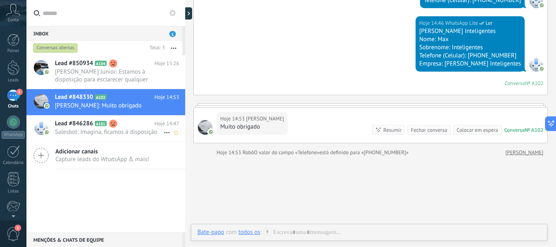
click at [83, 129] on span "Salesbot: Imagina, ficamos à disposição" at bounding box center [109, 132] width 109 height 8
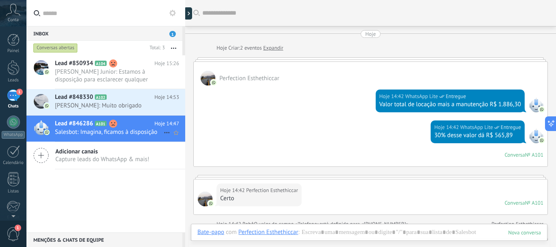
scroll to position [346, 0]
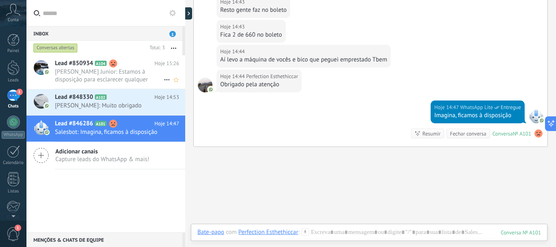
click at [86, 69] on span "Ney Scheeffer Junior: Estamos à disposição para esclarecer qualquer dúvida ou f…" at bounding box center [109, 75] width 109 height 15
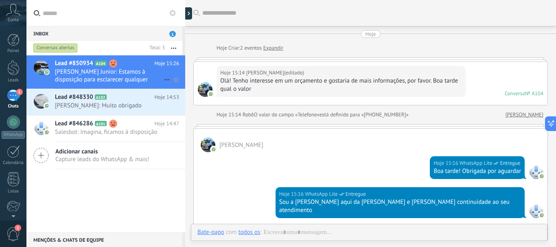
scroll to position [386, 0]
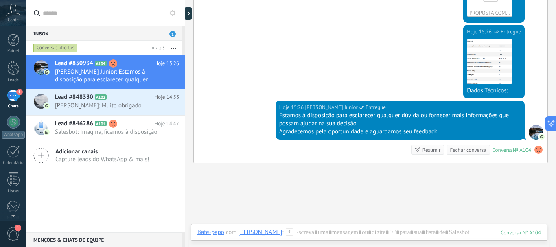
click at [248, 53] on div "Hoje 15:26 Ney Scheeffer Junior Entregue Download Dados Técnicos:" at bounding box center [371, 63] width 354 height 76
click at [192, 16] on div at bounding box center [190, 13] width 12 height 12
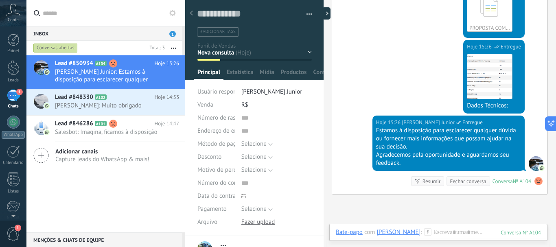
scroll to position [12, 0]
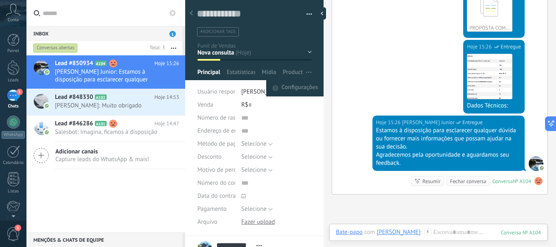
click at [370, 29] on div "Hoje 15:25 Ney Scheeffer Junior Entregue PROPOSTA COMERCIAL HDS 7_16.pdf Downlo…" at bounding box center [439, 6] width 215 height 68
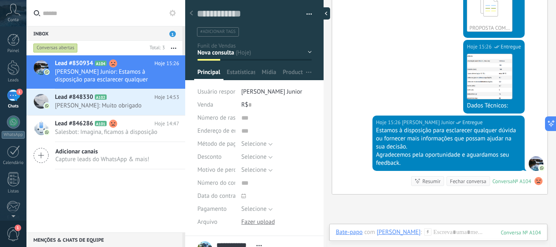
click at [325, 9] on div at bounding box center [324, 13] width 12 height 12
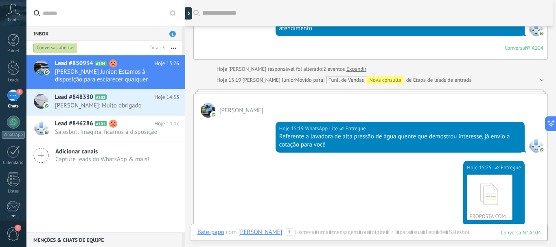
scroll to position [0, 0]
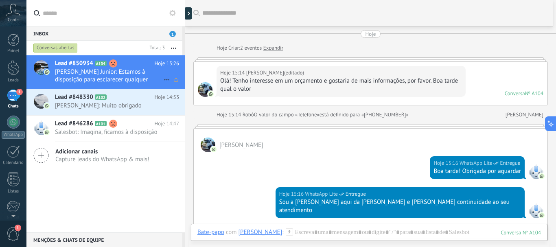
click at [135, 62] on h2 "Lead #850934 A104" at bounding box center [105, 63] width 100 height 8
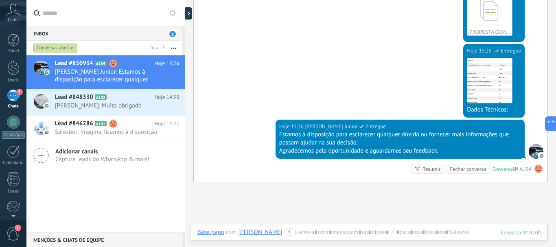
scroll to position [436, 0]
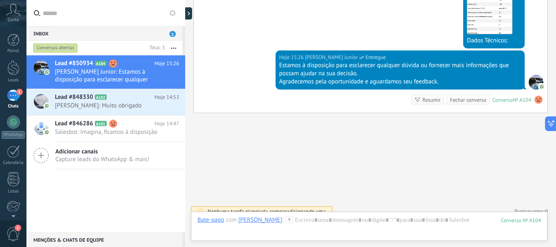
click at [311, 208] on span "adicionando uma" at bounding box center [306, 211] width 39 height 7
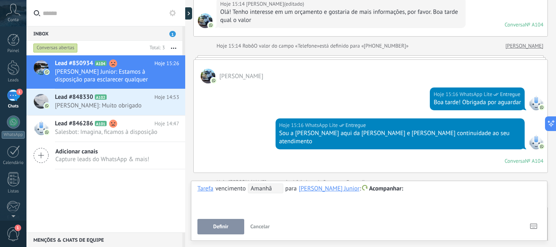
scroll to position [0, 0]
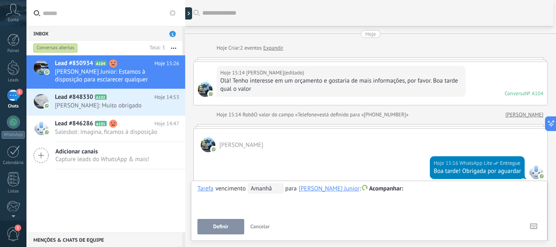
click at [274, 48] on link "Expandir" at bounding box center [273, 48] width 20 height 8
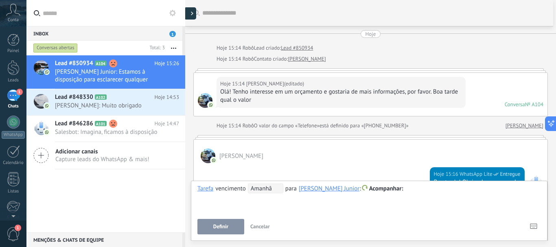
click at [190, 16] on div at bounding box center [190, 13] width 12 height 12
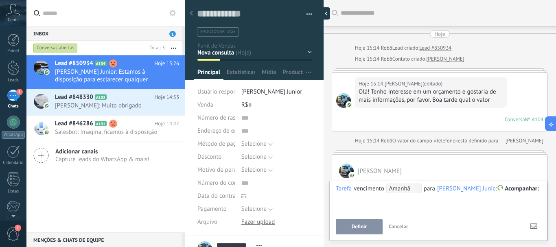
scroll to position [12, 0]
click at [279, 133] on input "text" at bounding box center [276, 131] width 70 height 13
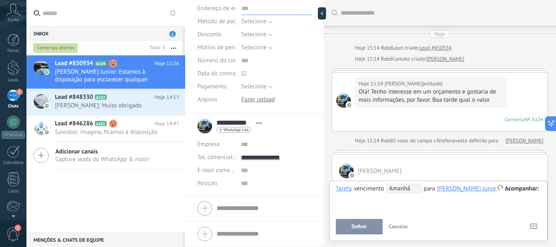
scroll to position [0, 0]
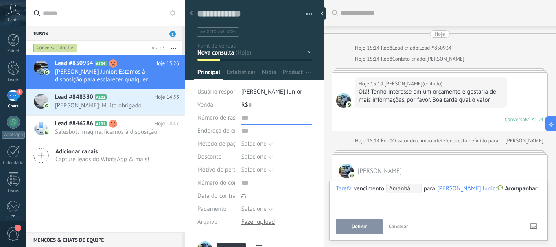
click at [245, 119] on input "text" at bounding box center [276, 118] width 70 height 13
click at [322, 10] on div at bounding box center [324, 13] width 12 height 12
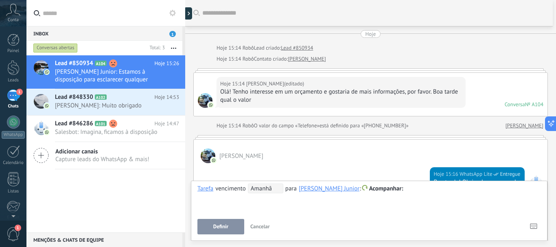
click at [353, 159] on div "[PERSON_NAME]" at bounding box center [371, 152] width 354 height 24
click at [259, 229] on span "Cancelar" at bounding box center [260, 226] width 20 height 7
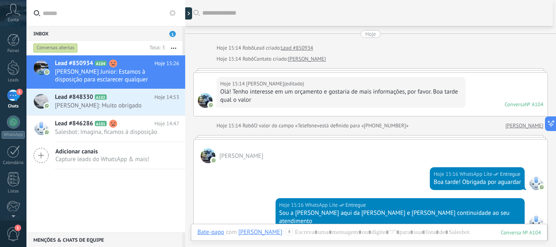
click at [539, 73] on div "Hoje 15:14 José Barbosa (editado) editado hoje 15:14 Olá! Tenho interesse em um…" at bounding box center [371, 94] width 354 height 43
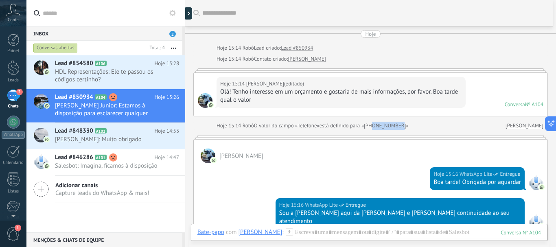
drag, startPoint x: 375, startPoint y: 126, endPoint x: 403, endPoint y: 126, distance: 28.1
click at [403, 126] on span "está definido para «[PHONE_NUMBER]»" at bounding box center [364, 126] width 89 height 8
copy span "4491321659"
click at [98, 105] on span "Ney Scheeffer Junior: Estamos à disposição para esclarecer qualquer dúvida ou f…" at bounding box center [109, 109] width 109 height 15
click at [190, 14] on div at bounding box center [190, 13] width 12 height 12
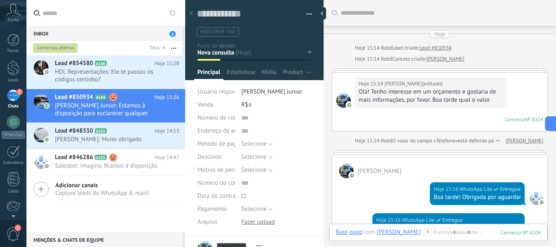
click at [234, 117] on span "Número de rastreamento" at bounding box center [229, 118] width 65 height 6
click at [269, 170] on button "Selecione" at bounding box center [256, 170] width 31 height 13
click at [300, 116] on input "text" at bounding box center [276, 118] width 70 height 13
click at [322, 14] on div at bounding box center [324, 13] width 12 height 12
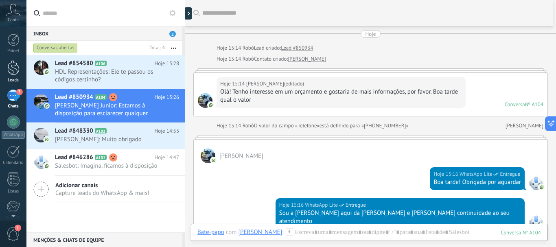
click at [14, 70] on div at bounding box center [13, 67] width 12 height 15
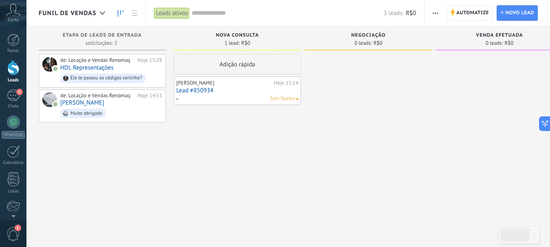
click at [229, 83] on div "[PERSON_NAME]" at bounding box center [224, 83] width 96 height 7
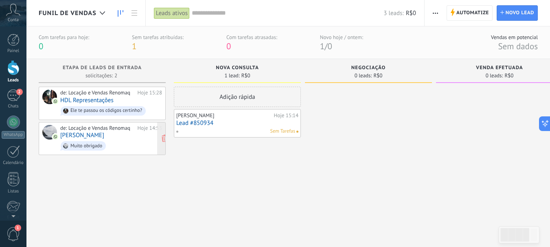
click at [87, 140] on span "Muito obrigado" at bounding box center [111, 146] width 102 height 13
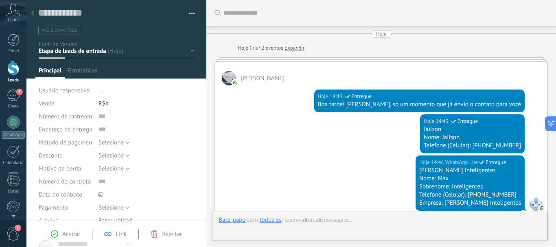
type textarea "**********"
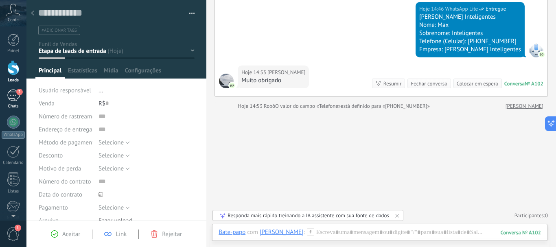
click at [6, 95] on link "2 Chats" at bounding box center [13, 100] width 26 height 20
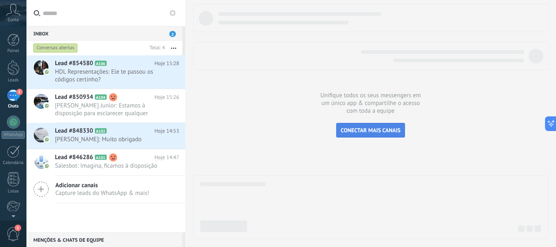
click at [377, 132] on span "CONECTAR MAIS CANAIS" at bounding box center [371, 130] width 60 height 7
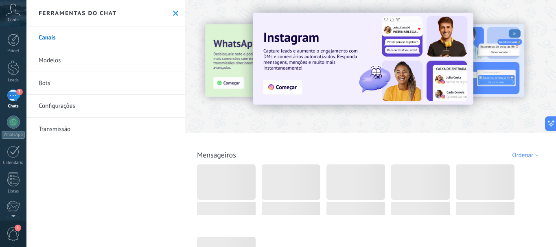
click at [173, 12] on icon at bounding box center [175, 13] width 5 height 5
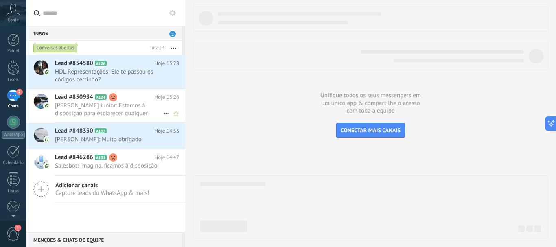
click at [165, 108] on span "[PERSON_NAME] Junior: Estamos à disposição para esclarecer qualquer dúvida ou f…" at bounding box center [117, 109] width 124 height 15
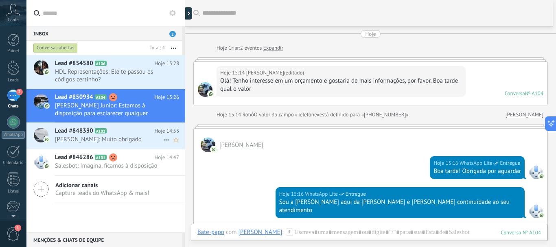
click at [88, 129] on span "Lead #848330" at bounding box center [74, 131] width 38 height 8
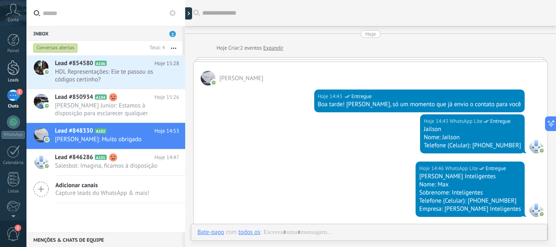
scroll to position [145, 0]
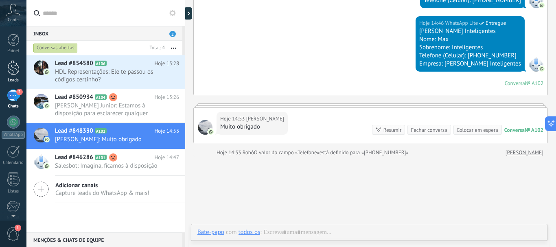
click at [10, 62] on div at bounding box center [13, 67] width 12 height 15
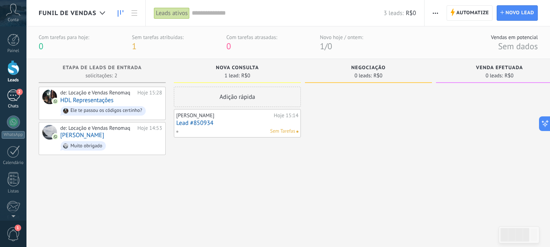
click at [12, 96] on div "2" at bounding box center [13, 96] width 13 height 12
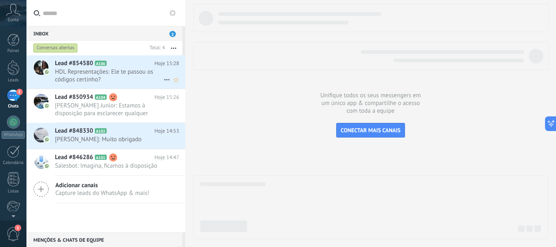
click at [79, 77] on span "HDL Representações: Ele te passou os códigos certinho?" at bounding box center [109, 75] width 109 height 15
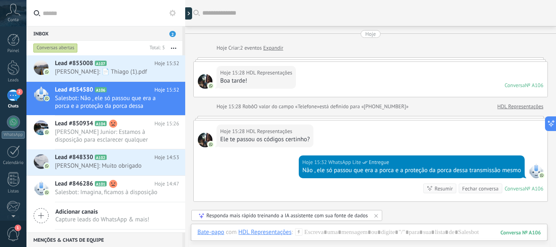
click at [207, 79] on div at bounding box center [205, 81] width 15 height 15
click at [62, 123] on span "Lead #850934" at bounding box center [74, 124] width 38 height 8
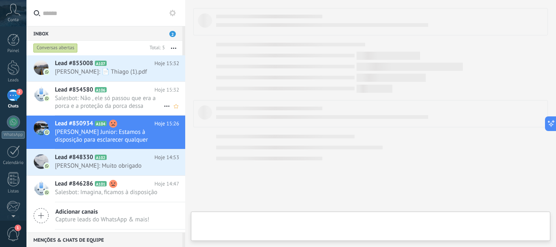
click at [72, 93] on span "Lead #854580" at bounding box center [74, 90] width 38 height 8
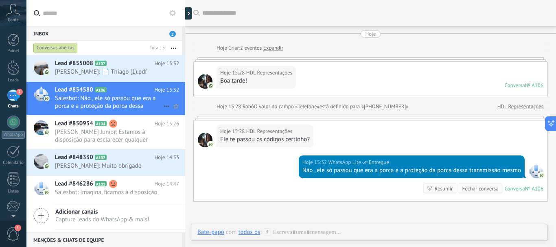
scroll to position [55, 0]
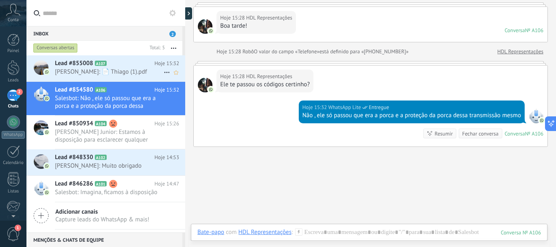
click at [89, 66] on span "Lead #855008" at bounding box center [74, 63] width 38 height 8
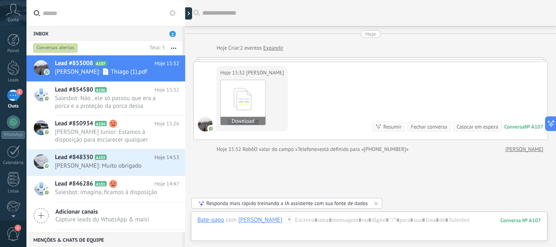
click at [250, 101] on icon at bounding box center [243, 99] width 32 height 34
drag, startPoint x: 241, startPoint y: 119, endPoint x: 263, endPoint y: 115, distance: 22.8
click at [241, 119] on button "Download" at bounding box center [243, 121] width 45 height 8
click at [311, 224] on div at bounding box center [369, 228] width 344 height 24
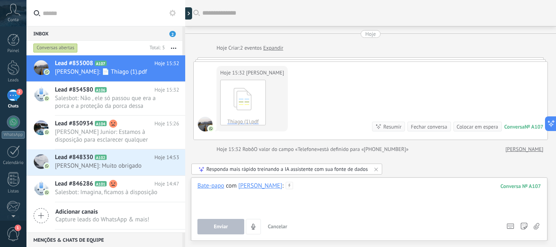
click at [322, 185] on div at bounding box center [369, 197] width 344 height 31
click at [225, 194] on div at bounding box center [369, 197] width 344 height 31
click at [219, 197] on div at bounding box center [369, 197] width 344 height 31
click at [336, 184] on div at bounding box center [369, 197] width 344 height 31
paste div
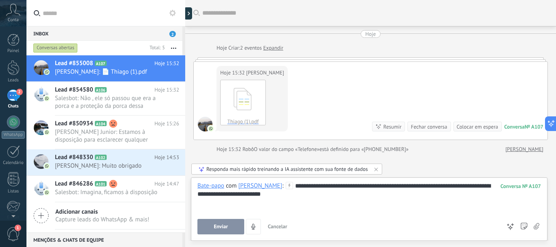
click at [404, 185] on div "**********" at bounding box center [369, 197] width 344 height 31
click at [216, 228] on span "Enviar" at bounding box center [221, 227] width 14 height 6
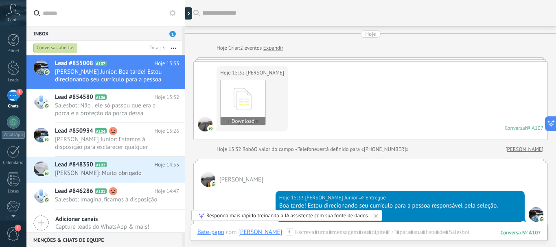
click at [252, 94] on icon at bounding box center [243, 99] width 32 height 34
click at [277, 88] on div "Thiago (1).pdf Download" at bounding box center [252, 103] width 64 height 46
click at [292, 94] on div "Hoje 15:32 Thiago Henrique Thiago (1).pdf Download Conversa № A107 Conversa № A…" at bounding box center [371, 101] width 354 height 78
click at [273, 94] on div "Thiago (1).pdf Download" at bounding box center [252, 103] width 64 height 46
click at [237, 121] on button "Download" at bounding box center [243, 121] width 45 height 8
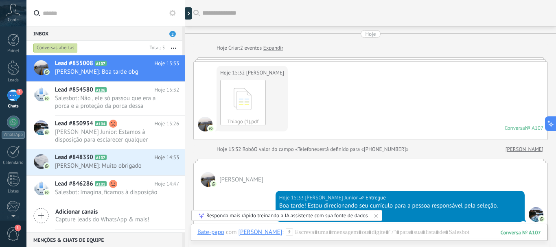
click at [377, 214] on icon at bounding box center [376, 216] width 7 height 7
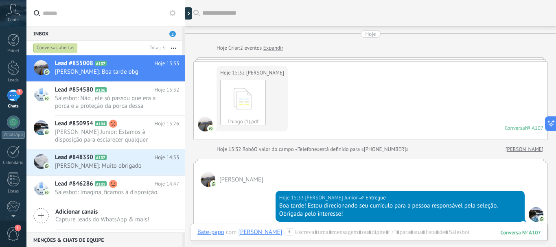
scroll to position [26, 0]
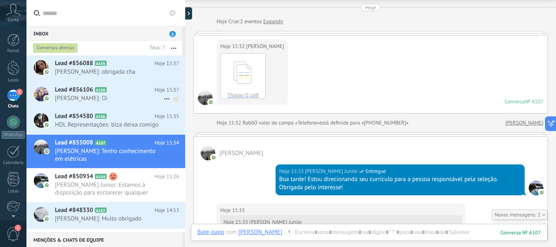
click at [77, 95] on span "Allan: Oi" at bounding box center [109, 98] width 109 height 8
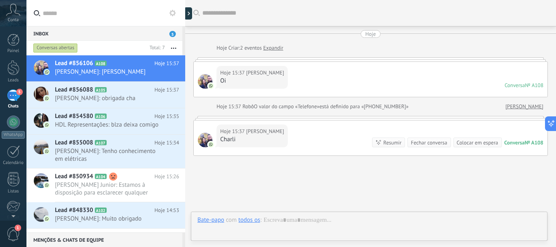
scroll to position [51, 0]
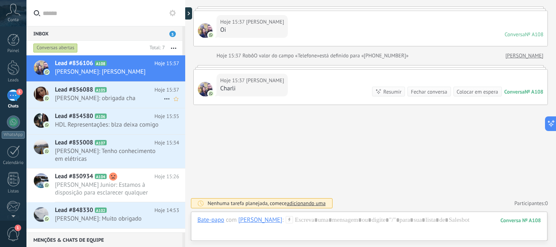
click at [80, 93] on span "Lead #856088" at bounding box center [74, 90] width 38 height 8
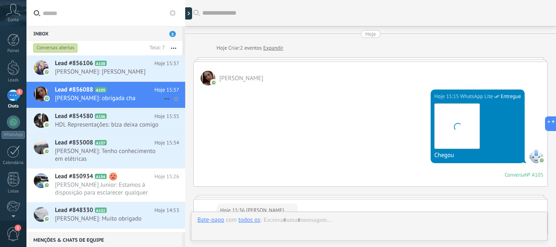
scroll to position [213, 0]
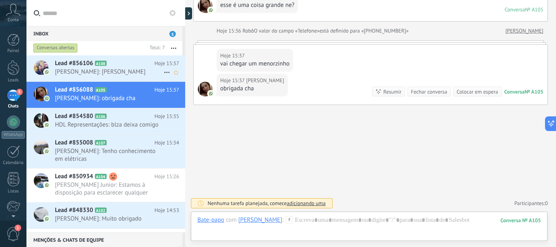
click at [84, 74] on span "Allan: Charli" at bounding box center [109, 72] width 109 height 8
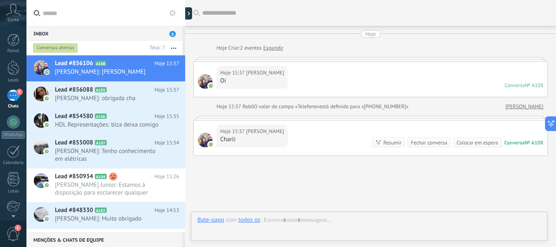
scroll to position [51, 0]
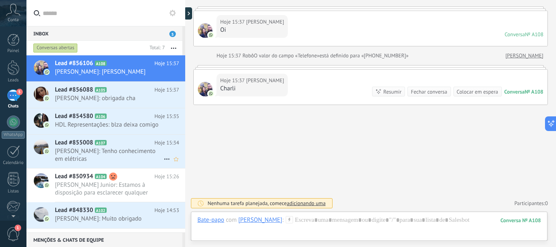
drag, startPoint x: 78, startPoint y: 151, endPoint x: 129, endPoint y: 136, distance: 53.0
click at [77, 151] on span "Thiago Henrique: Tenho conhecimento em elétricas" at bounding box center [109, 154] width 109 height 15
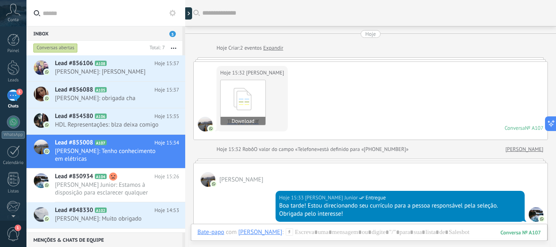
click at [262, 95] on link "Thiago (1).pdf Download" at bounding box center [243, 103] width 46 height 46
click at [251, 120] on button "Download" at bounding box center [243, 121] width 45 height 8
click at [276, 99] on div "Thiago (1).pdf Download" at bounding box center [252, 103] width 64 height 46
click at [287, 92] on div "Hoje 15:32 Thiago Henrique Thiago (1).pdf Download" at bounding box center [252, 99] width 71 height 66
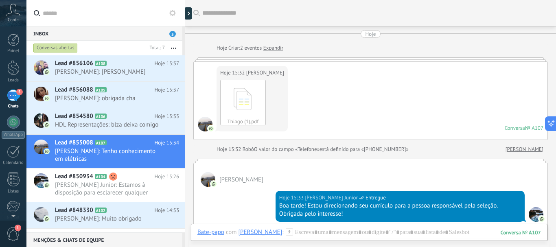
click at [311, 91] on div "Hoje 15:32 Thiago Henrique Thiago (1).pdf Download Conversa № A107 Conversa № A…" at bounding box center [371, 101] width 354 height 78
drag, startPoint x: 470, startPoint y: 69, endPoint x: 290, endPoint y: 96, distance: 181.9
click at [375, 79] on div "Hoje 15:32 Thiago Henrique Thiago (1).pdf Download Conversa № A107 Conversa № A…" at bounding box center [371, 101] width 354 height 78
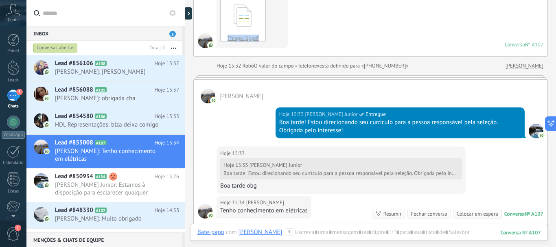
scroll to position [2, 0]
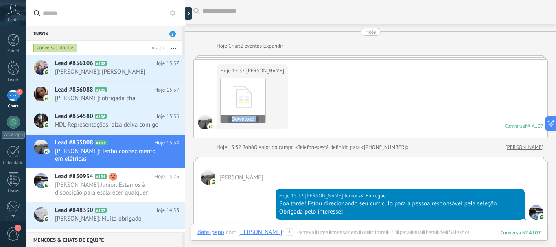
click at [249, 118] on button "Download" at bounding box center [243, 119] width 45 height 8
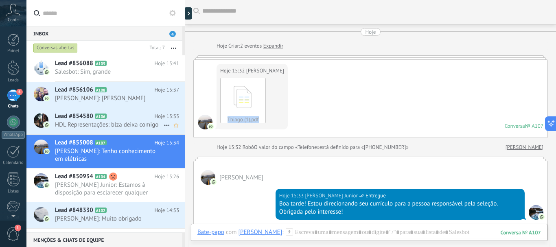
click at [102, 114] on span "A106" at bounding box center [101, 116] width 12 height 5
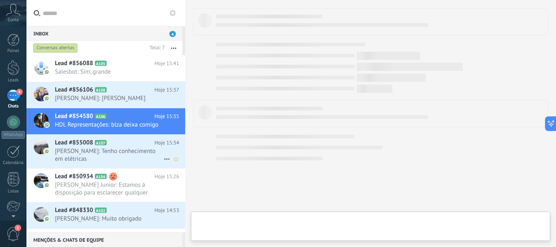
click at [94, 145] on h2 "Lead #855008 A107" at bounding box center [105, 143] width 100 height 8
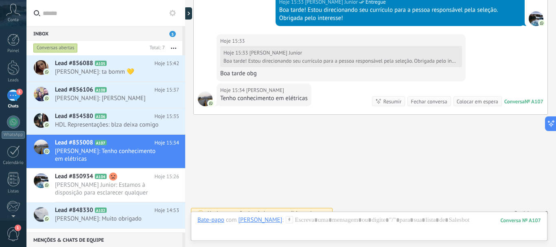
scroll to position [206, 0]
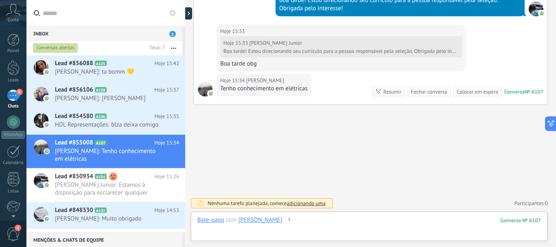
click at [302, 234] on div at bounding box center [369, 228] width 344 height 24
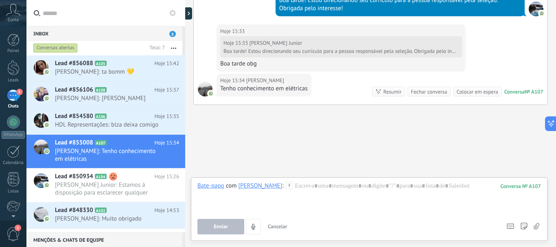
click at [429, 93] on div "Fechar conversa" at bounding box center [429, 92] width 36 height 8
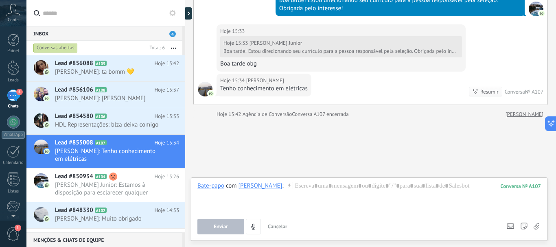
scroll to position [219, 0]
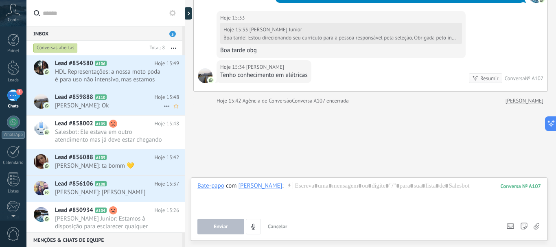
click at [92, 99] on span "Lead #859888" at bounding box center [74, 97] width 38 height 8
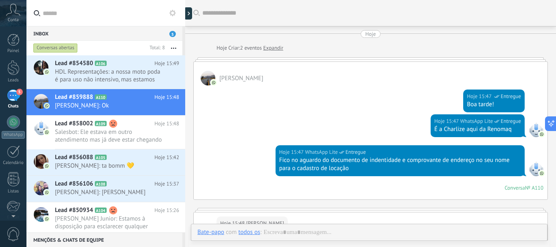
scroll to position [105, 0]
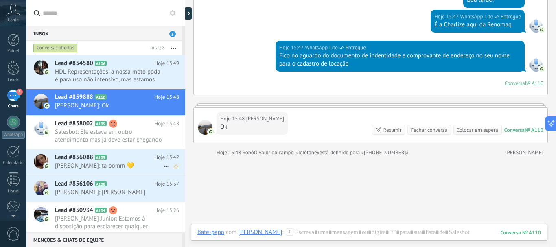
click at [118, 156] on h2 "Lead #856088 A105" at bounding box center [105, 157] width 100 height 8
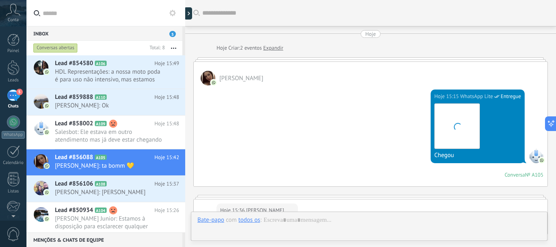
scroll to position [241, 0]
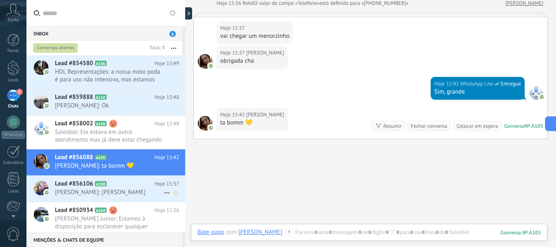
click at [73, 188] on span "Allan: Charli" at bounding box center [109, 192] width 109 height 8
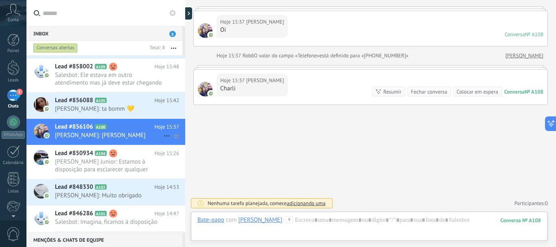
scroll to position [82, 0]
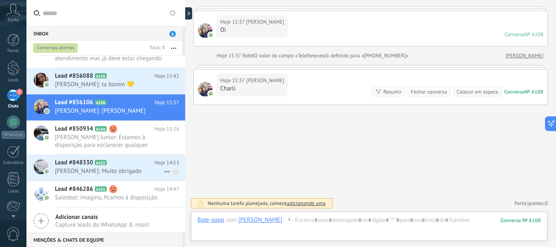
click at [76, 174] on span "[PERSON_NAME]: Muito obrigado" at bounding box center [109, 171] width 109 height 8
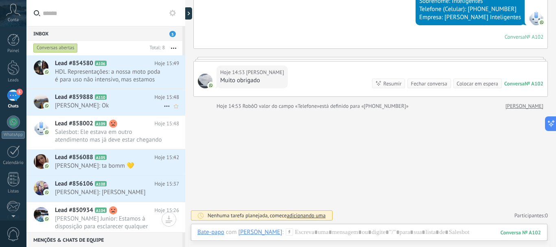
click at [73, 103] on span "[PERSON_NAME]: Ok" at bounding box center [109, 106] width 109 height 8
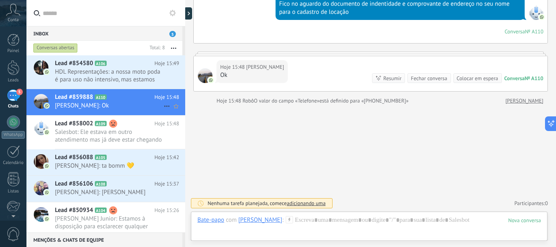
scroll to position [151, 0]
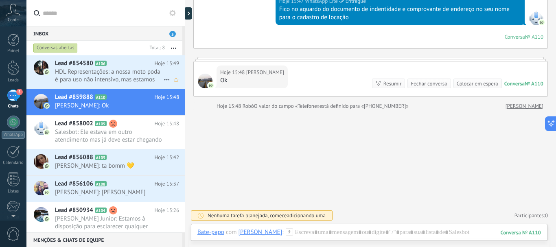
click at [75, 79] on span "HDL Representações: a nossa moto poda é para uso não intensivo, mas estamos sem…" at bounding box center [109, 75] width 109 height 15
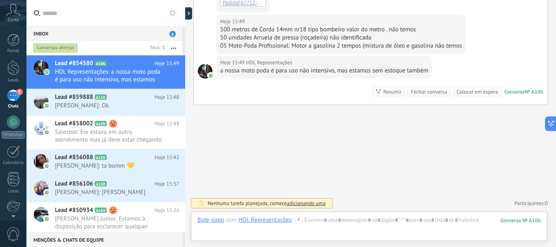
scroll to position [150, 0]
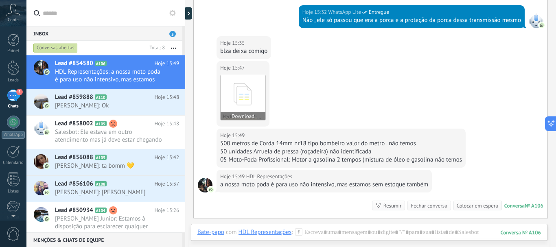
click at [246, 114] on button "Download" at bounding box center [243, 116] width 45 height 8
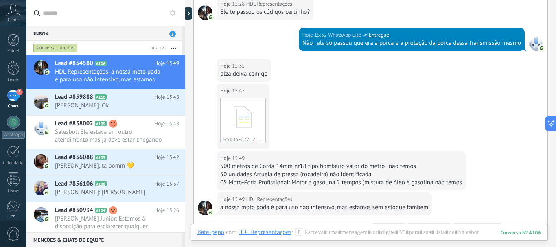
scroll to position [81, 0]
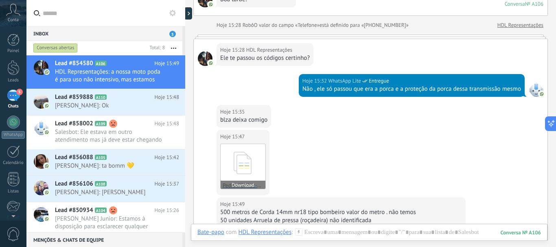
click at [244, 184] on button "Download" at bounding box center [243, 185] width 45 height 8
click at [247, 184] on button "Download" at bounding box center [243, 185] width 45 height 8
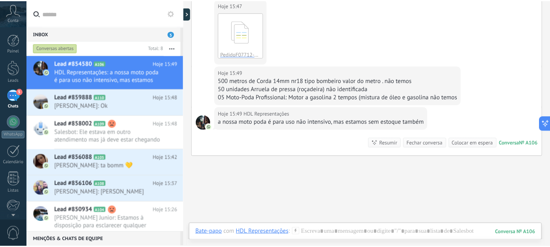
scroll to position [110, 0]
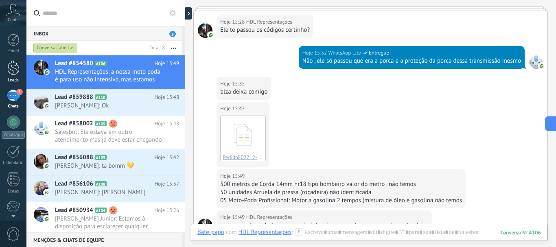
click at [18, 68] on div at bounding box center [13, 67] width 12 height 15
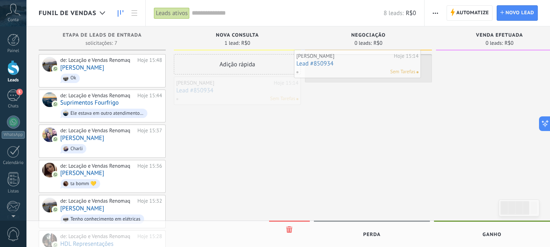
drag, startPoint x: 259, startPoint y: 90, endPoint x: 379, endPoint y: 63, distance: 123.0
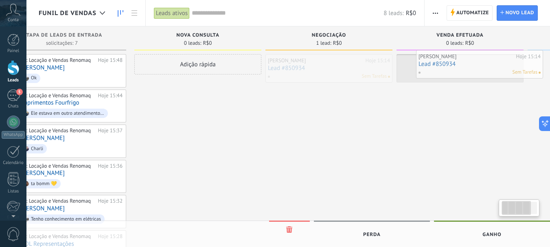
drag, startPoint x: 410, startPoint y: 64, endPoint x: 527, endPoint y: 56, distance: 117.5
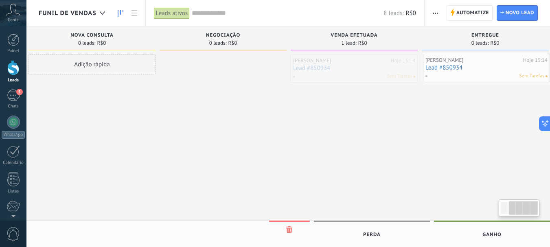
scroll to position [0, 156]
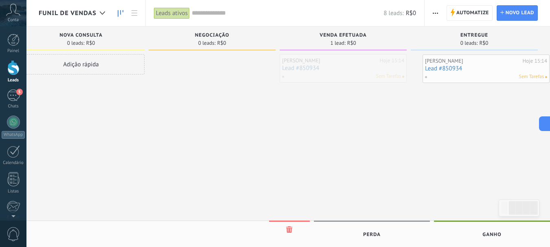
drag, startPoint x: 446, startPoint y: 78, endPoint x: 488, endPoint y: 75, distance: 42.0
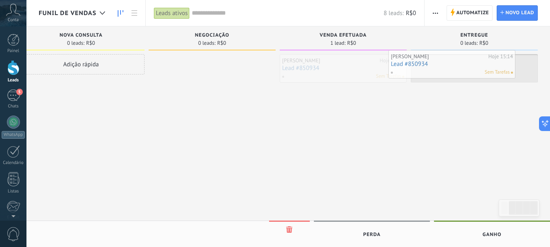
drag, startPoint x: 353, startPoint y: 75, endPoint x: 462, endPoint y: 71, distance: 108.8
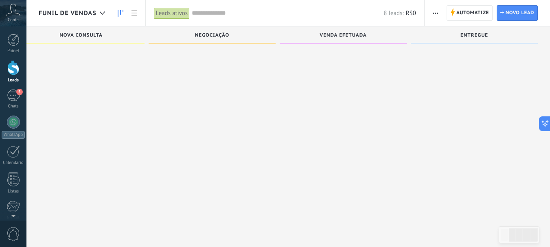
scroll to position [0, 0]
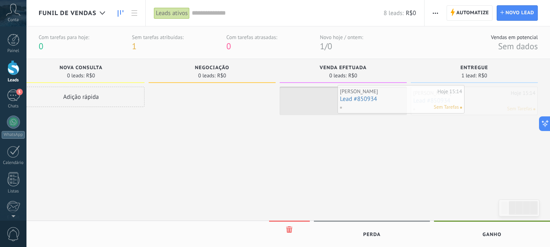
drag, startPoint x: 432, startPoint y: 97, endPoint x: 323, endPoint y: 92, distance: 108.4
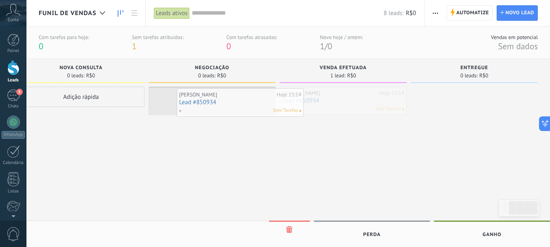
drag, startPoint x: 359, startPoint y: 101, endPoint x: 238, endPoint y: 102, distance: 121.7
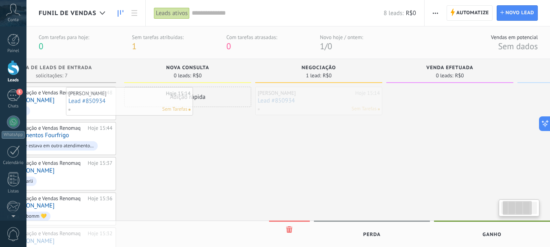
scroll to position [0, 41]
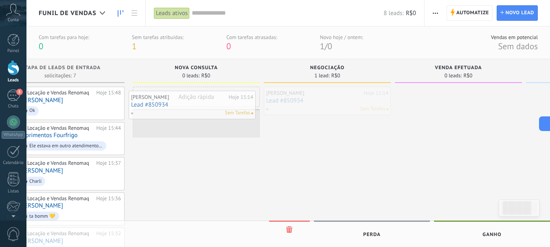
drag, startPoint x: 236, startPoint y: 103, endPoint x: 216, endPoint y: 107, distance: 20.0
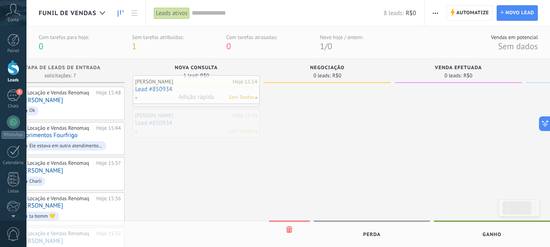
drag, startPoint x: 194, startPoint y: 123, endPoint x: 194, endPoint y: 89, distance: 34.2
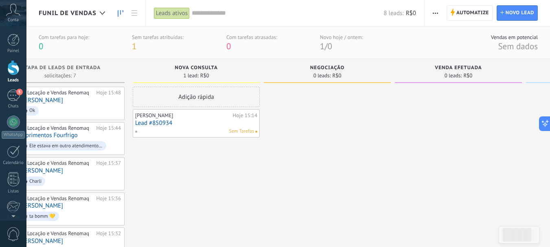
click at [360, 131] on div at bounding box center [327, 209] width 127 height 245
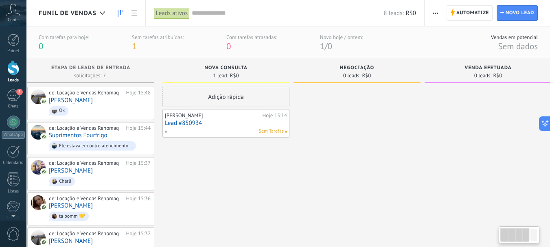
scroll to position [0, 0]
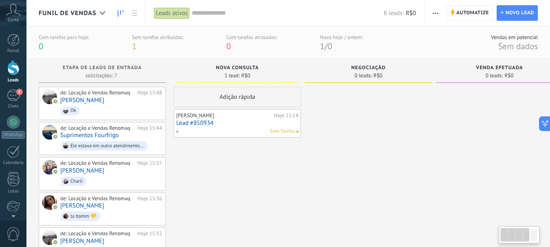
drag, startPoint x: 266, startPoint y: 175, endPoint x: 421, endPoint y: 147, distance: 157.2
click at [442, 151] on div "Etapa de leads de entrada solicitações: 7 0 0 0 7 de: Locação e Vendas Renomaq …" at bounding box center [373, 195] width 668 height 272
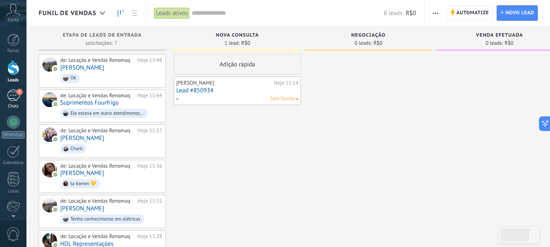
click at [7, 94] on div "5" at bounding box center [13, 96] width 13 height 12
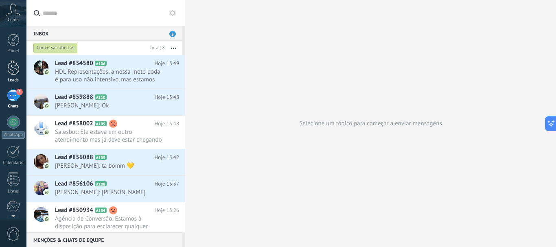
click at [15, 68] on div at bounding box center [13, 67] width 12 height 15
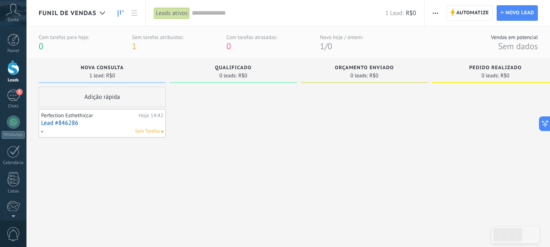
click at [11, 172] on div "Painel Leads 5 Chats WhatsApp Clientes" at bounding box center [13, 173] width 26 height 278
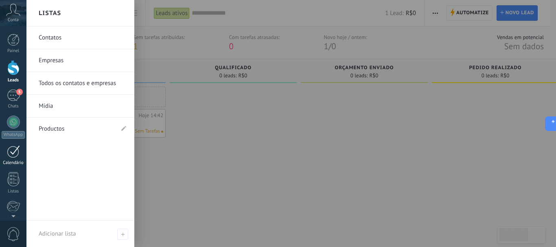
click at [8, 150] on div at bounding box center [13, 151] width 13 height 13
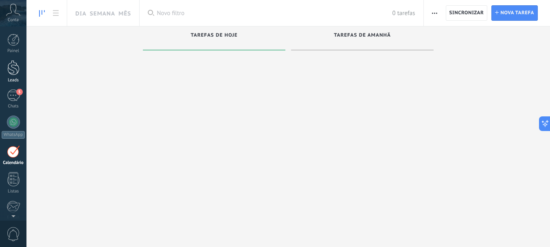
click at [7, 66] on div at bounding box center [13, 67] width 12 height 15
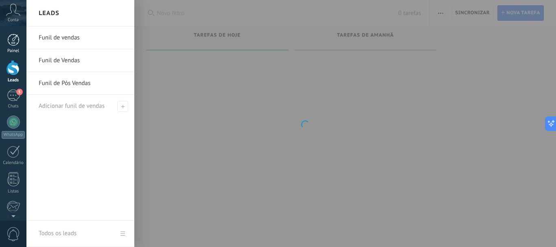
click at [7, 37] on div at bounding box center [13, 40] width 12 height 12
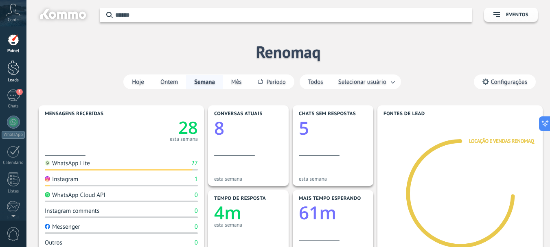
click at [10, 64] on div at bounding box center [13, 67] width 12 height 15
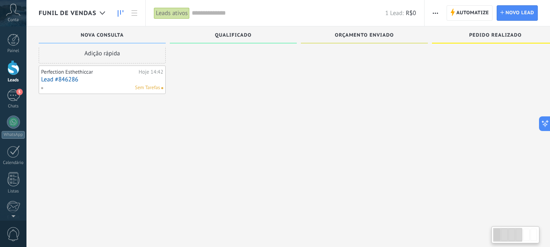
scroll to position [14, 0]
click at [13, 99] on div "5" at bounding box center [13, 96] width 13 height 12
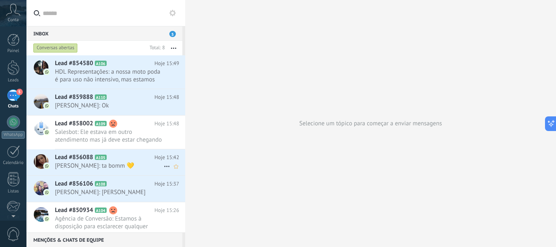
click at [100, 156] on span "A105" at bounding box center [101, 157] width 12 height 5
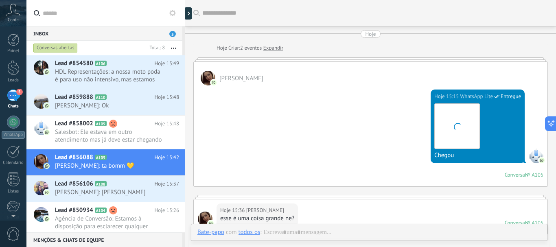
scroll to position [241, 0]
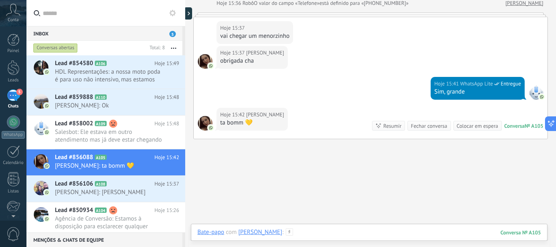
click at [300, 230] on div at bounding box center [369, 240] width 344 height 24
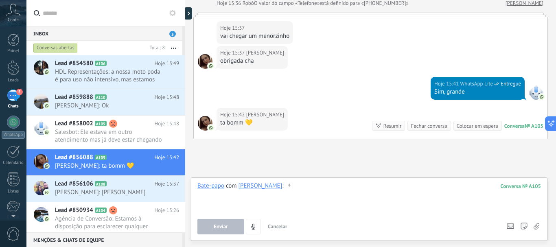
scroll to position [275, 0]
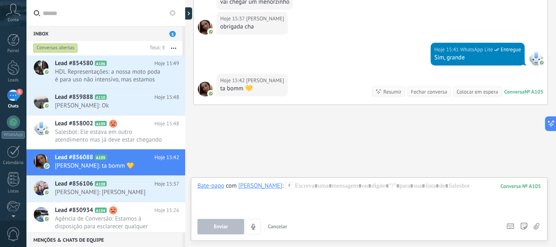
click at [537, 224] on use at bounding box center [537, 226] width 6 height 7
click at [0, 0] on input "file" at bounding box center [0, 0] width 0 height 0
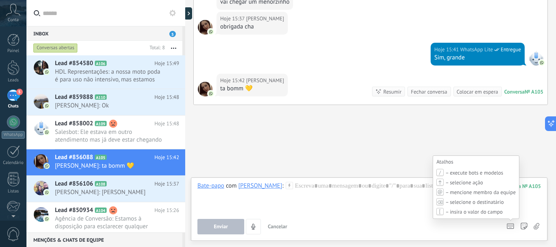
click at [511, 224] on icon at bounding box center [510, 226] width 7 height 6
click at [508, 224] on use at bounding box center [510, 226] width 7 height 5
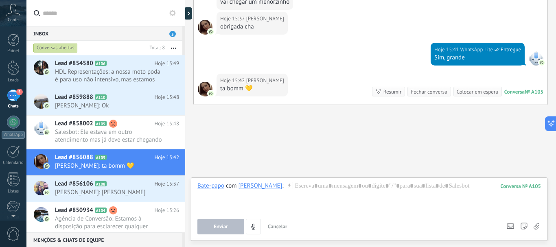
drag, startPoint x: 507, startPoint y: 225, endPoint x: 511, endPoint y: 223, distance: 4.4
click at [511, 223] on div "Atalhos – execute bots e modelos – selecione ação – mencione membro da equipe –…" at bounding box center [511, 226] width 13 height 15
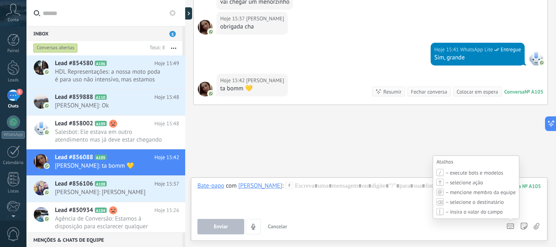
click at [511, 226] on icon at bounding box center [510, 226] width 7 height 6
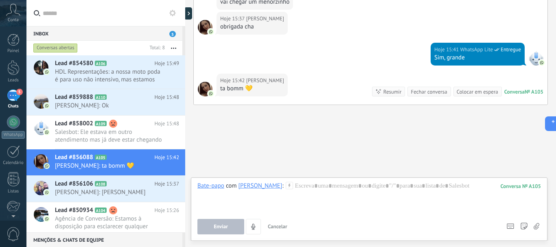
click at [514, 224] on div "Atalhos – execute bots e modelos – selecione ação – mencione membro da equipe –…" at bounding box center [511, 226] width 13 height 15
click at [514, 226] on div "Atalhos – execute bots e modelos – selecione ação – mencione membro da equipe –…" at bounding box center [511, 226] width 13 height 15
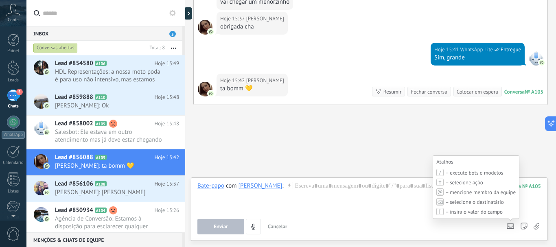
click at [508, 226] on icon at bounding box center [510, 226] width 7 height 6
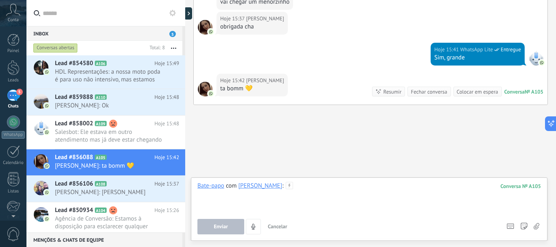
click at [507, 210] on div at bounding box center [369, 197] width 344 height 31
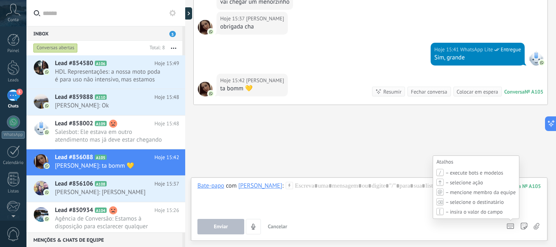
click at [512, 228] on use at bounding box center [510, 226] width 7 height 5
click at [510, 225] on icon at bounding box center [510, 226] width 7 height 6
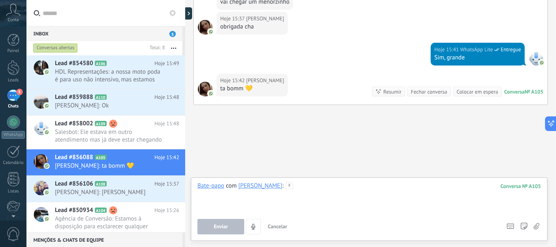
click at [311, 211] on div at bounding box center [369, 197] width 344 height 31
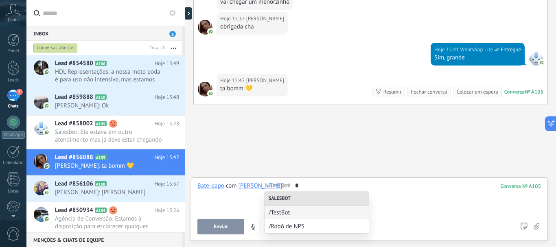
click at [441, 202] on div "*" at bounding box center [369, 197] width 344 height 31
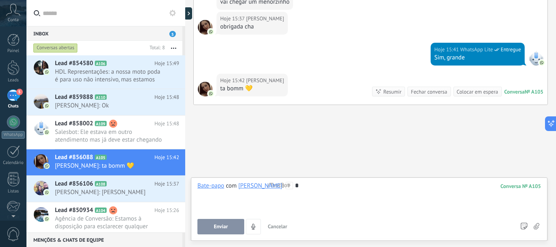
click at [421, 89] on div "Fechar conversa" at bounding box center [429, 92] width 36 height 8
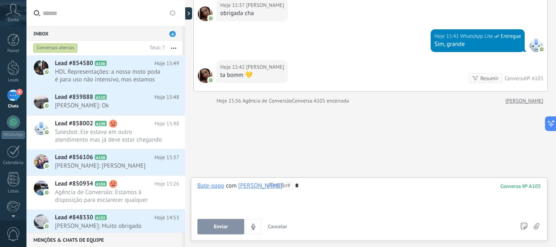
click at [274, 225] on span "Cancelar" at bounding box center [278, 226] width 20 height 7
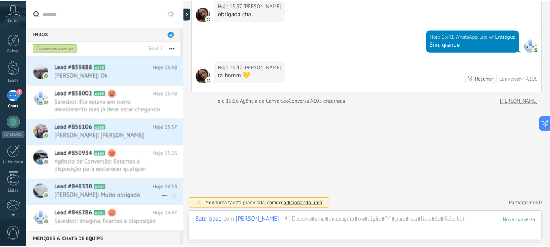
scroll to position [0, 0]
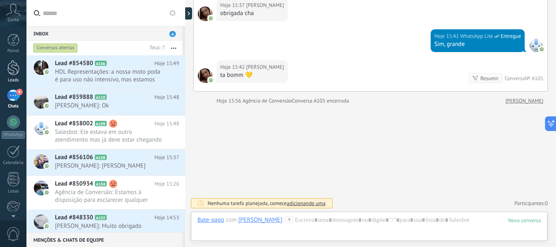
click at [4, 72] on link "Leads" at bounding box center [13, 71] width 26 height 23
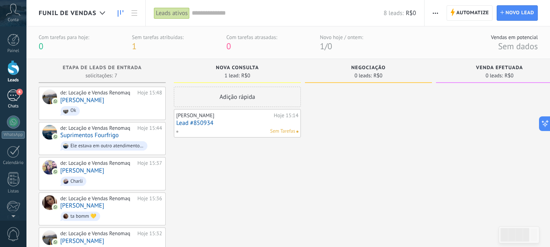
click at [8, 101] on div "4" at bounding box center [13, 96] width 13 height 12
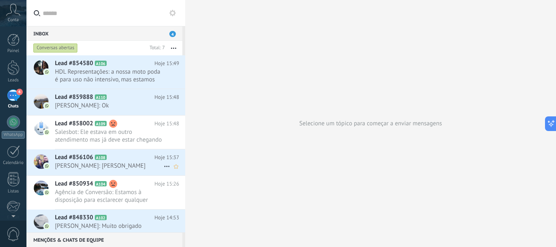
click at [84, 162] on span "Allan: Charli" at bounding box center [109, 166] width 109 height 8
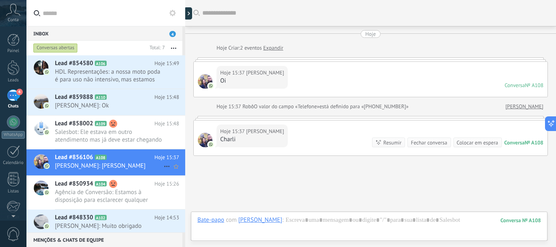
scroll to position [51, 0]
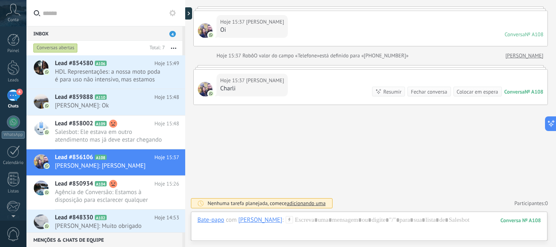
click at [420, 91] on div "Fechar conversa" at bounding box center [429, 92] width 36 height 8
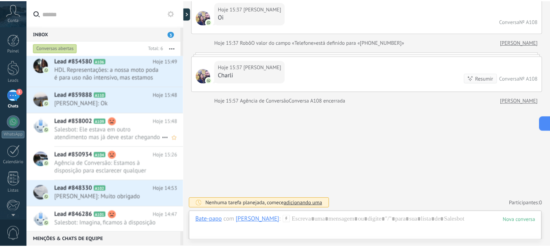
scroll to position [4, 0]
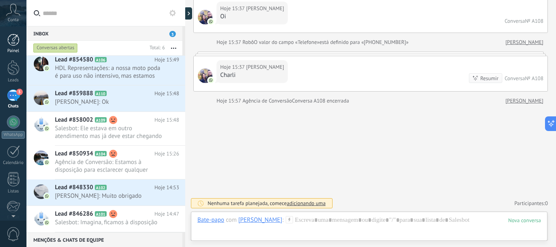
click at [6, 39] on link "Painel" at bounding box center [13, 44] width 26 height 20
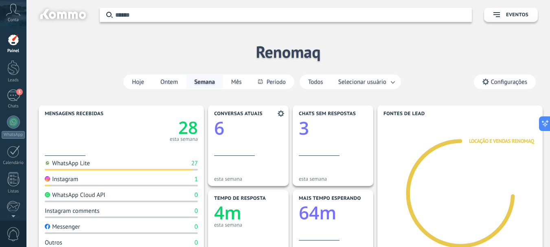
scroll to position [81, 0]
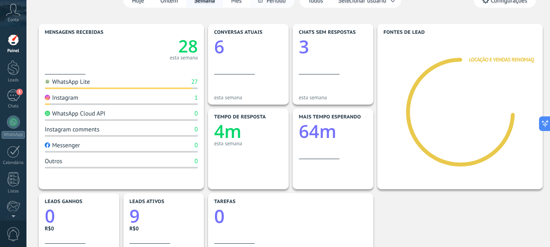
drag, startPoint x: 241, startPoint y: 136, endPoint x: 277, endPoint y: 2, distance: 138.4
drag, startPoint x: 277, startPoint y: 2, endPoint x: 435, endPoint y: 10, distance: 158.1
click at [19, 99] on div "3" at bounding box center [13, 96] width 13 height 12
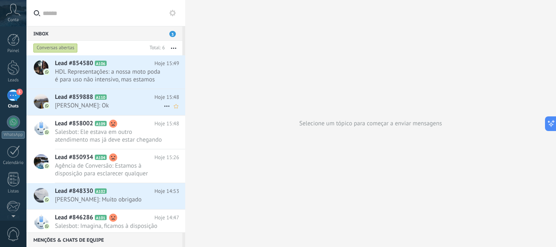
click at [95, 105] on span "Jayson: Ok" at bounding box center [109, 106] width 109 height 8
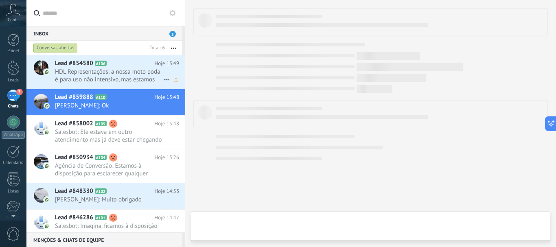
click at [110, 74] on span "HDL Representações: a nossa moto poda é para uso não intensivo, mas estamos sem…" at bounding box center [109, 75] width 109 height 15
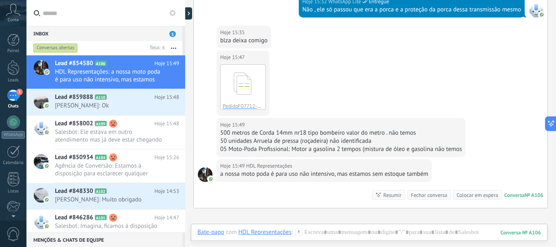
scroll to position [148, 0]
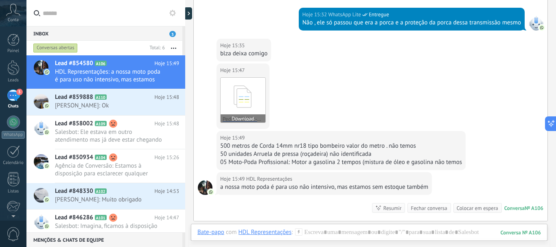
click at [243, 98] on icon at bounding box center [243, 97] width 32 height 34
click at [243, 118] on button "Download" at bounding box center [243, 118] width 45 height 8
click at [416, 212] on div "Fechar conversa" at bounding box center [429, 208] width 36 height 8
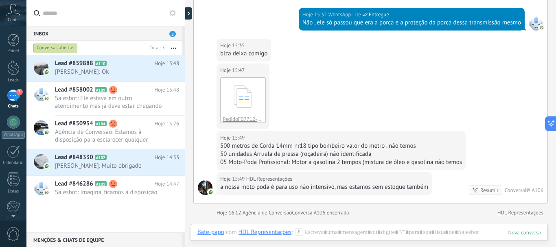
scroll to position [161, 0]
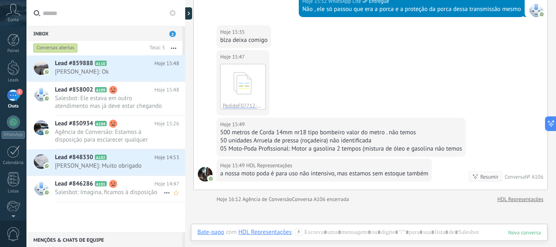
click at [98, 190] on span "Salesbot: Imagina, ficamos à disposição" at bounding box center [109, 192] width 109 height 8
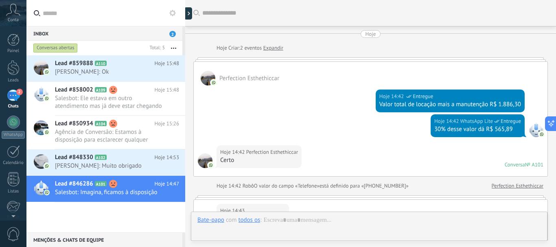
scroll to position [308, 0]
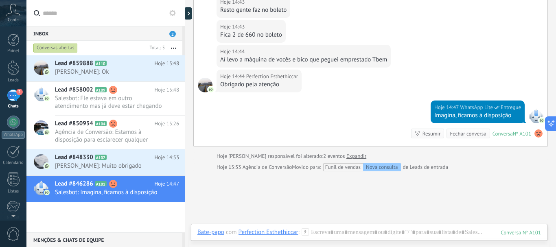
click at [458, 134] on div "Fechar conversa" at bounding box center [468, 134] width 36 height 8
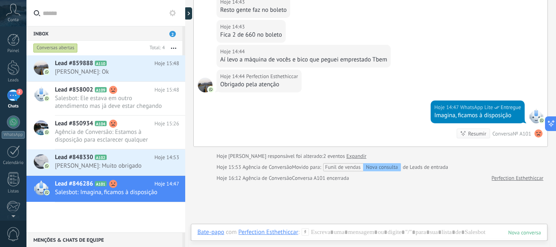
scroll to position [319, 0]
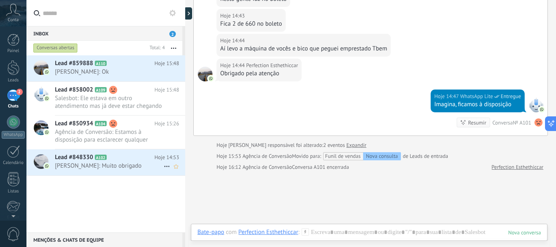
click at [79, 161] on span "Lead #848330" at bounding box center [74, 157] width 38 height 8
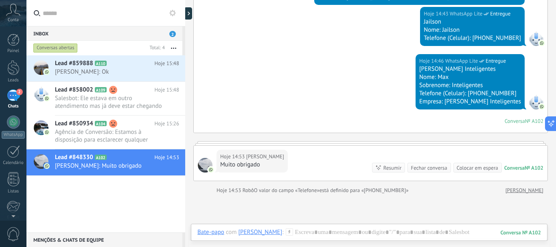
scroll to position [192, 0]
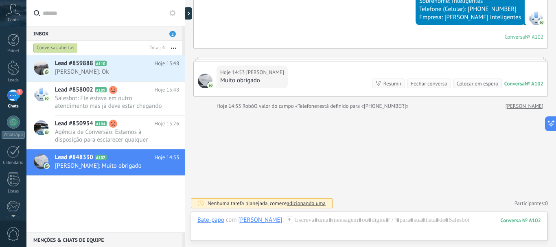
click at [418, 84] on div "Fechar conversa" at bounding box center [429, 84] width 36 height 8
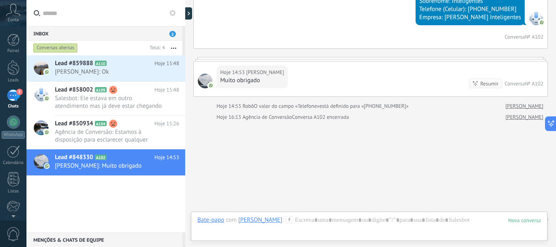
scroll to position [203, 0]
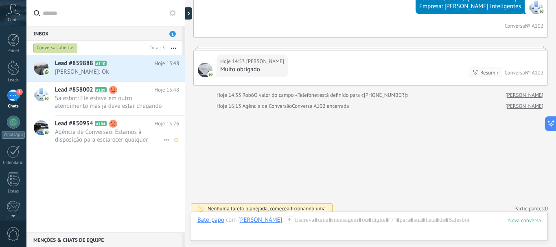
click at [89, 131] on span "Agência de Conversão: Estamos à disposição para esclarecer qualquer dúvida ou f…" at bounding box center [109, 135] width 109 height 15
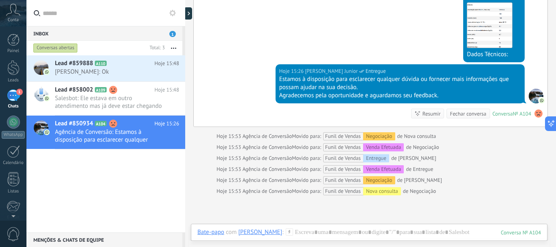
scroll to position [423, 0]
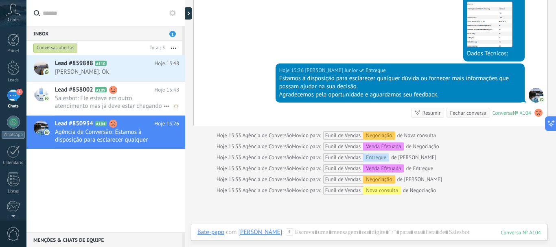
click at [94, 99] on span "Salesbot: Ele estava em outro atendimento mas já deve estar chegando aí agora" at bounding box center [109, 101] width 109 height 15
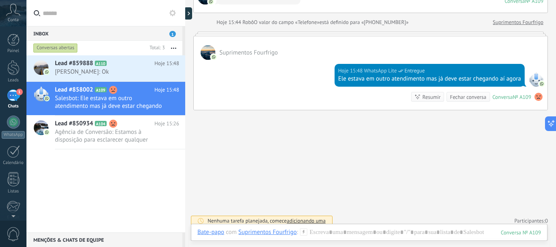
scroll to position [98, 0]
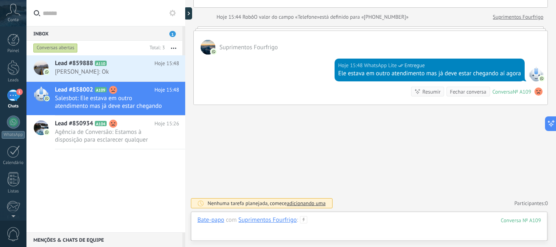
click at [327, 228] on div at bounding box center [369, 228] width 344 height 24
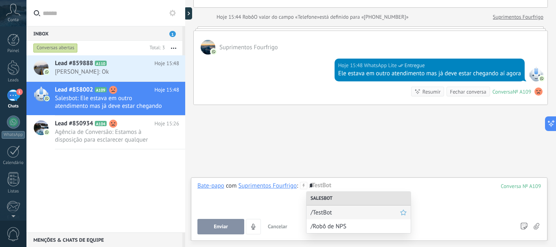
click at [327, 214] on span "/TestBot" at bounding box center [356, 213] width 90 height 8
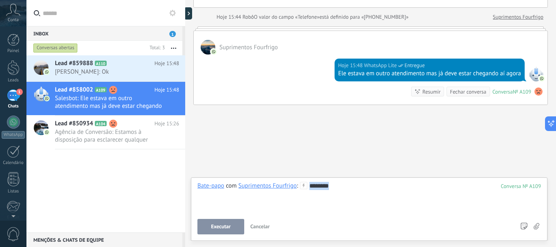
drag, startPoint x: 333, startPoint y: 187, endPoint x: 309, endPoint y: 186, distance: 24.9
click at [309, 186] on div "********" at bounding box center [369, 197] width 344 height 31
click at [89, 131] on span "Agência de Conversão: Estamos à disposição para esclarecer qualquer dúvida ou f…" at bounding box center [109, 135] width 109 height 15
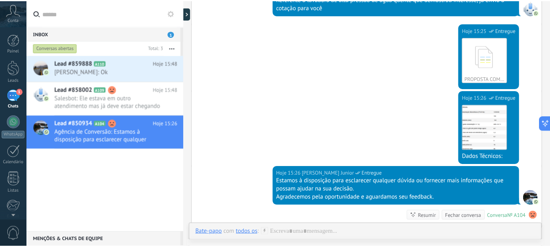
scroll to position [223, 0]
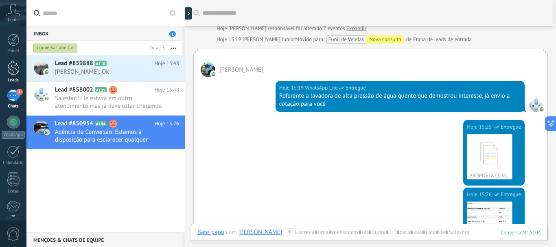
click at [16, 71] on div at bounding box center [13, 67] width 12 height 15
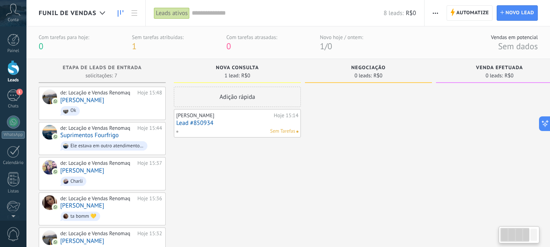
drag, startPoint x: 493, startPoint y: 121, endPoint x: 556, endPoint y: 133, distance: 63.4
click at [550, 133] on html ".abccls-1,.abccls-2{fill-rule:evenodd}.abccls-2{fill:#fff} .abfcls-1{fill:none}…" at bounding box center [275, 123] width 550 height 247
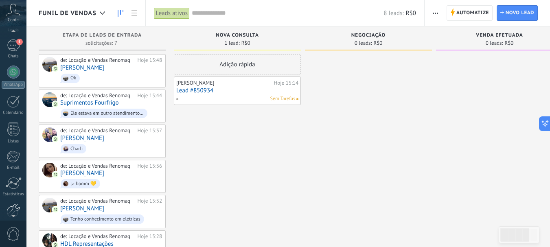
scroll to position [92, 0]
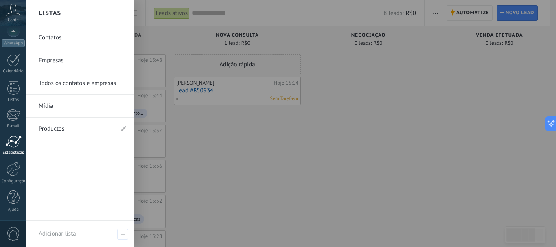
click at [8, 150] on div "Estatísticas" at bounding box center [14, 152] width 24 height 5
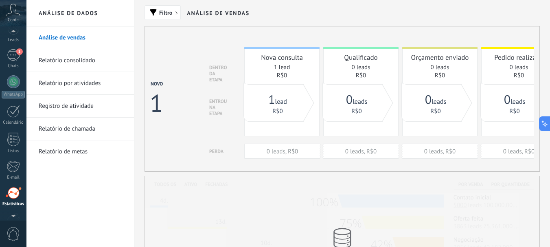
click at [11, 33] on div at bounding box center [13, 32] width 26 height 12
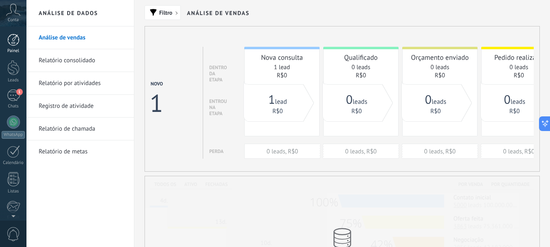
click at [11, 42] on div at bounding box center [13, 40] width 12 height 12
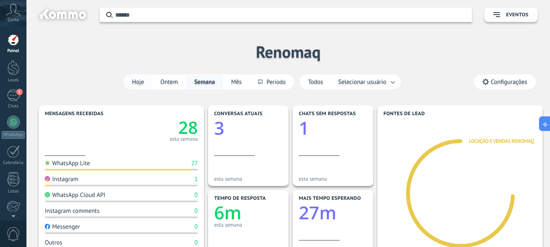
click at [137, 81] on button "Hoje" at bounding box center [138, 82] width 28 height 14
click at [10, 76] on link "Leads" at bounding box center [13, 71] width 26 height 23
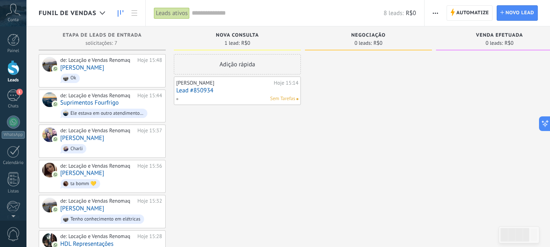
click at [208, 16] on input "text" at bounding box center [288, 13] width 192 height 9
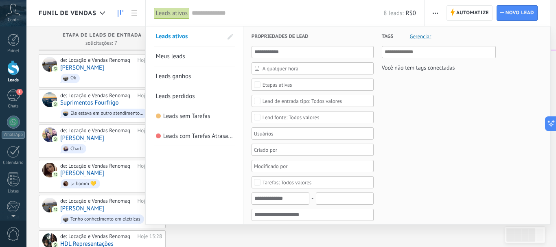
click at [187, 96] on span "Leads perdidos" at bounding box center [175, 96] width 39 height 8
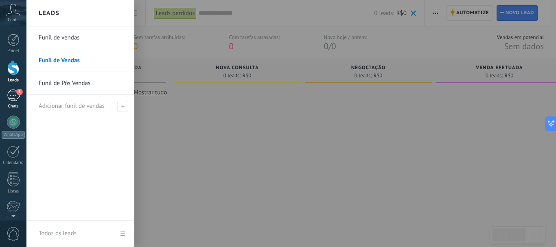
click at [13, 93] on div "1" at bounding box center [13, 96] width 13 height 12
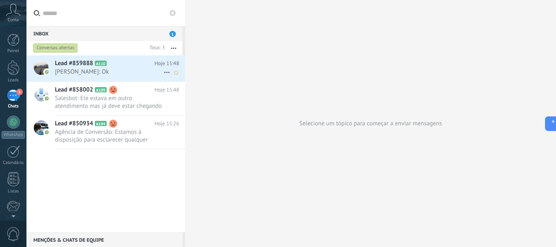
click at [94, 61] on h2 "Lead #859888 A110" at bounding box center [105, 63] width 100 height 8
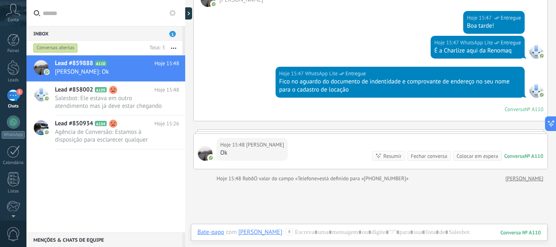
scroll to position [151, 0]
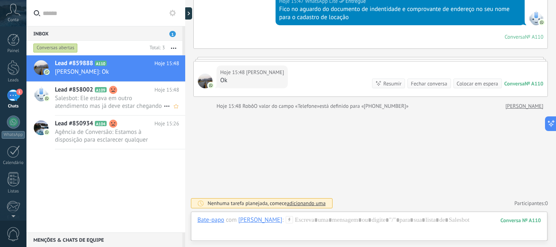
click at [89, 104] on span "Salesbot: Ele estava em outro atendimento mas já deve estar chegando aí agora" at bounding box center [109, 101] width 109 height 15
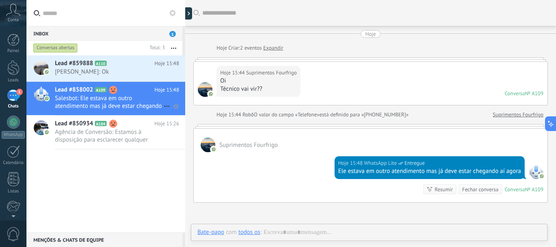
scroll to position [40, 0]
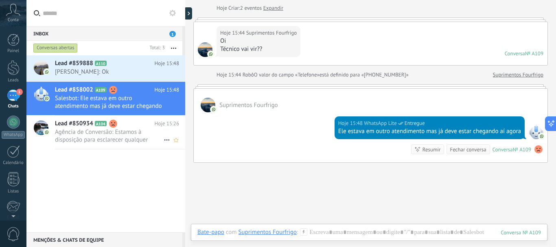
click at [69, 125] on span "Lead #850934" at bounding box center [74, 124] width 38 height 8
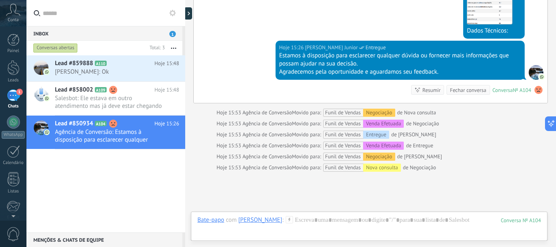
scroll to position [504, 0]
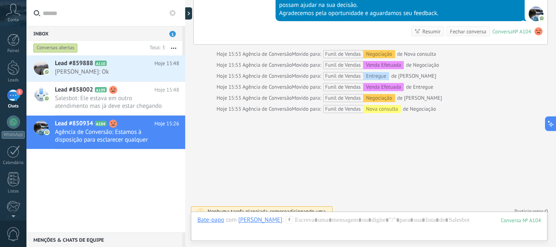
click at [300, 208] on span "adicionando uma" at bounding box center [306, 211] width 39 height 7
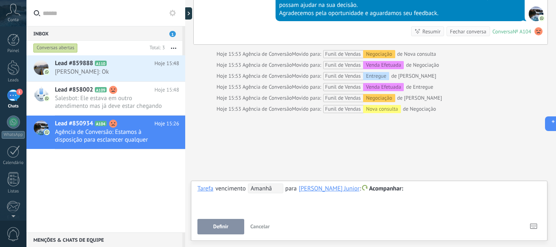
click at [259, 188] on span "Amanhã" at bounding box center [265, 189] width 35 height 10
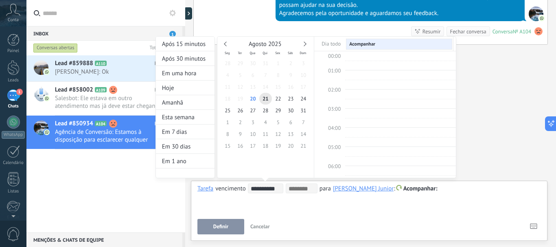
scroll to position [153, 0]
click at [267, 97] on span "21" at bounding box center [265, 99] width 13 height 12
click at [412, 189] on div "**********" at bounding box center [306, 114] width 301 height 157
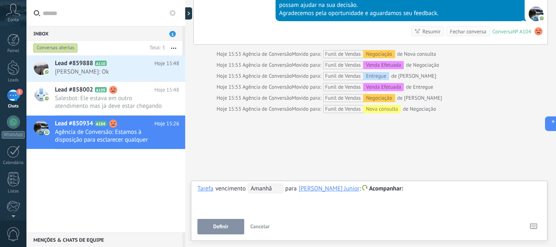
click at [342, 61] on div "Funil de Vendas Venda Efetuada" at bounding box center [364, 65] width 79 height 8
click at [385, 61] on div "Venda Efetuada" at bounding box center [383, 65] width 41 height 8
click at [535, 227] on icon at bounding box center [533, 226] width 7 height 6
click at [533, 226] on use at bounding box center [533, 226] width 7 height 5
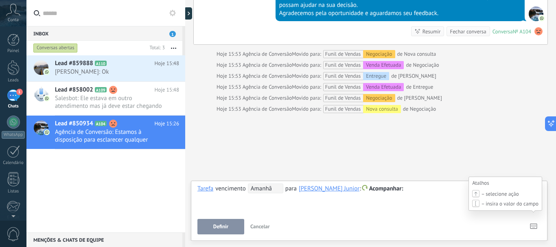
click at [533, 226] on icon at bounding box center [533, 226] width 7 height 6
click at [536, 227] on icon at bounding box center [533, 226] width 7 height 6
click at [223, 227] on span "Definir" at bounding box center [220, 227] width 15 height 6
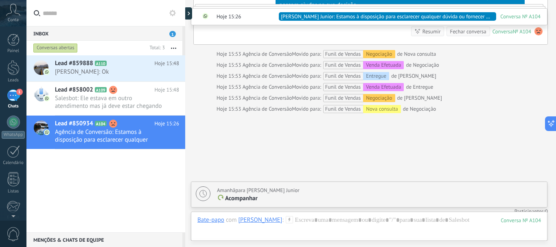
scroll to position [532, 0]
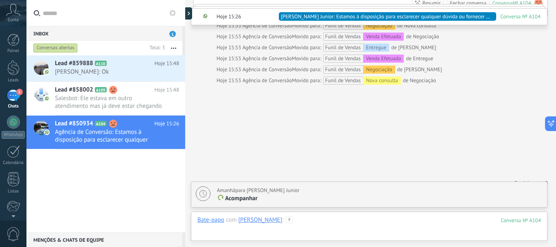
click at [301, 222] on div at bounding box center [369, 228] width 344 height 24
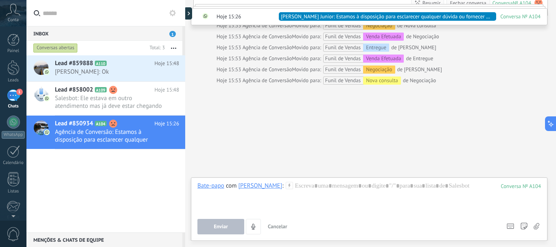
click at [298, 189] on div at bounding box center [369, 197] width 344 height 31
click at [487, 16] on span "[PERSON_NAME] Junior: Estamos à disposição para esclarecer qualquer dúvida ou f…" at bounding box center [387, 17] width 213 height 8
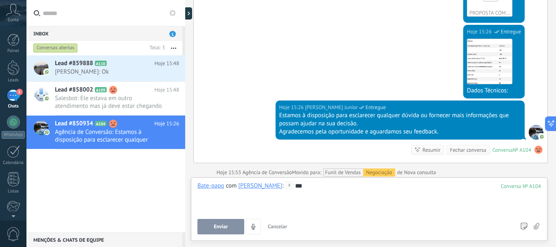
click at [340, 222] on div "Enviar Cancelar Rastrear cliques em links ? Reduzir links longos e rastrear cli…" at bounding box center [355, 226] width 317 height 15
click at [293, 188] on div "***" at bounding box center [369, 197] width 344 height 31
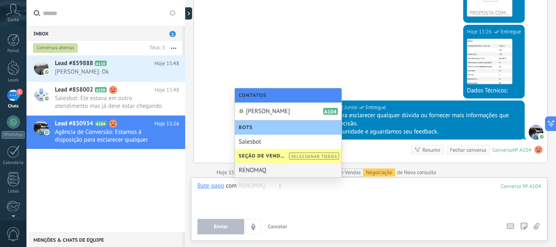
click at [345, 211] on div at bounding box center [369, 197] width 344 height 31
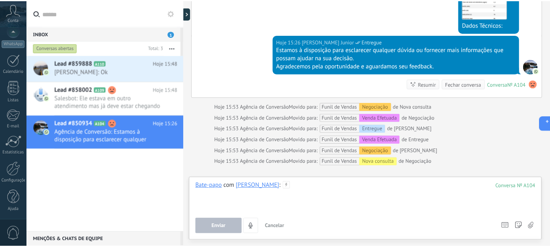
scroll to position [0, 0]
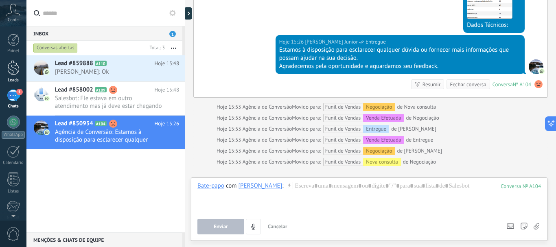
click at [13, 66] on div at bounding box center [13, 67] width 12 height 15
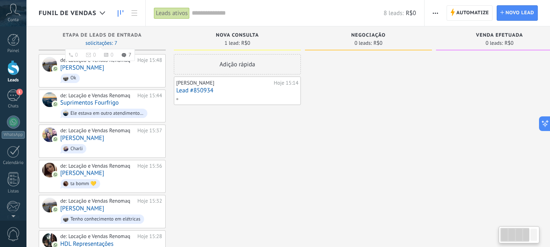
click at [102, 49] on ul "0 0 0 7" at bounding box center [100, 55] width 70 height 12
click at [351, 41] on div "0 leads: R$0" at bounding box center [368, 42] width 119 height 7
click at [501, 45] on span "0 leads:" at bounding box center [495, 43] width 18 height 5
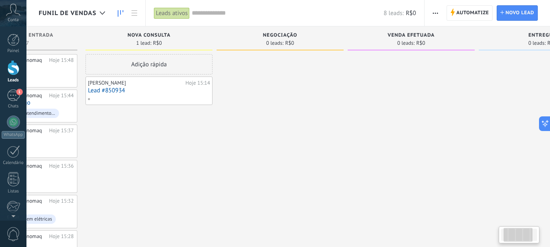
drag, startPoint x: 482, startPoint y: 101, endPoint x: 510, endPoint y: 101, distance: 27.7
click at [393, 109] on div at bounding box center [411, 176] width 127 height 245
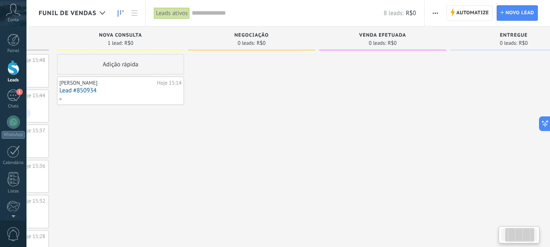
scroll to position [0, 156]
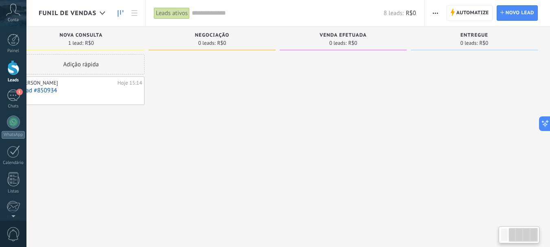
drag, startPoint x: 521, startPoint y: 100, endPoint x: 242, endPoint y: 114, distance: 279.2
click at [243, 114] on div "Etapa de leads de entrada solicitações: 7 0 0 0 7 0 0 0 7 de: Locação e Vendas …" at bounding box center [216, 162] width 668 height 272
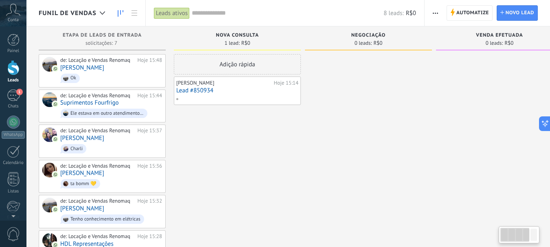
drag, startPoint x: 210, startPoint y: 112, endPoint x: 556, endPoint y: 93, distance: 346.6
click at [550, 93] on html ".abccls-1,.abccls-2{fill-rule:evenodd}.abccls-2{fill:#fff} .abfcls-1{fill:none}…" at bounding box center [275, 123] width 550 height 247
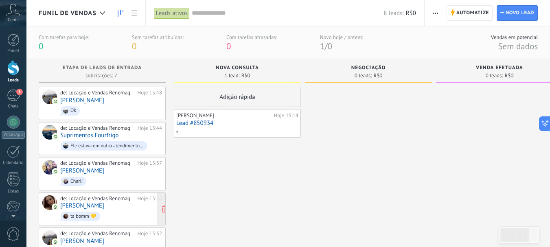
click at [102, 199] on div "de: Locação e Vendas Renomaq" at bounding box center [97, 198] width 74 height 7
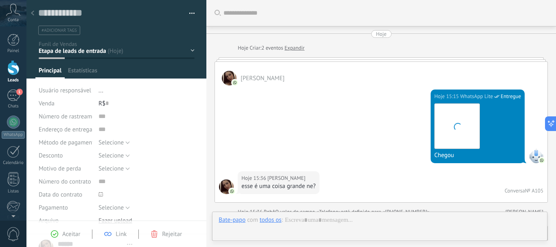
type textarea "**********"
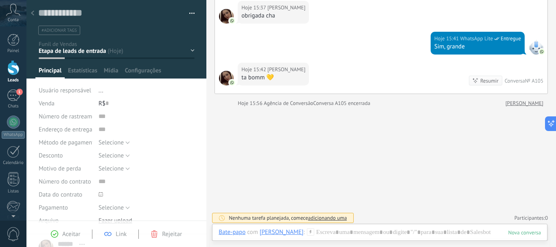
scroll to position [256, 0]
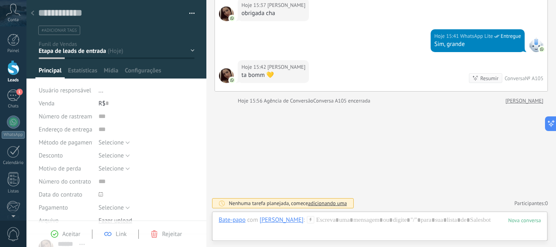
click at [331, 203] on span "adicionando uma" at bounding box center [327, 203] width 39 height 7
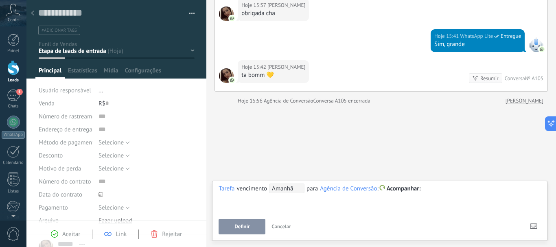
click at [288, 224] on span "Cancelar" at bounding box center [282, 226] width 20 height 7
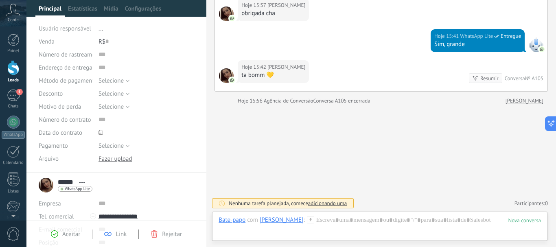
scroll to position [0, 0]
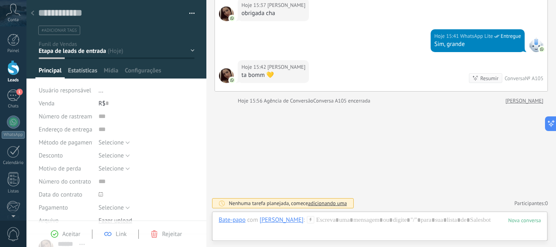
click at [83, 67] on span "Estatísticas" at bounding box center [82, 73] width 29 height 12
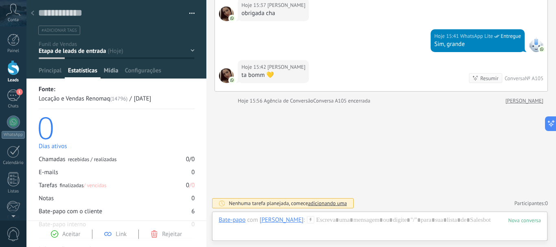
click at [114, 69] on span "Mídia" at bounding box center [111, 73] width 15 height 12
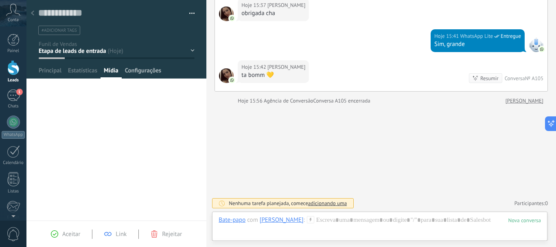
click at [146, 69] on span "Configurações" at bounding box center [143, 73] width 36 height 12
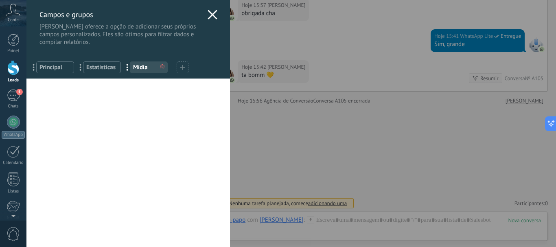
click at [215, 14] on div "[PERSON_NAME] e grupos Kommo oferece a opção de adicionar seus próprios campos …" at bounding box center [128, 23] width 204 height 46
click at [211, 14] on icon at bounding box center [213, 15] width 10 height 10
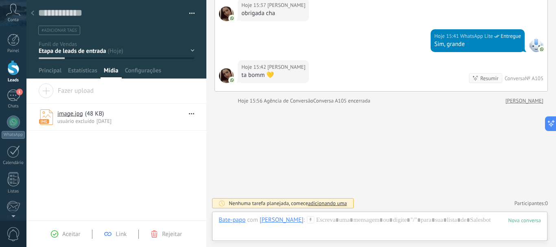
click at [132, 27] on ul "#adicionar tags" at bounding box center [114, 30] width 155 height 11
click at [12, 94] on div "1" at bounding box center [13, 96] width 13 height 12
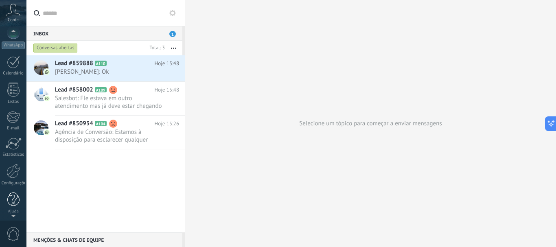
scroll to position [92, 0]
click at [11, 230] on span "0" at bounding box center [14, 234] width 14 height 14
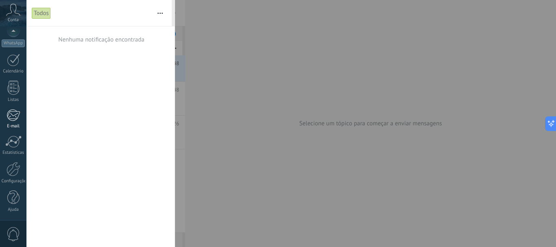
click at [8, 117] on div at bounding box center [13, 115] width 13 height 12
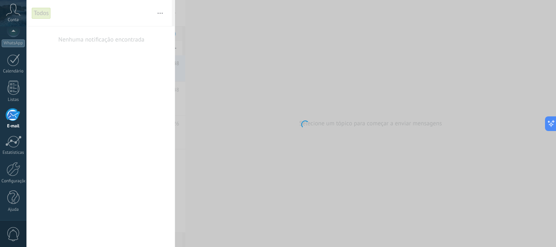
scroll to position [79, 0]
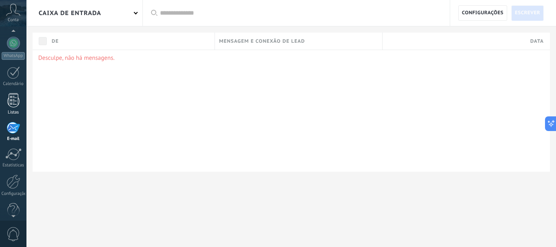
click at [9, 94] on div at bounding box center [13, 100] width 12 height 14
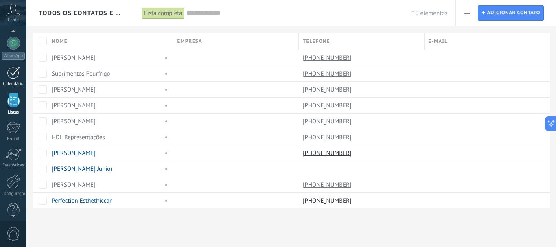
click at [9, 74] on div at bounding box center [13, 72] width 13 height 13
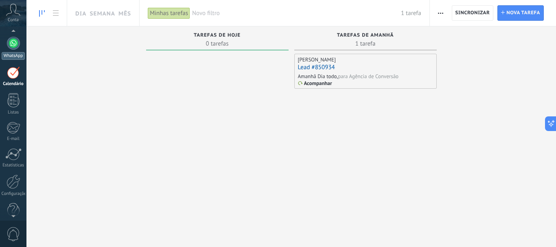
click at [7, 41] on div at bounding box center [13, 43] width 13 height 13
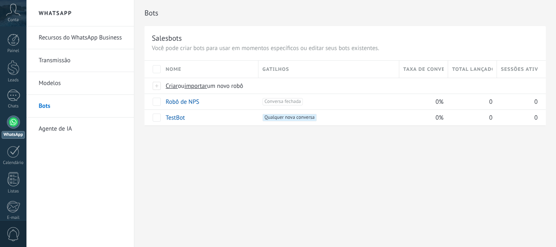
click at [59, 130] on link "Agente de IA" at bounding box center [82, 129] width 87 height 23
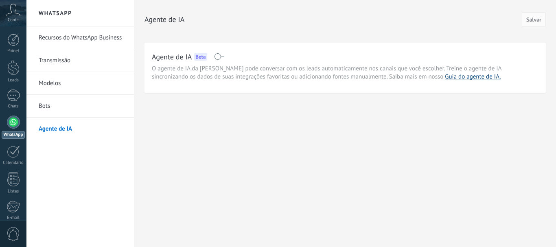
click at [445, 78] on link "Guia do agente de IA." at bounding box center [473, 77] width 56 height 8
click at [73, 58] on link "Transmissão" at bounding box center [82, 60] width 87 height 23
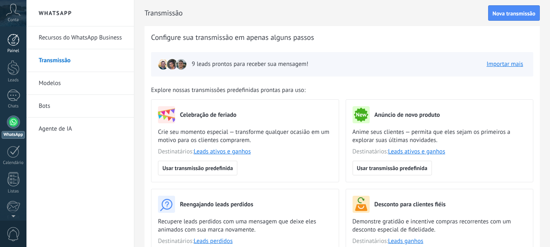
click at [10, 35] on div at bounding box center [13, 40] width 12 height 12
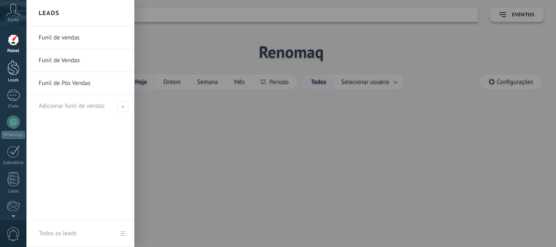
click at [9, 66] on div at bounding box center [13, 67] width 12 height 15
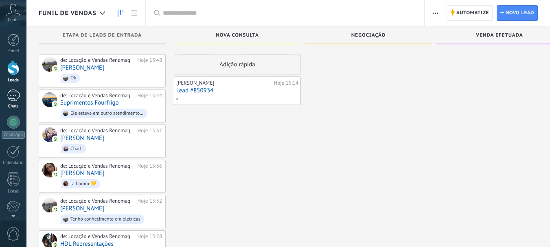
click at [15, 98] on div at bounding box center [13, 96] width 13 height 12
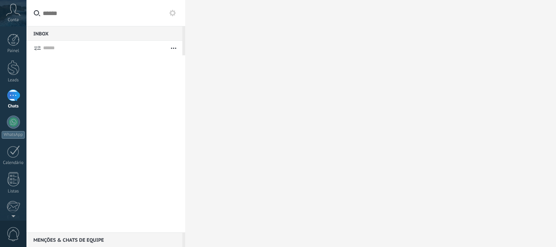
click at [170, 49] on button "button" at bounding box center [174, 48] width 18 height 15
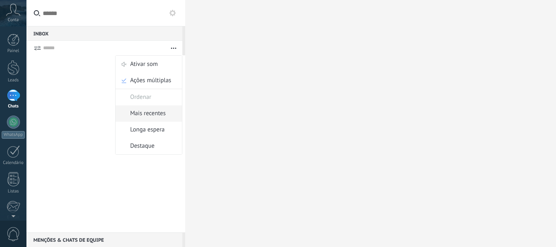
click at [149, 117] on span "Mais recentes" at bounding box center [147, 113] width 35 height 16
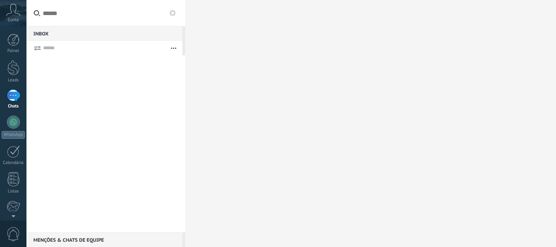
click at [11, 95] on div at bounding box center [13, 96] width 13 height 12
click at [41, 47] on form "Ativar som Ações múltiplas Ordenar Mais recentes Longa espera Destaque" at bounding box center [104, 48] width 156 height 15
click at [73, 241] on div "Menções & Chats de equipe 0" at bounding box center [104, 239] width 156 height 15
click at [7, 118] on link "WhatsApp" at bounding box center [13, 127] width 26 height 23
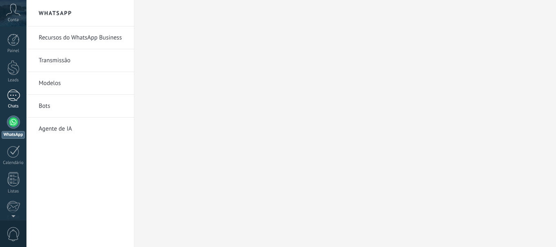
click at [9, 90] on div at bounding box center [13, 96] width 13 height 12
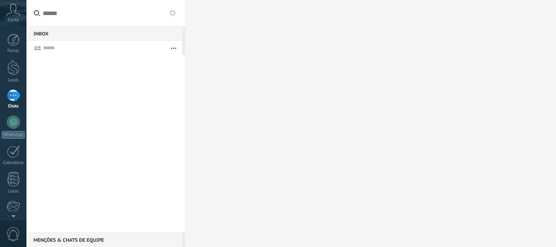
click at [170, 12] on icon at bounding box center [172, 13] width 7 height 7
click at [174, 13] on icon at bounding box center [172, 13] width 7 height 7
click at [169, 50] on button "button" at bounding box center [174, 48] width 18 height 15
click at [65, 53] on div at bounding box center [104, 48] width 122 height 15
click at [4, 41] on link "Painel" at bounding box center [13, 44] width 26 height 20
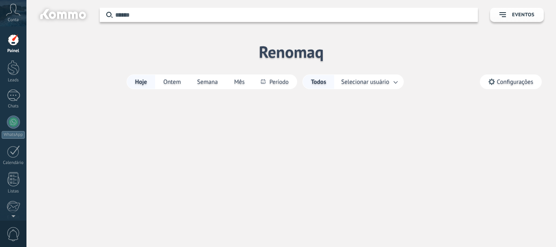
click at [14, 9] on icon at bounding box center [13, 10] width 14 height 12
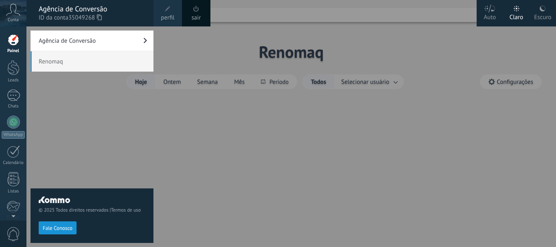
click at [65, 60] on span "Renomaq" at bounding box center [92, 61] width 123 height 20
click at [64, 63] on span "Renomaq" at bounding box center [92, 61] width 123 height 20
drag, startPoint x: 65, startPoint y: 105, endPoint x: 67, endPoint y: 109, distance: 4.6
click at [67, 109] on div "Agência de Conversão Renomaq" at bounding box center [92, 141] width 123 height 221
click at [15, 97] on div at bounding box center [13, 96] width 13 height 12
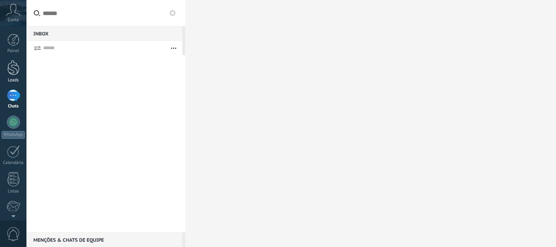
click at [15, 69] on div at bounding box center [13, 67] width 12 height 15
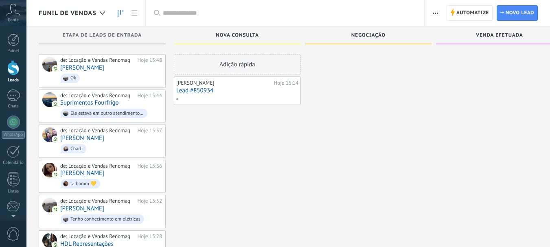
click at [222, 60] on div "Adição rápida" at bounding box center [237, 64] width 127 height 20
drag, startPoint x: 229, startPoint y: 83, endPoint x: 235, endPoint y: 59, distance: 25.7
click at [235, 59] on div "Adição rápida [PERSON_NAME] 15:14 Lead #850934" at bounding box center [237, 176] width 127 height 245
click at [235, 59] on div "Adição rápida" at bounding box center [237, 64] width 127 height 20
click at [233, 67] on div "Adição rápida" at bounding box center [237, 64] width 127 height 20
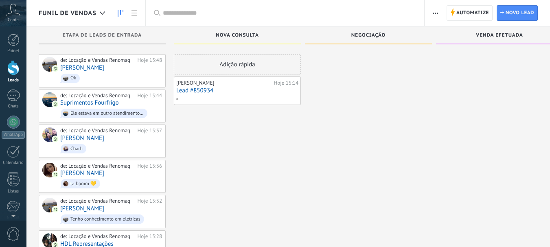
click at [233, 68] on div "Adição rápida" at bounding box center [237, 64] width 127 height 20
click at [239, 90] on link "Lead #850934" at bounding box center [237, 90] width 122 height 7
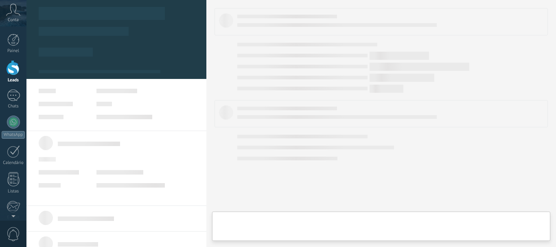
drag, startPoint x: 239, startPoint y: 90, endPoint x: 274, endPoint y: 98, distance: 35.2
click at [274, 98] on body ".abccls-1,.abccls-2{fill-rule:evenodd}.abccls-2{fill:#fff} .abfcls-1{fill:none}…" at bounding box center [278, 123] width 556 height 247
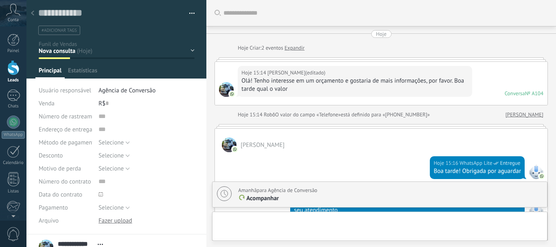
scroll to position [532, 0]
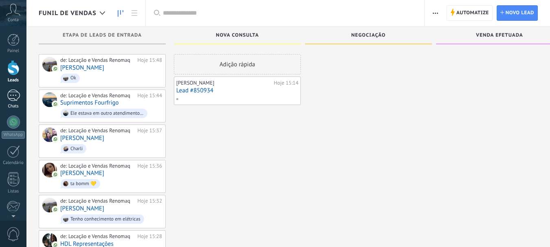
click at [10, 95] on div at bounding box center [13, 96] width 13 height 12
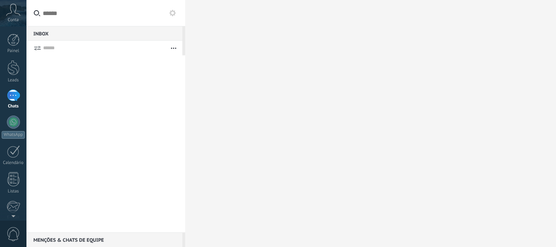
click at [81, 237] on div "Menções & Chats de equipe 0" at bounding box center [104, 239] width 156 height 15
click at [172, 14] on use at bounding box center [172, 13] width 7 height 7
click at [176, 8] on button at bounding box center [173, 13] width 10 height 10
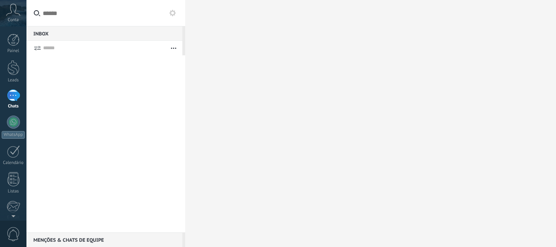
click at [176, 8] on button at bounding box center [173, 13] width 10 height 10
click at [175, 48] on icon "button" at bounding box center [173, 48] width 5 height 1
click at [149, 116] on span "Mais recentes" at bounding box center [147, 113] width 35 height 16
